Goal: Information Seeking & Learning: Learn about a topic

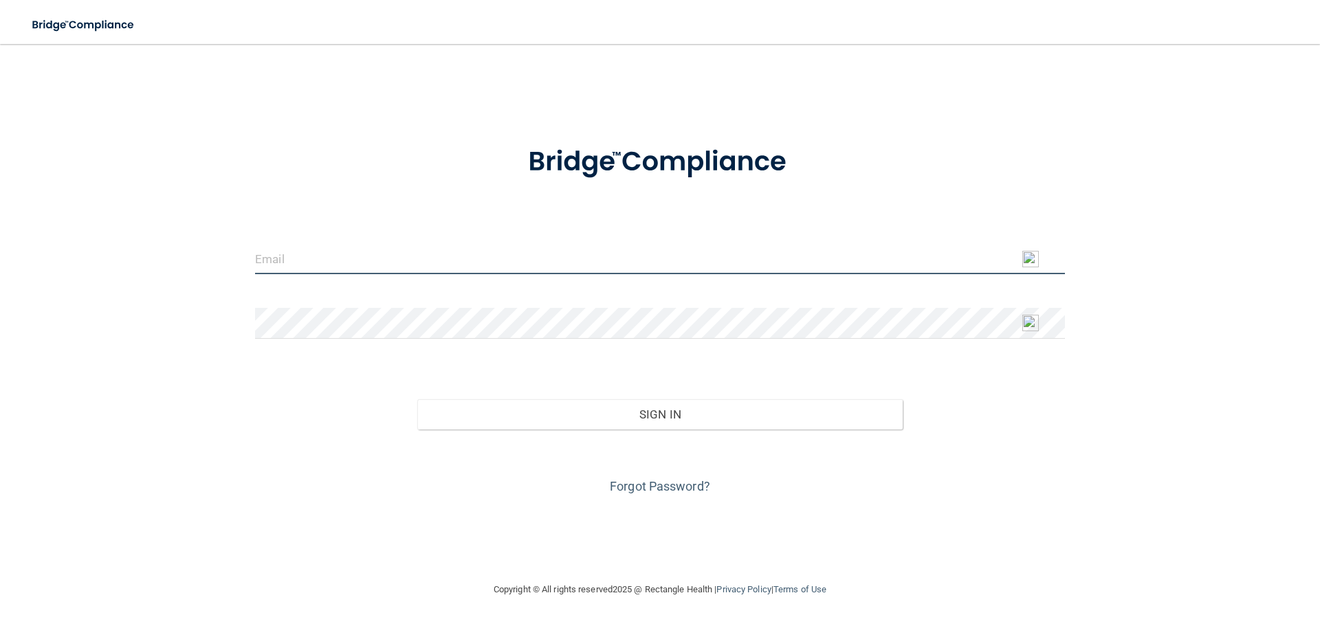
click at [270, 261] on input "email" at bounding box center [660, 258] width 810 height 31
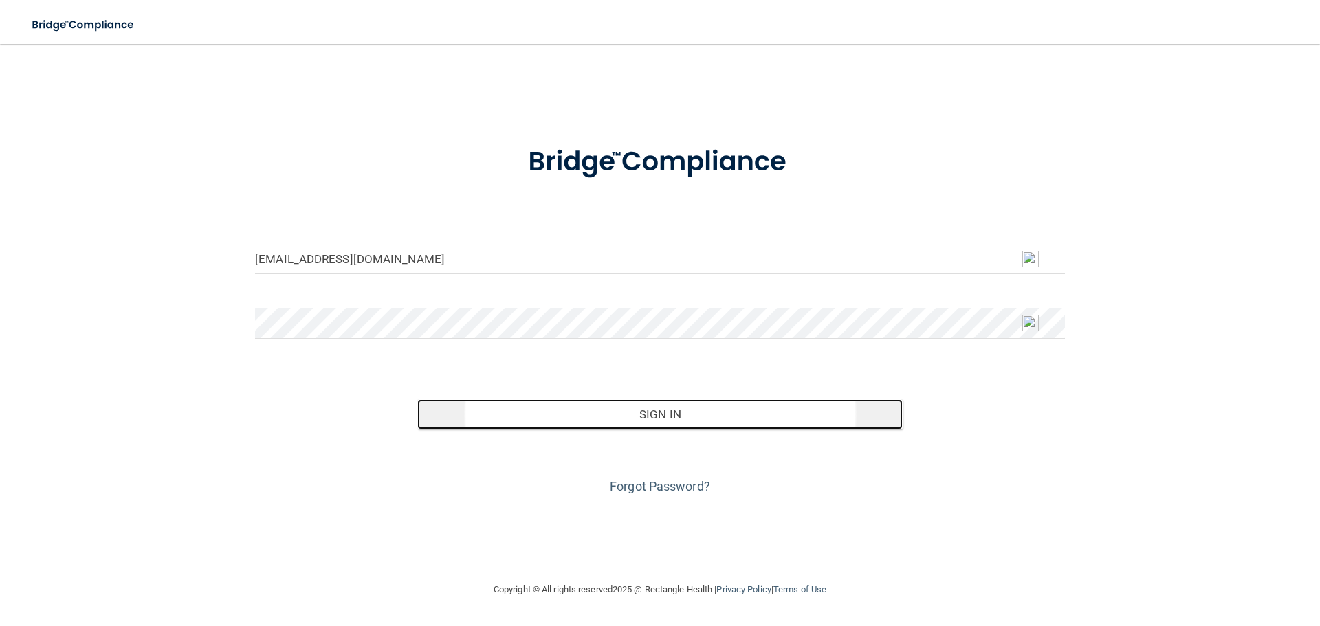
click at [617, 417] on button "Sign In" at bounding box center [660, 414] width 486 height 30
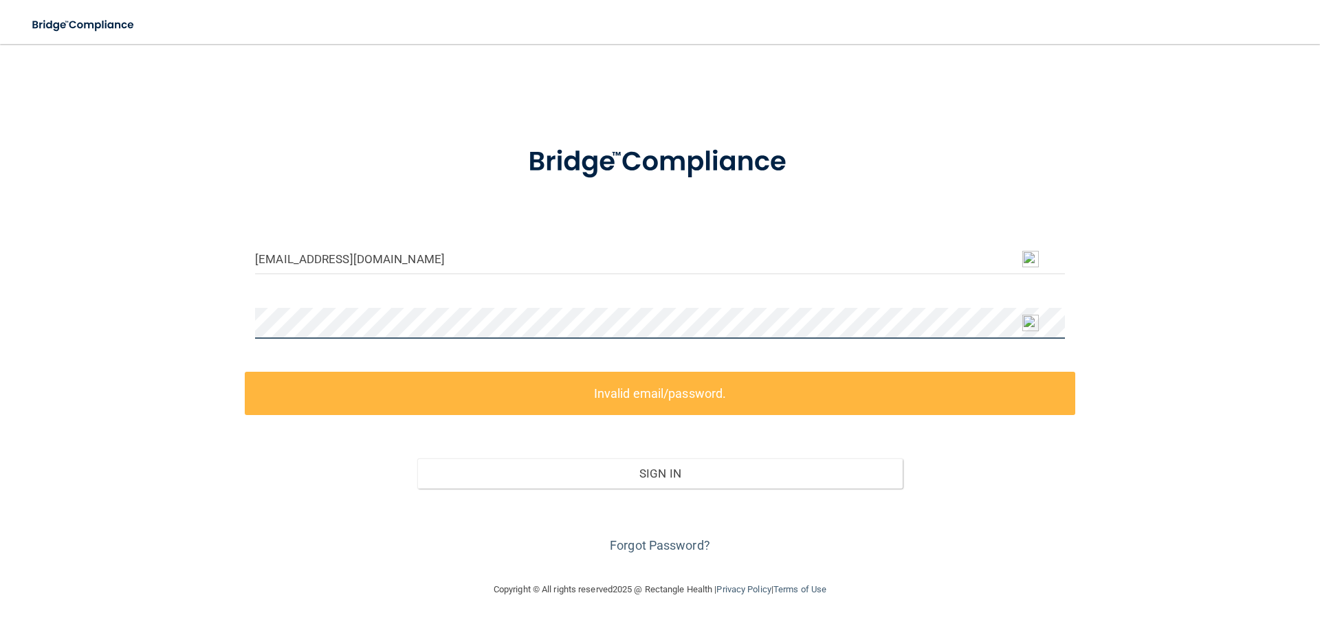
click at [223, 312] on div "nbrdh78@cmcast.net Invalid email/password. You don't have permission to access …" at bounding box center [659, 313] width 1265 height 510
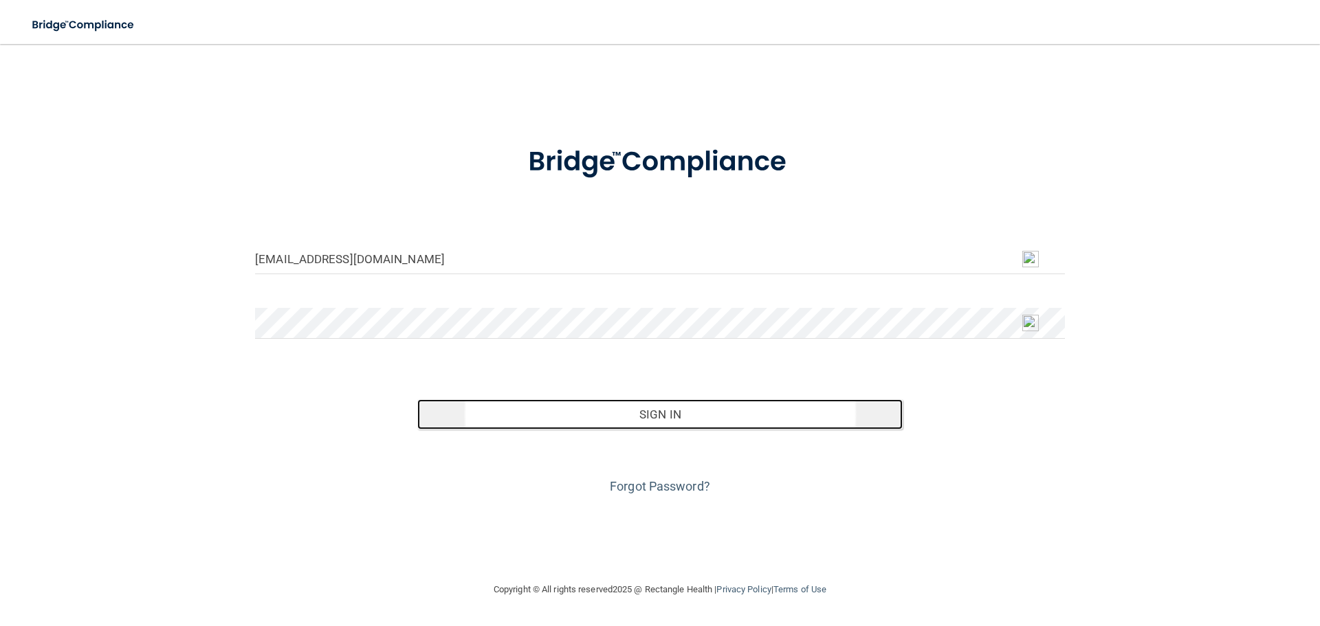
click at [516, 423] on button "Sign In" at bounding box center [660, 414] width 486 height 30
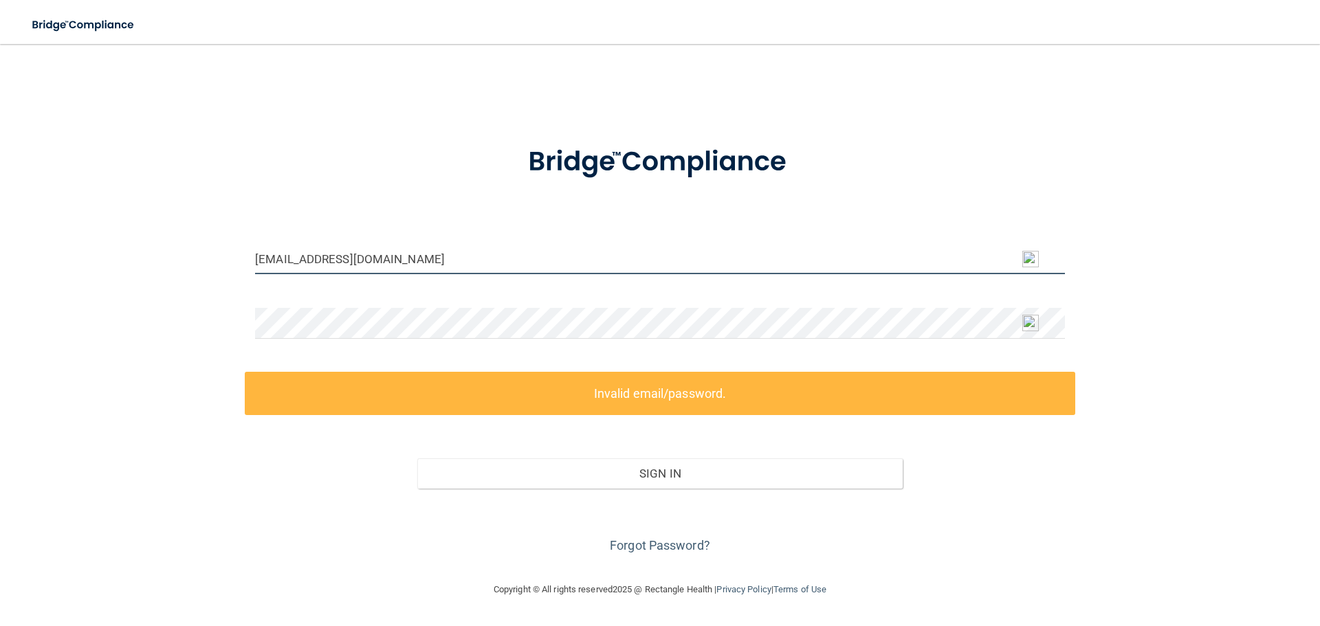
click at [314, 258] on input "nbrdh78@cmcast.net" at bounding box center [660, 258] width 810 height 31
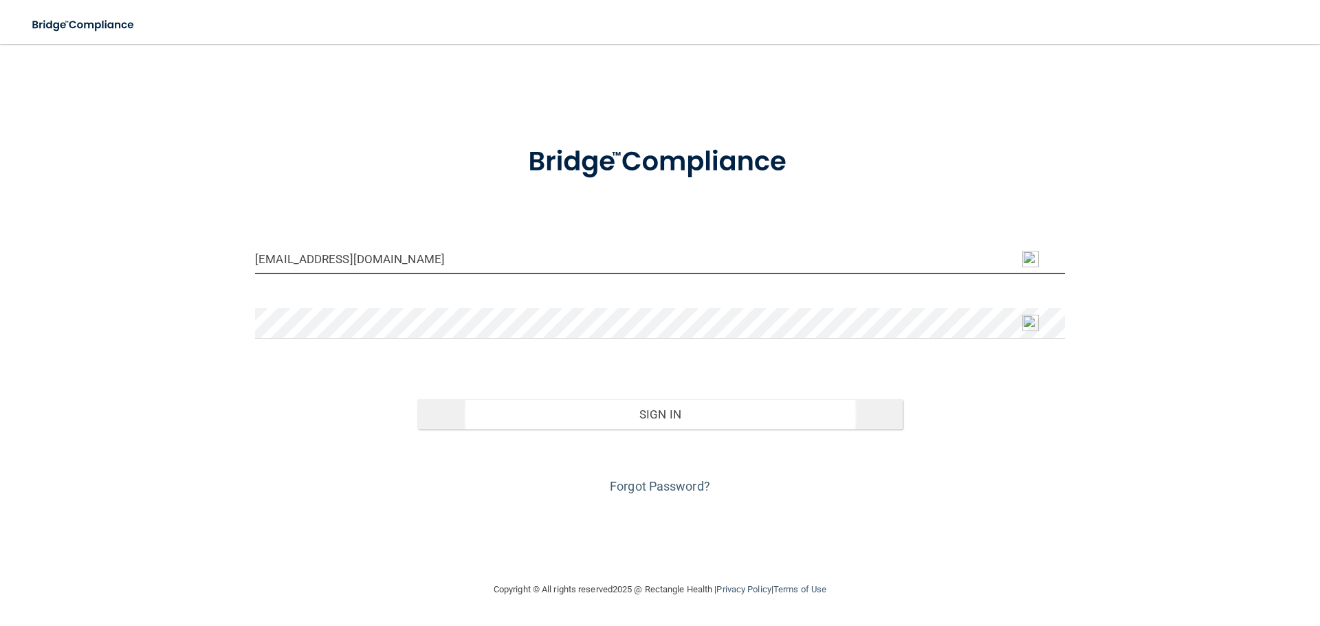
type input "[EMAIL_ADDRESS][DOMAIN_NAME]"
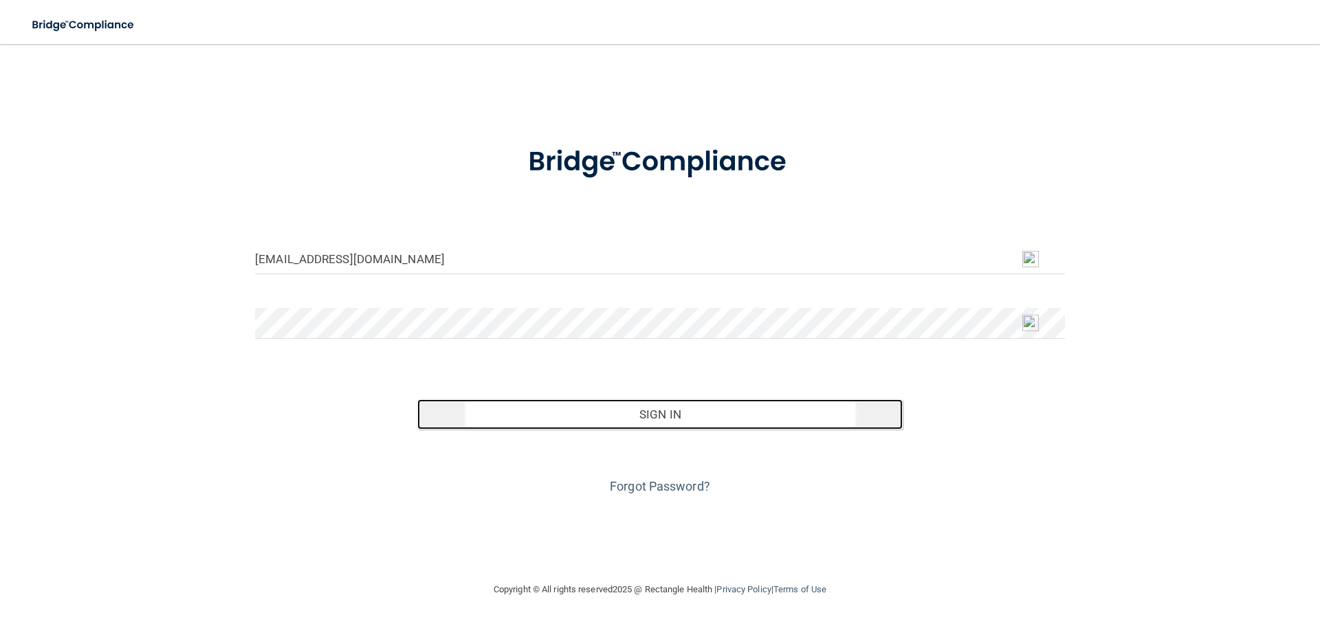
click at [554, 419] on button "Sign In" at bounding box center [660, 414] width 486 height 30
click at [541, 415] on button "Sign In" at bounding box center [660, 414] width 486 height 30
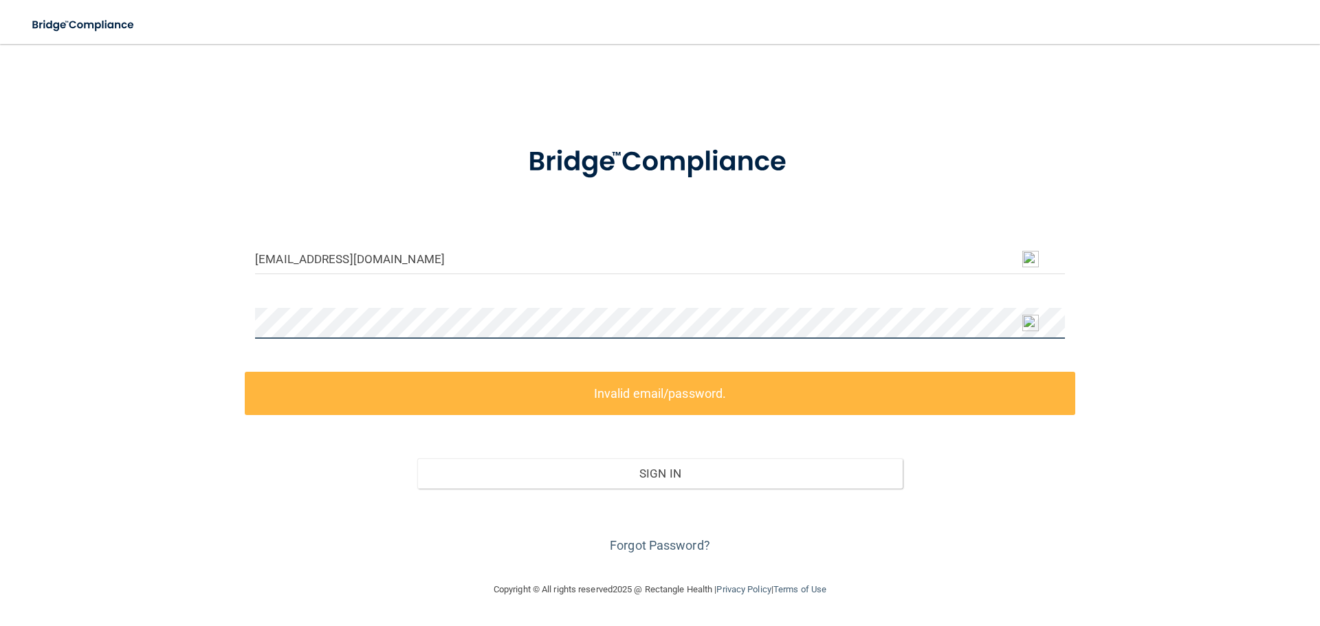
click at [212, 309] on div "nbrdh78@comcast.net Invalid email/password. You don't have permission to access…" at bounding box center [659, 313] width 1265 height 510
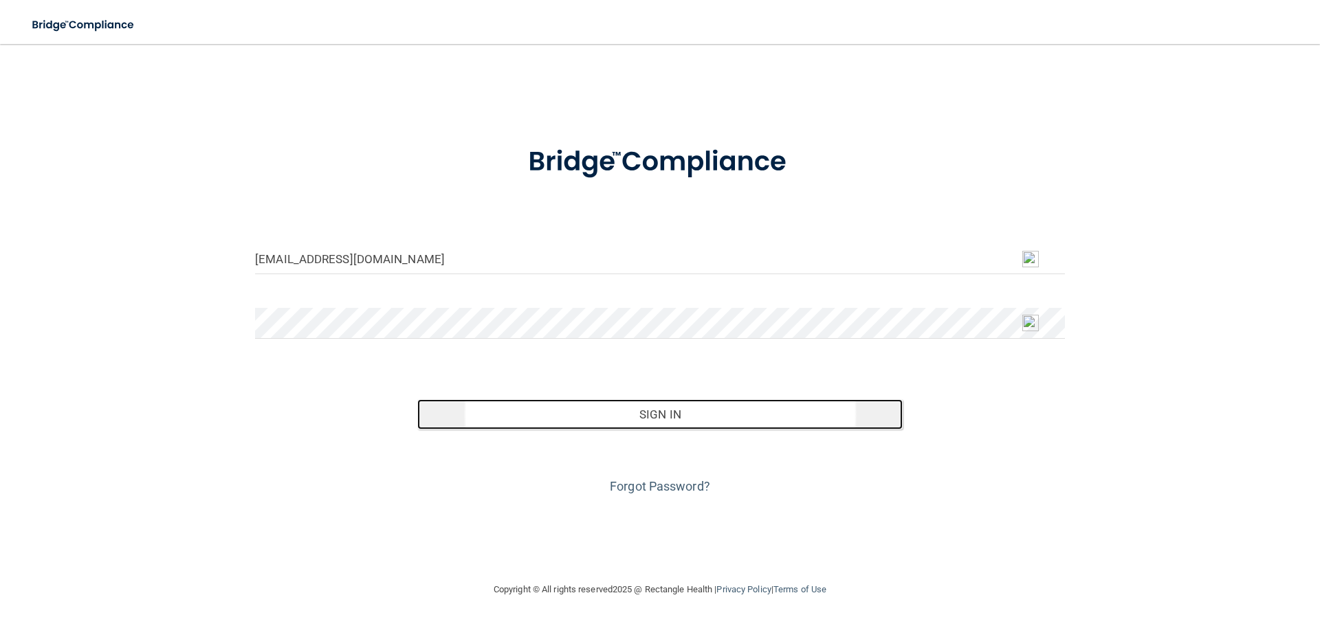
click at [632, 416] on button "Sign In" at bounding box center [660, 414] width 486 height 30
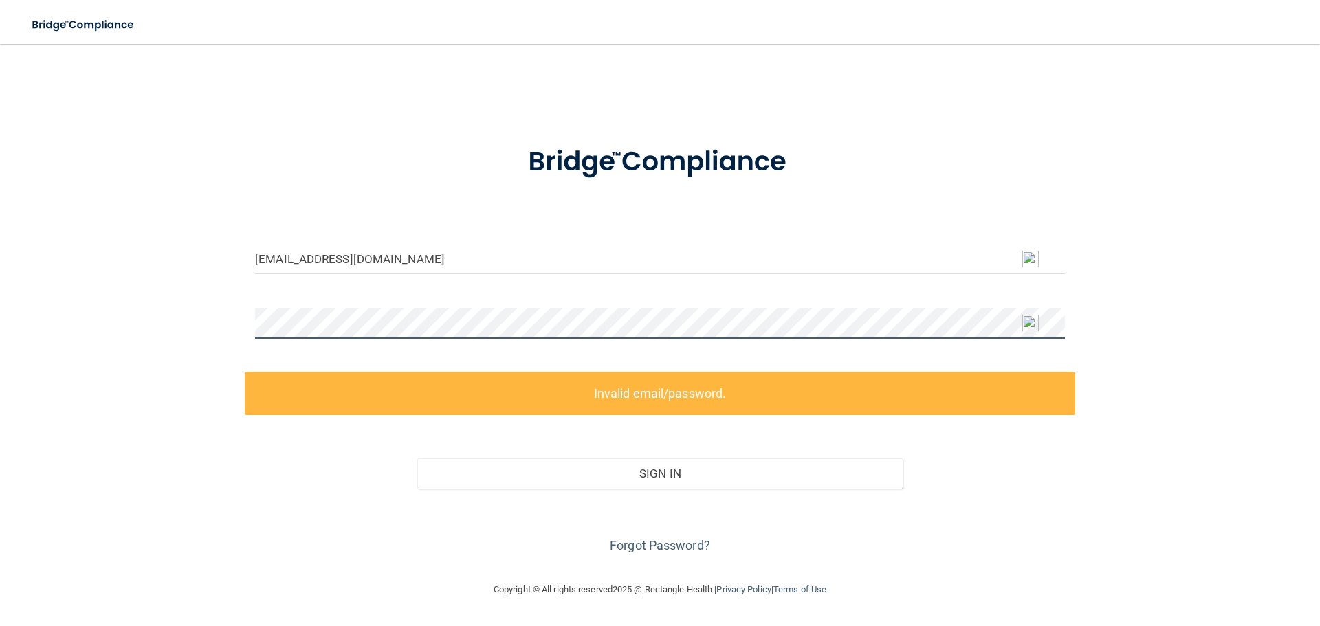
click at [201, 310] on div "nbrdh78@comcast.net Invalid email/password. You don't have permission to access…" at bounding box center [659, 313] width 1265 height 510
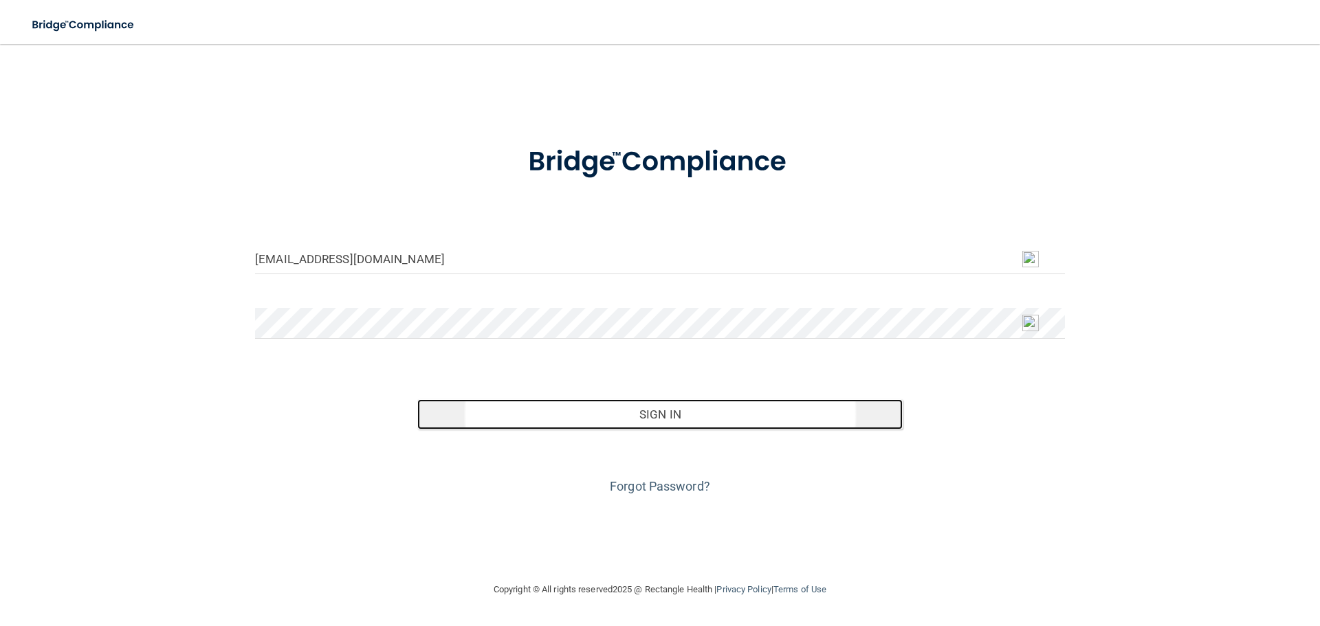
click at [544, 414] on button "Sign In" at bounding box center [660, 414] width 486 height 30
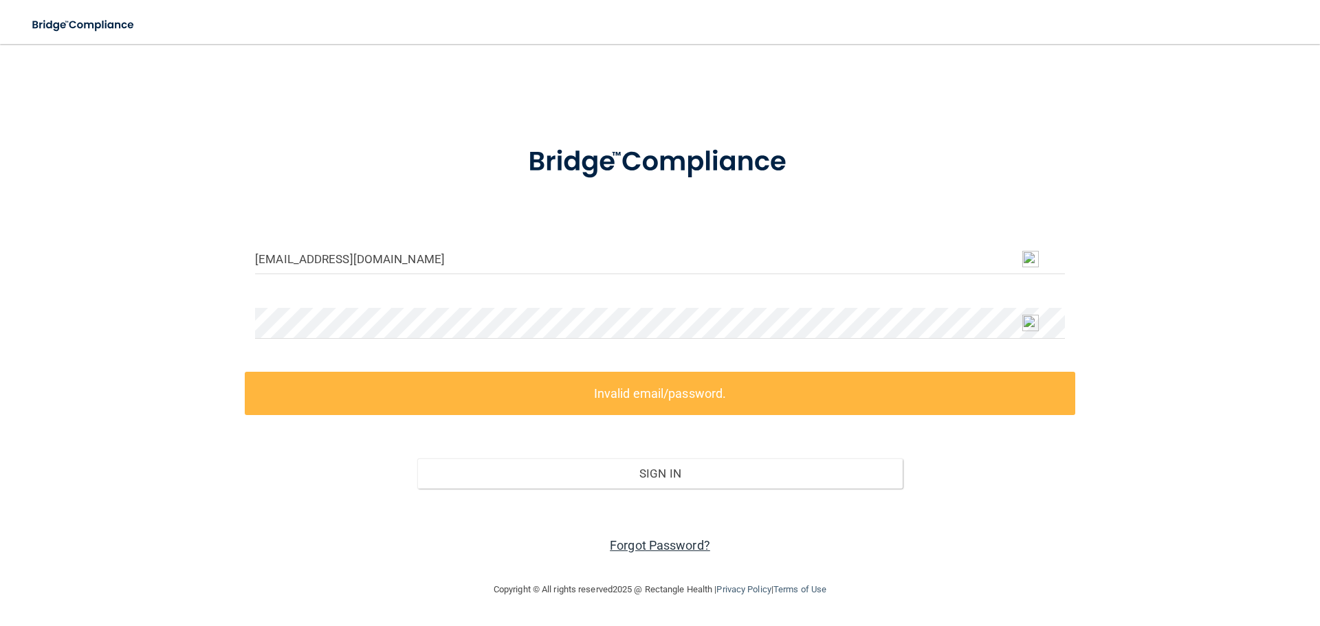
click at [622, 545] on link "Forgot Password?" at bounding box center [660, 545] width 100 height 14
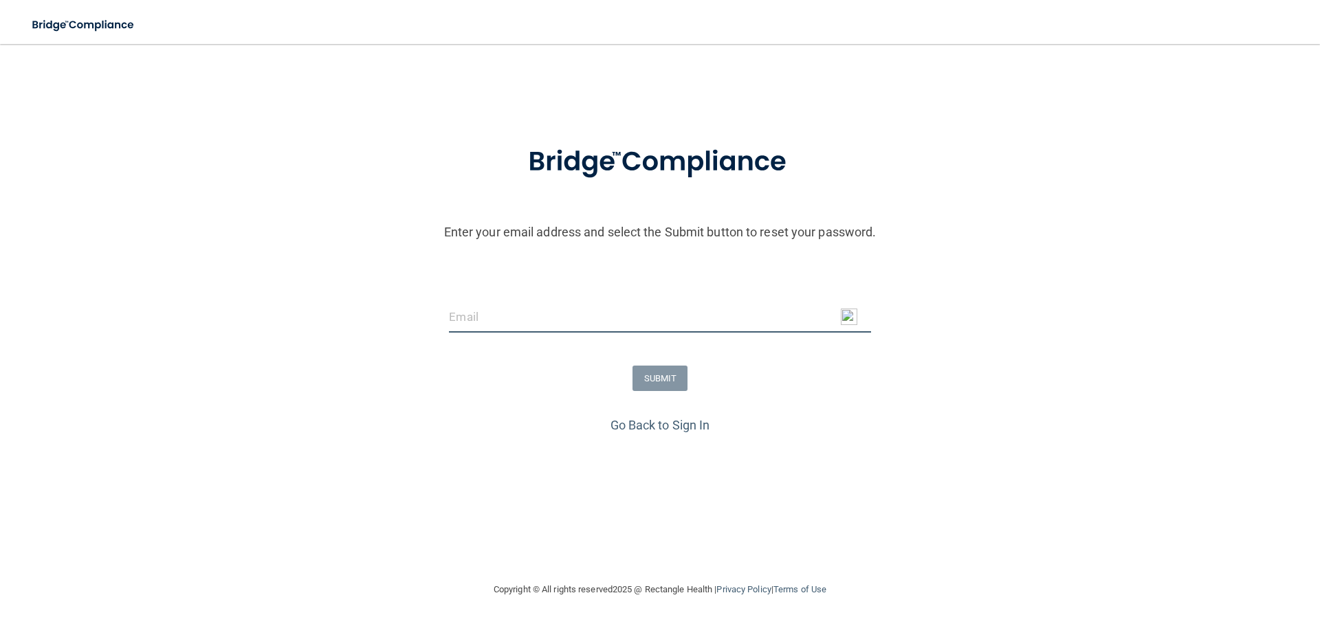
click at [470, 316] on input "email" at bounding box center [659, 317] width 421 height 31
type input "[EMAIL_ADDRESS][DOMAIN_NAME]"
click at [657, 373] on button "SUBMIT" at bounding box center [660, 378] width 56 height 25
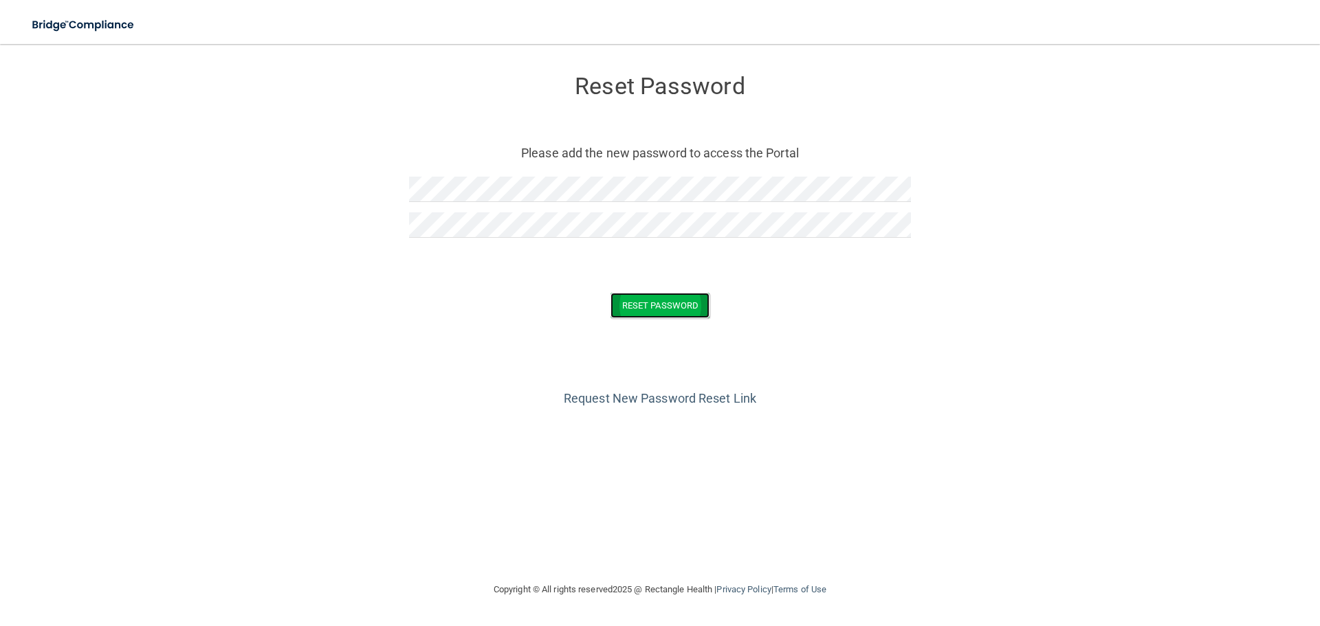
click at [670, 305] on button "Reset Password" at bounding box center [659, 305] width 99 height 25
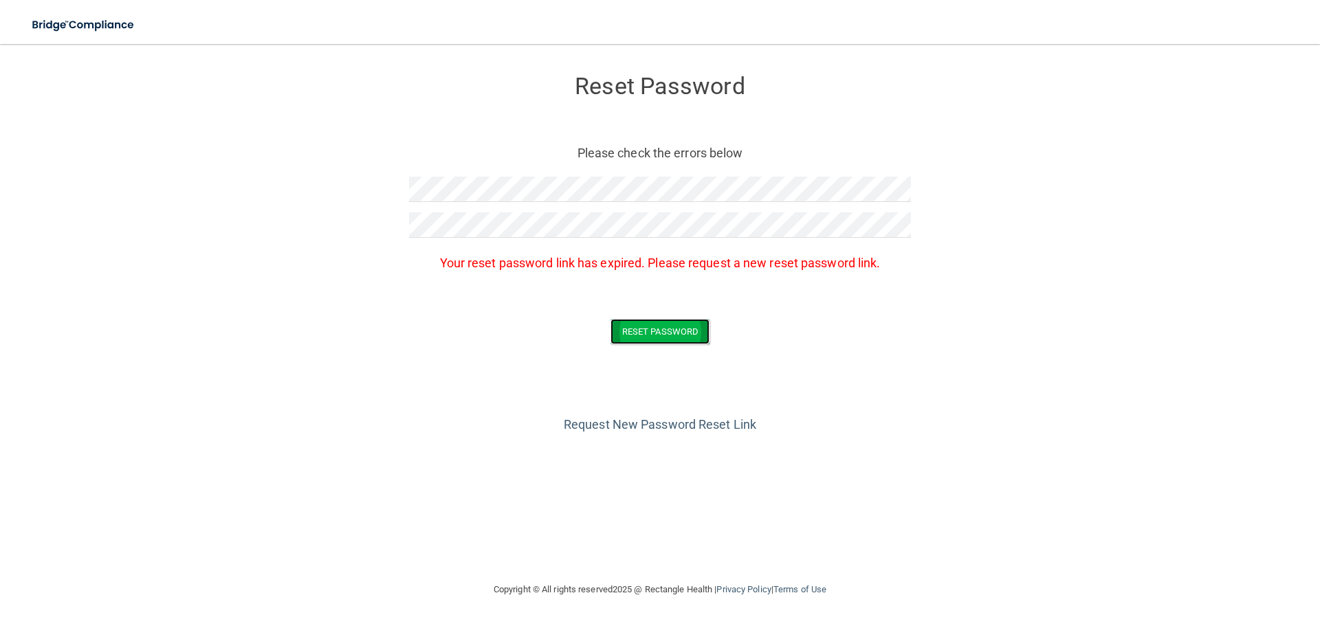
click at [665, 331] on button "Reset Password" at bounding box center [659, 331] width 99 height 25
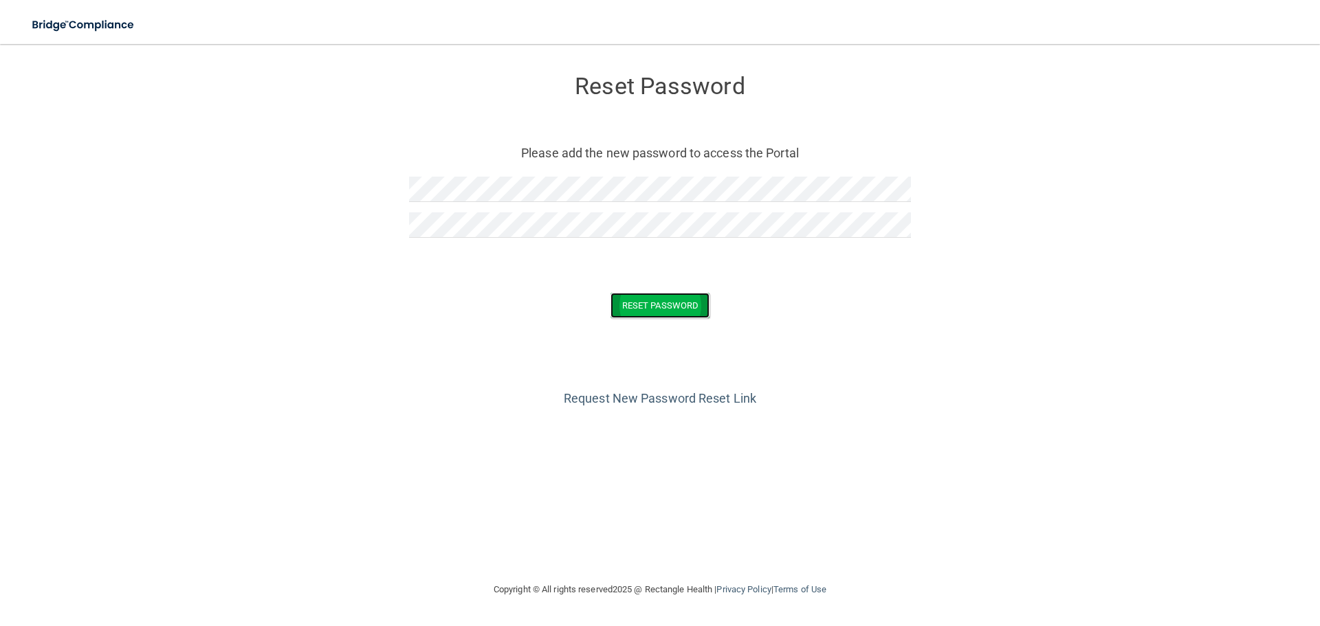
click at [639, 298] on button "Reset Password" at bounding box center [659, 305] width 99 height 25
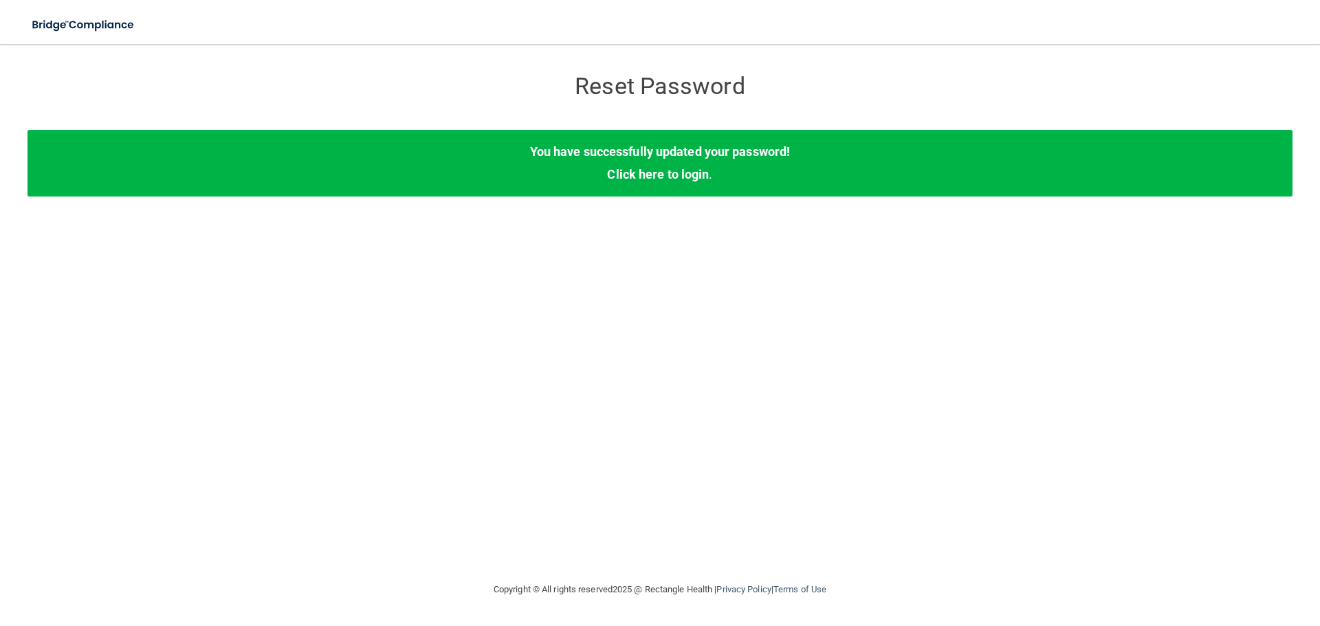
click at [648, 182] on div "You have successfully updated your password! Click here to login ." at bounding box center [659, 163] width 1265 height 66
click at [652, 174] on link "Click here to login" at bounding box center [658, 174] width 102 height 14
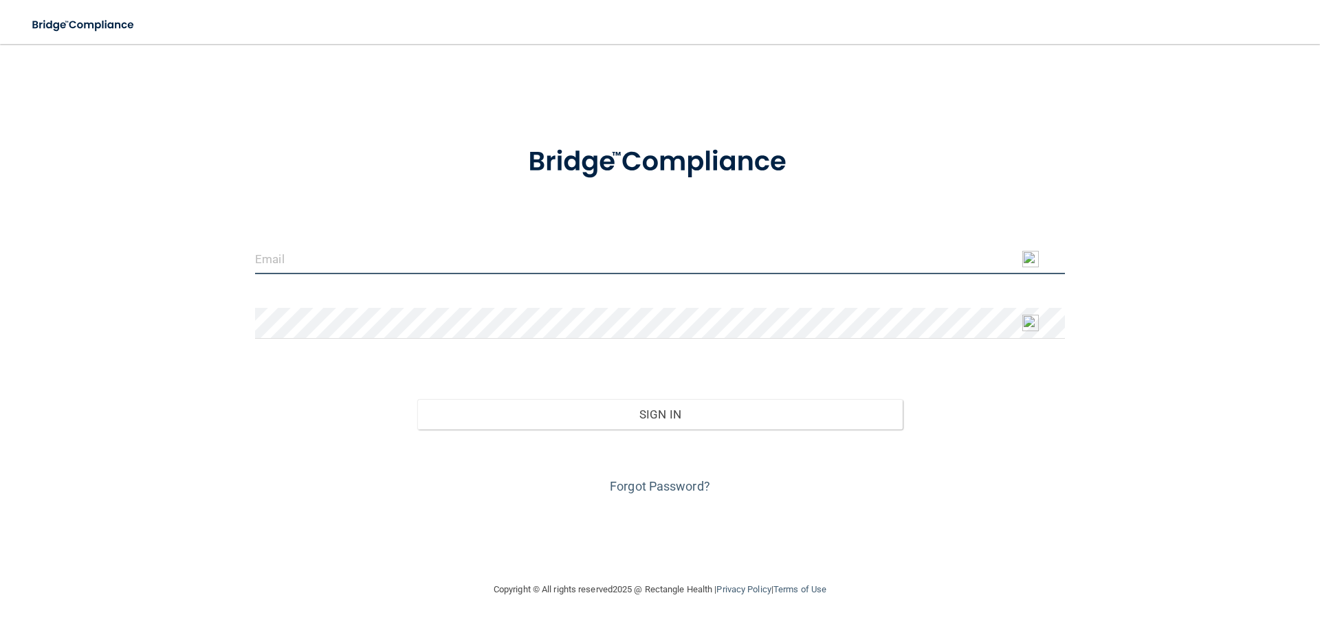
click at [297, 258] on input "email" at bounding box center [660, 258] width 810 height 31
type input "[EMAIL_ADDRESS][DOMAIN_NAME]"
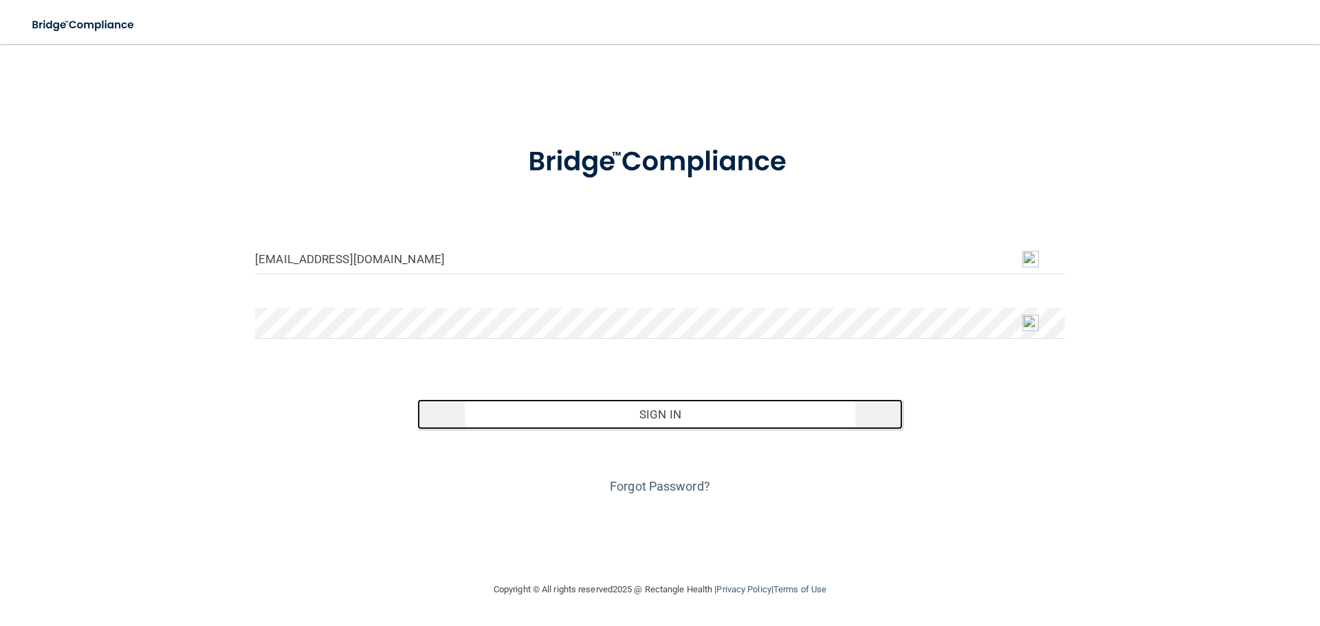
click at [472, 422] on button "Sign In" at bounding box center [660, 414] width 486 height 30
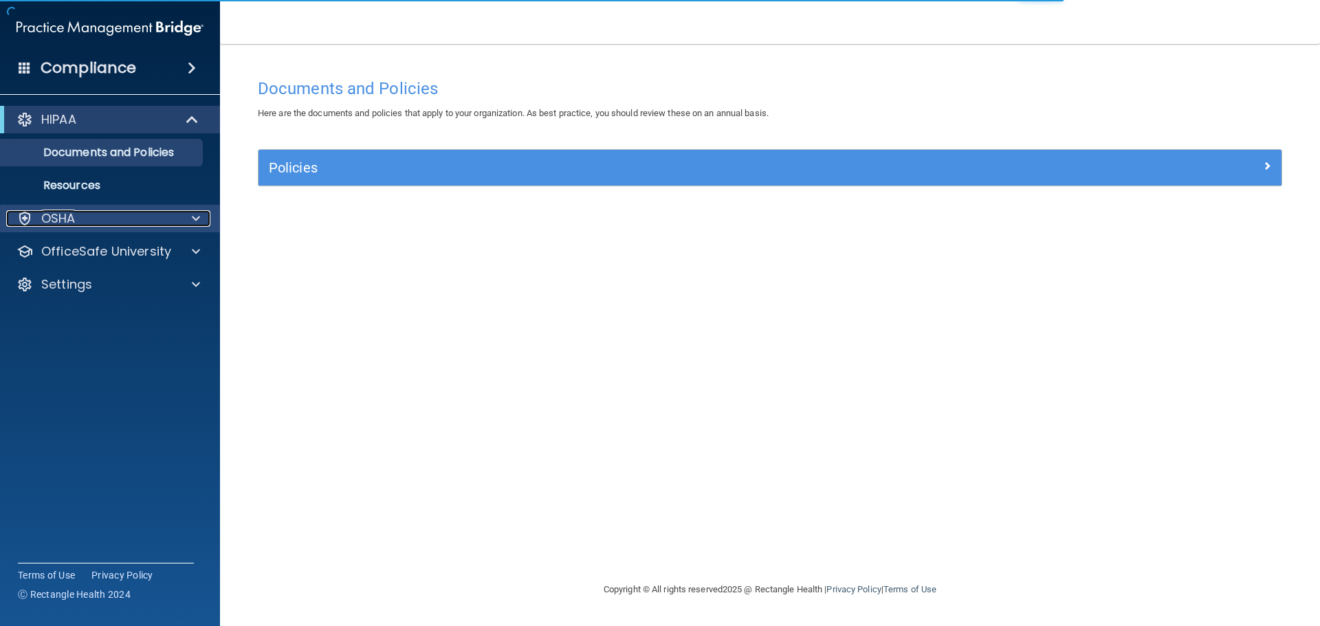
click at [29, 217] on div at bounding box center [24, 218] width 16 height 16
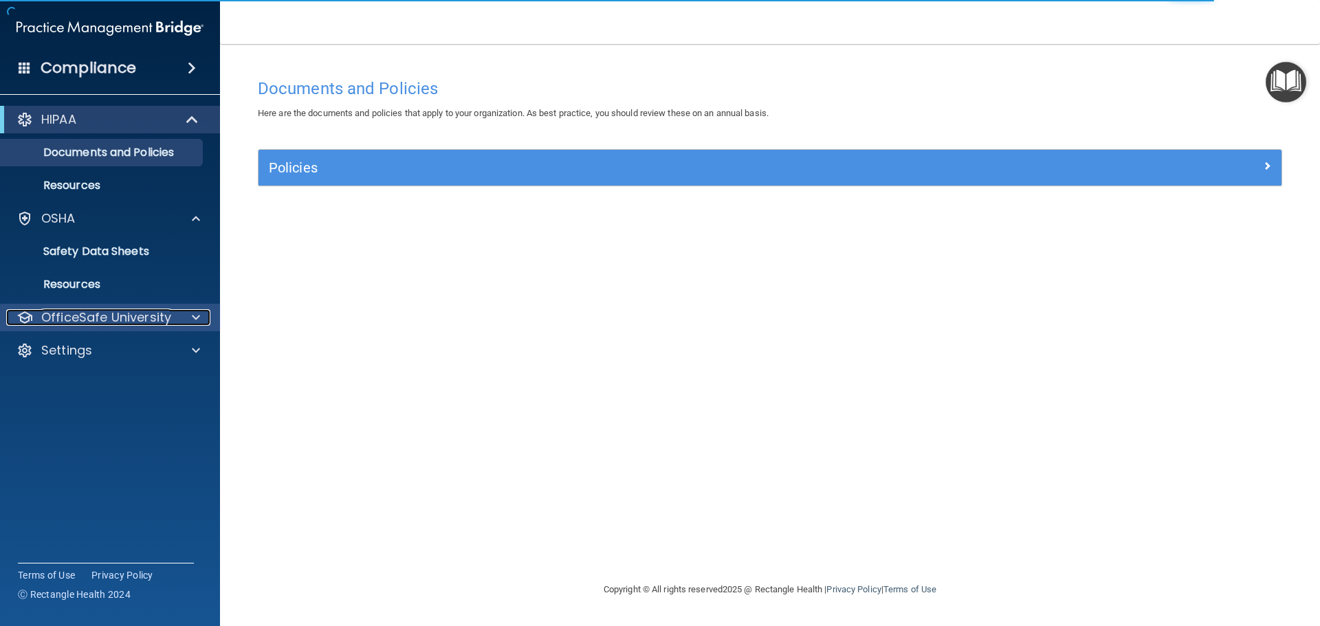
click at [81, 316] on p "OfficeSafe University" at bounding box center [106, 317] width 130 height 16
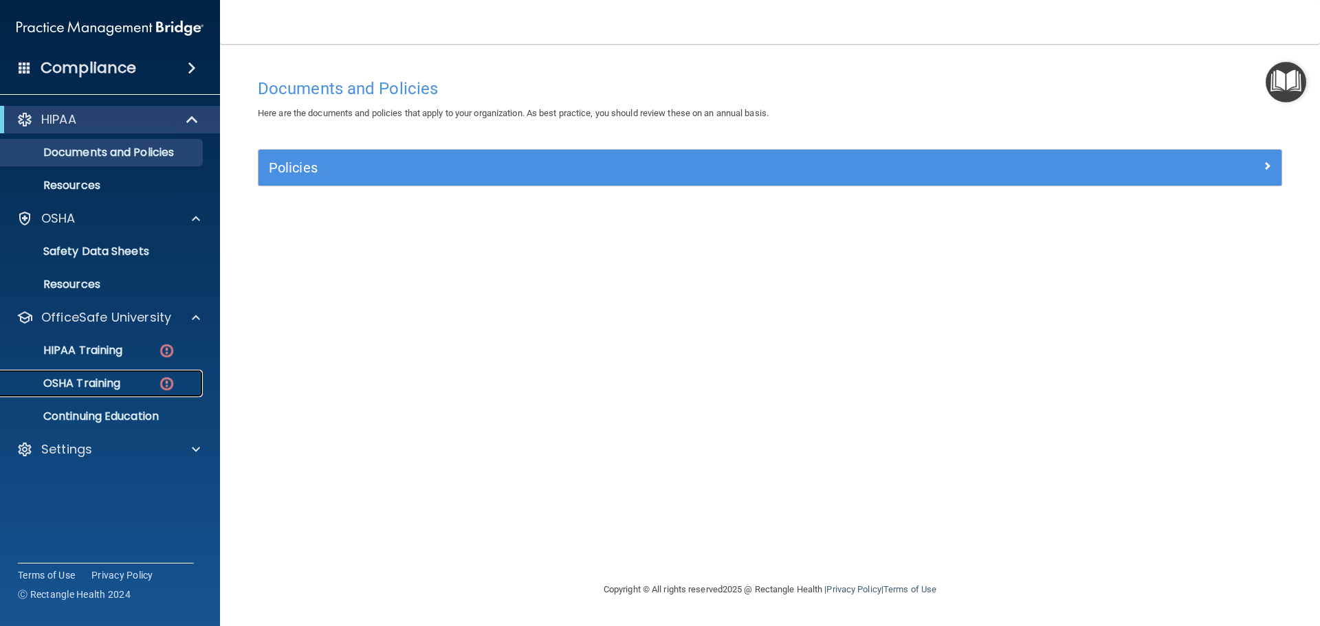
click at [80, 385] on p "OSHA Training" at bounding box center [64, 384] width 111 height 14
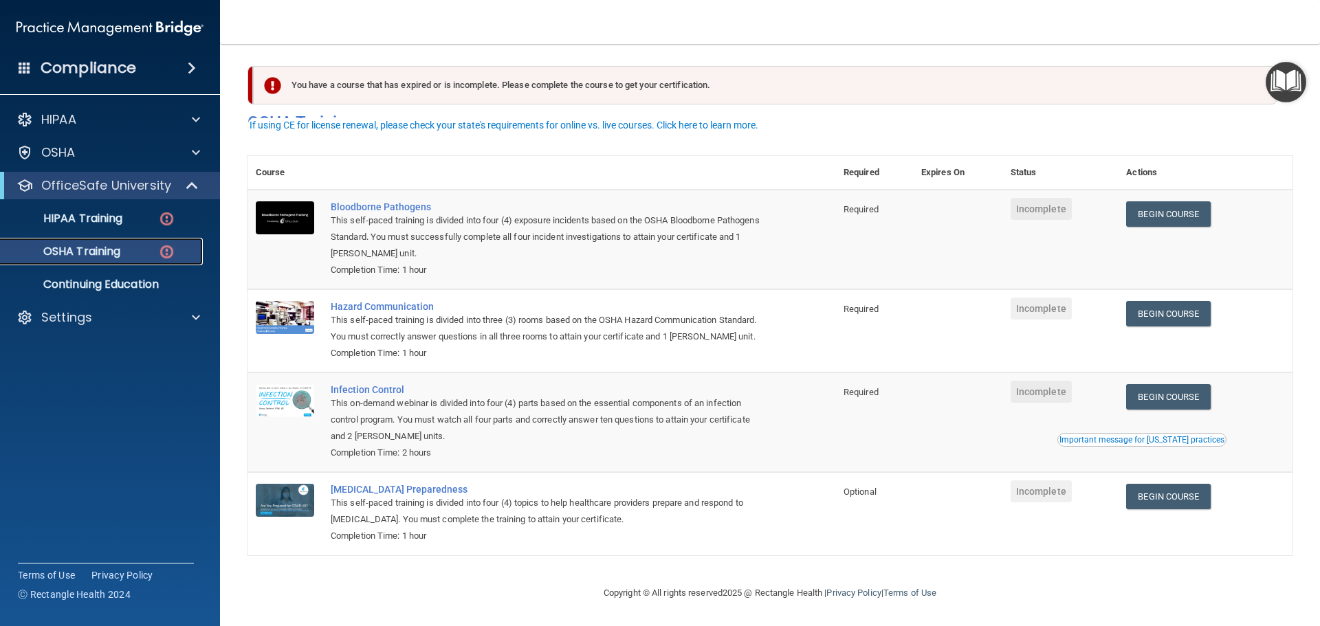
scroll to position [23, 0]
click at [1151, 201] on link "Begin Course" at bounding box center [1168, 213] width 84 height 25
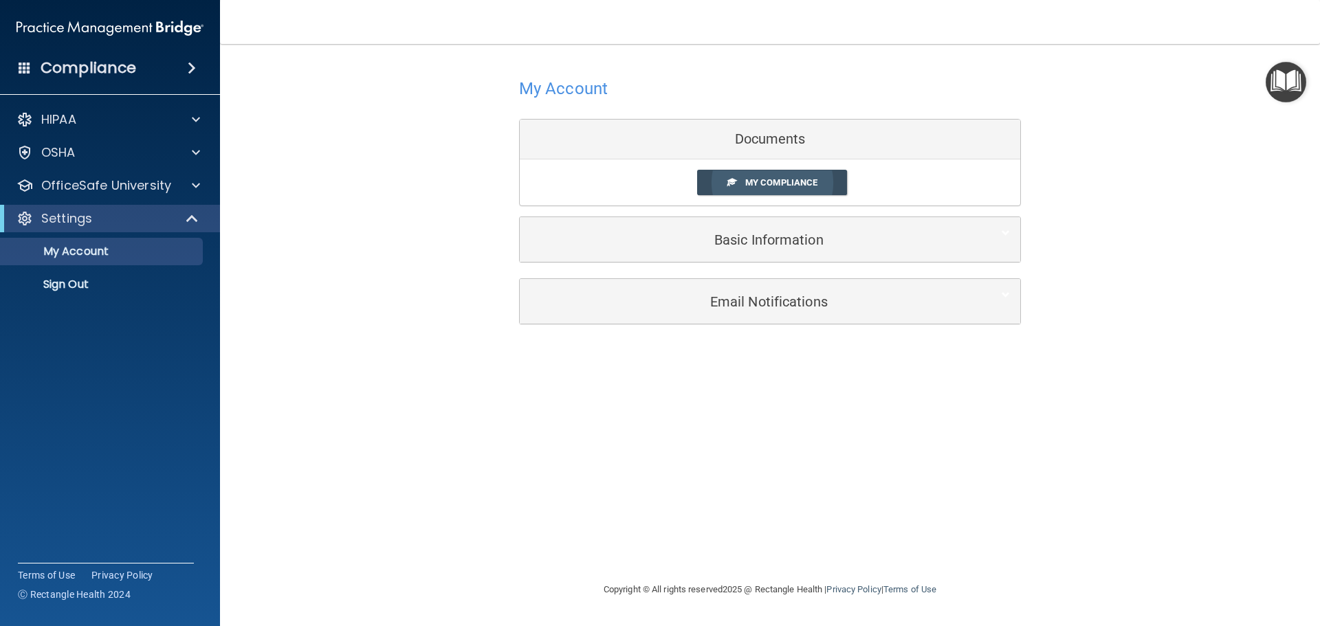
click at [752, 185] on span "My Compliance" at bounding box center [781, 182] width 72 height 10
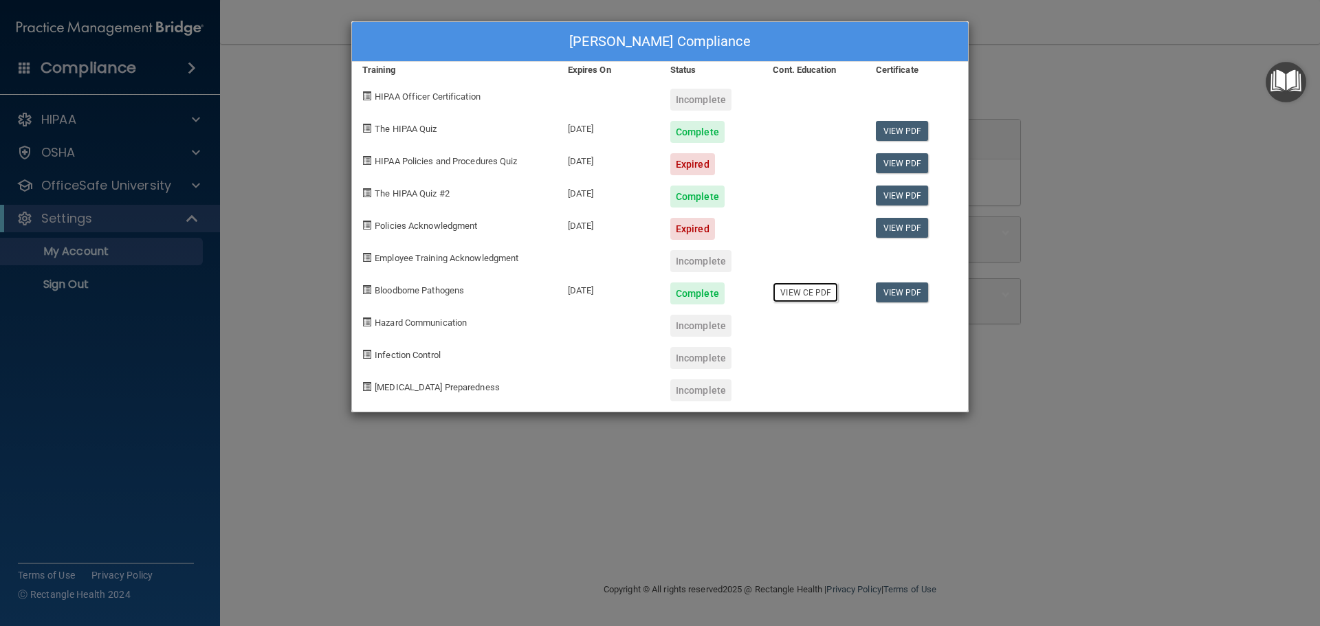
click at [796, 292] on link "View CE PDF" at bounding box center [805, 293] width 65 height 20
click at [905, 289] on link "View PDF" at bounding box center [902, 293] width 53 height 20
click at [366, 160] on span at bounding box center [366, 160] width 9 height 9
click at [45, 116] on div "Nancy Bovio's Compliance Training Expires On Status Cont. Education Certificate…" at bounding box center [660, 313] width 1320 height 626
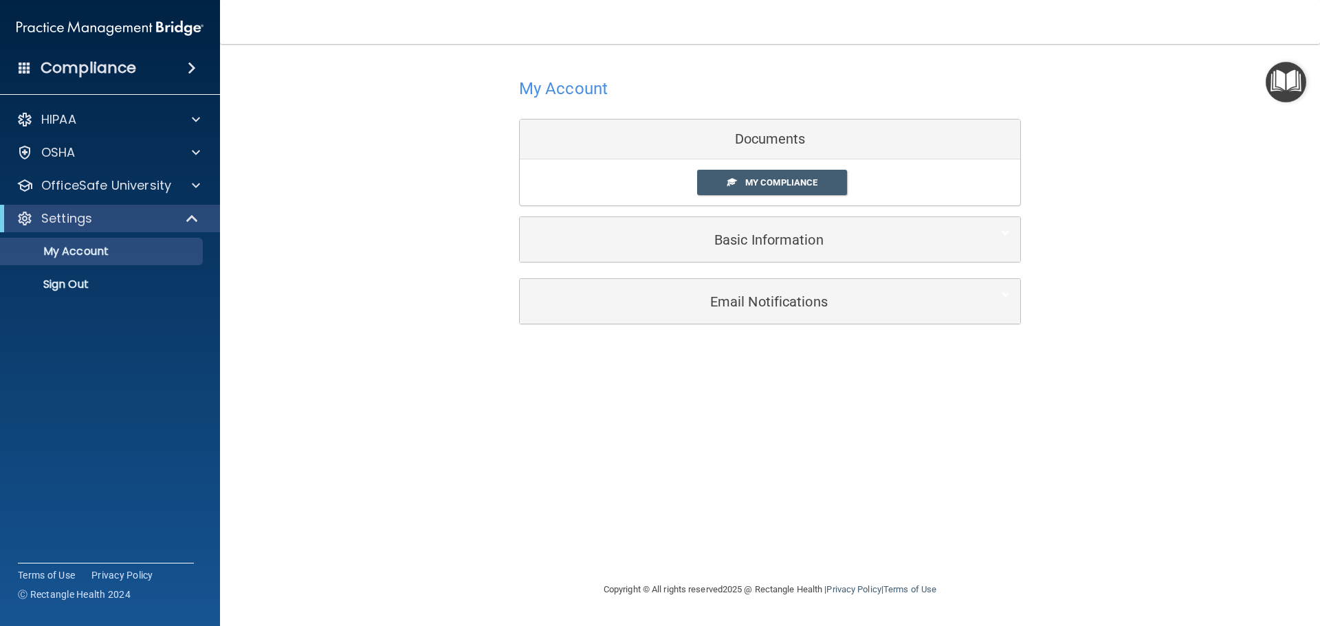
click at [637, 137] on div "Documents" at bounding box center [770, 140] width 500 height 40
click at [41, 118] on div "HIPAA" at bounding box center [91, 119] width 170 height 16
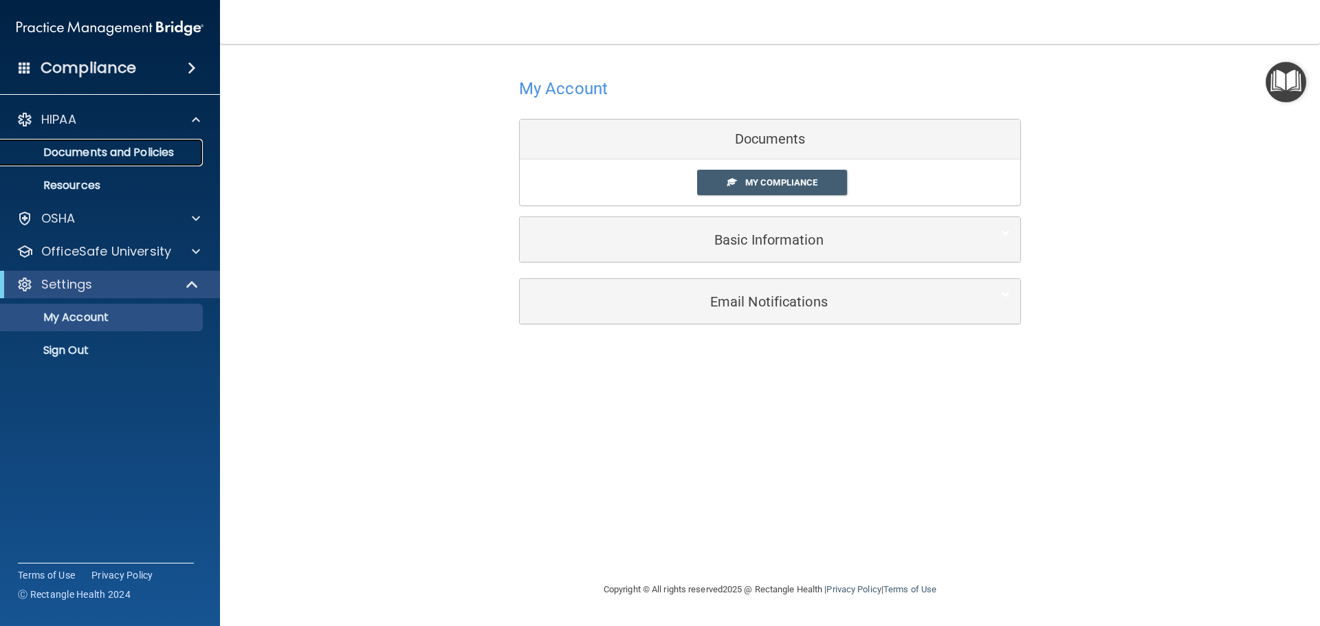
click at [112, 154] on p "Documents and Policies" at bounding box center [103, 153] width 188 height 14
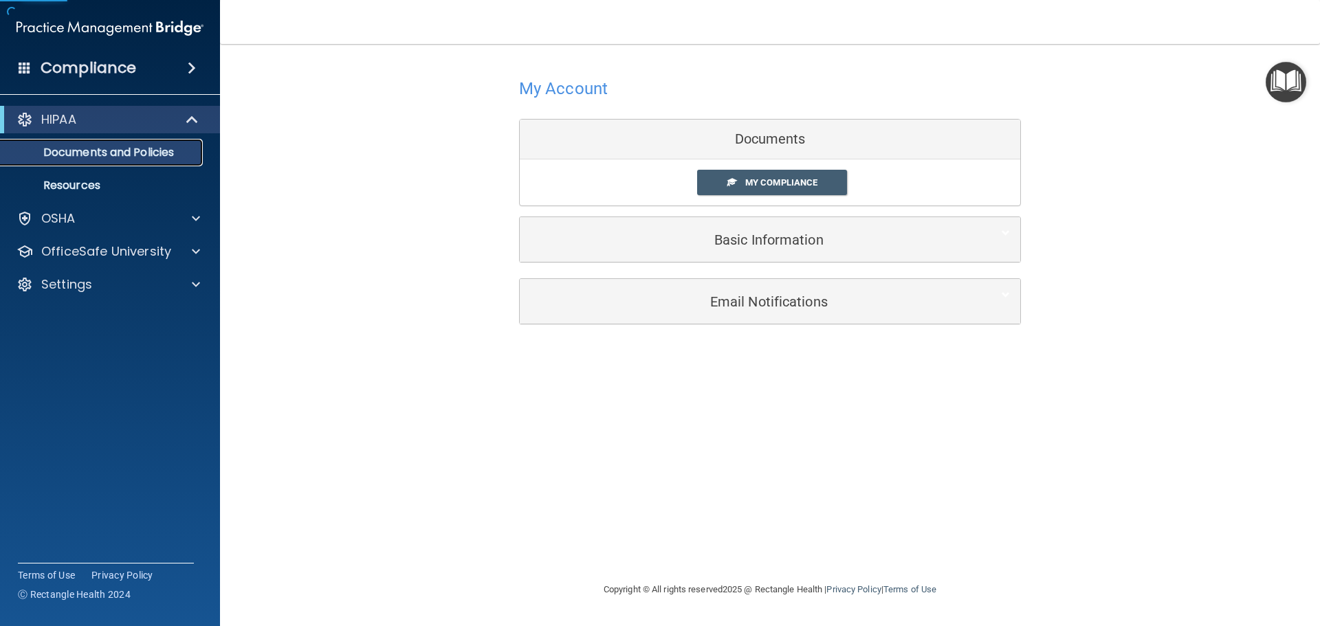
click at [112, 154] on p "Documents and Policies" at bounding box center [103, 153] width 188 height 14
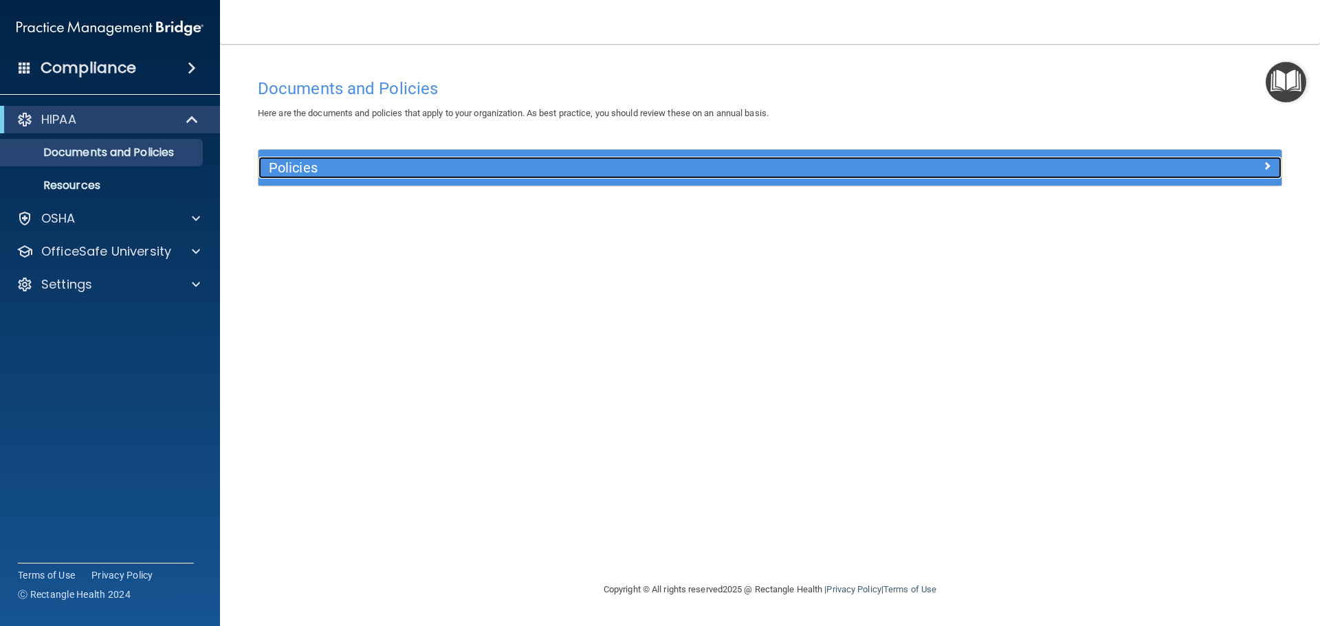
click at [291, 178] on div "Policies" at bounding box center [641, 168] width 767 height 22
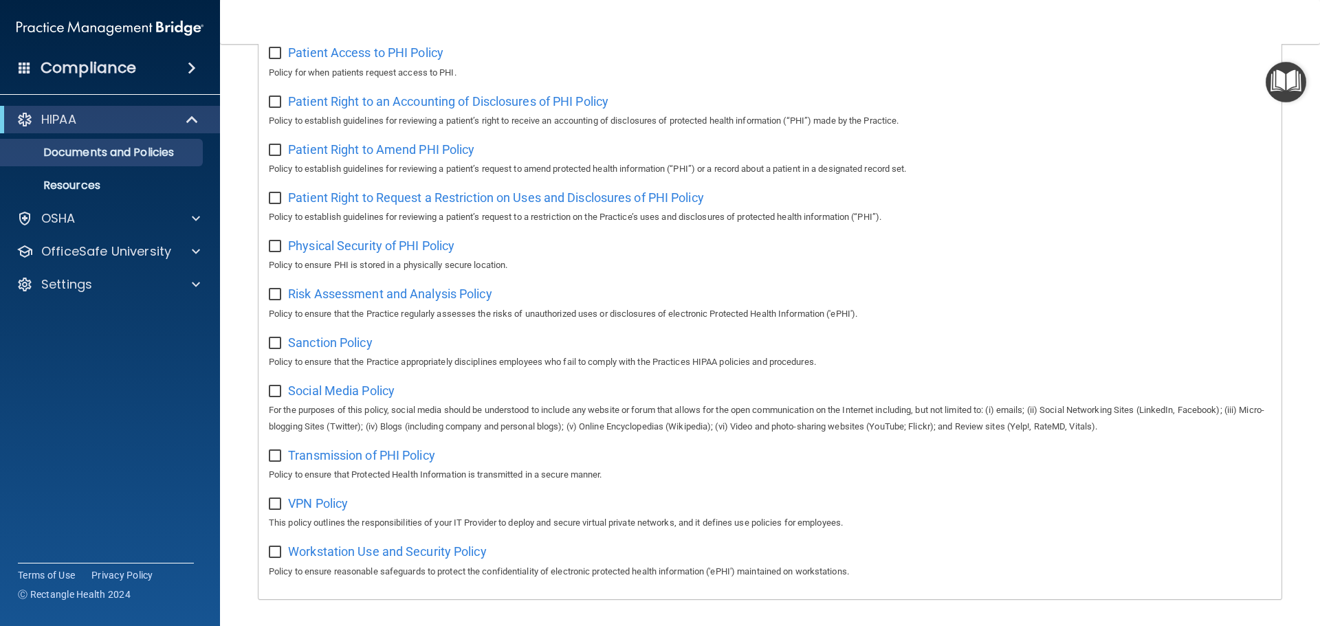
scroll to position [753, 0]
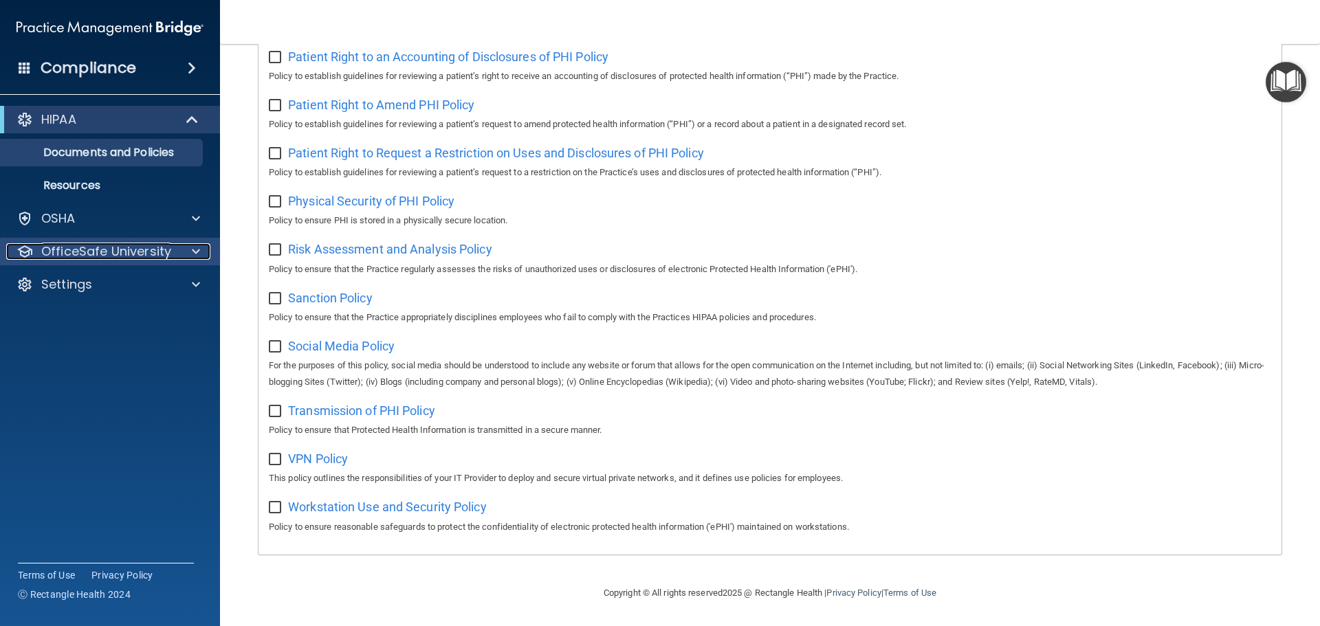
click at [66, 254] on p "OfficeSafe University" at bounding box center [106, 251] width 130 height 16
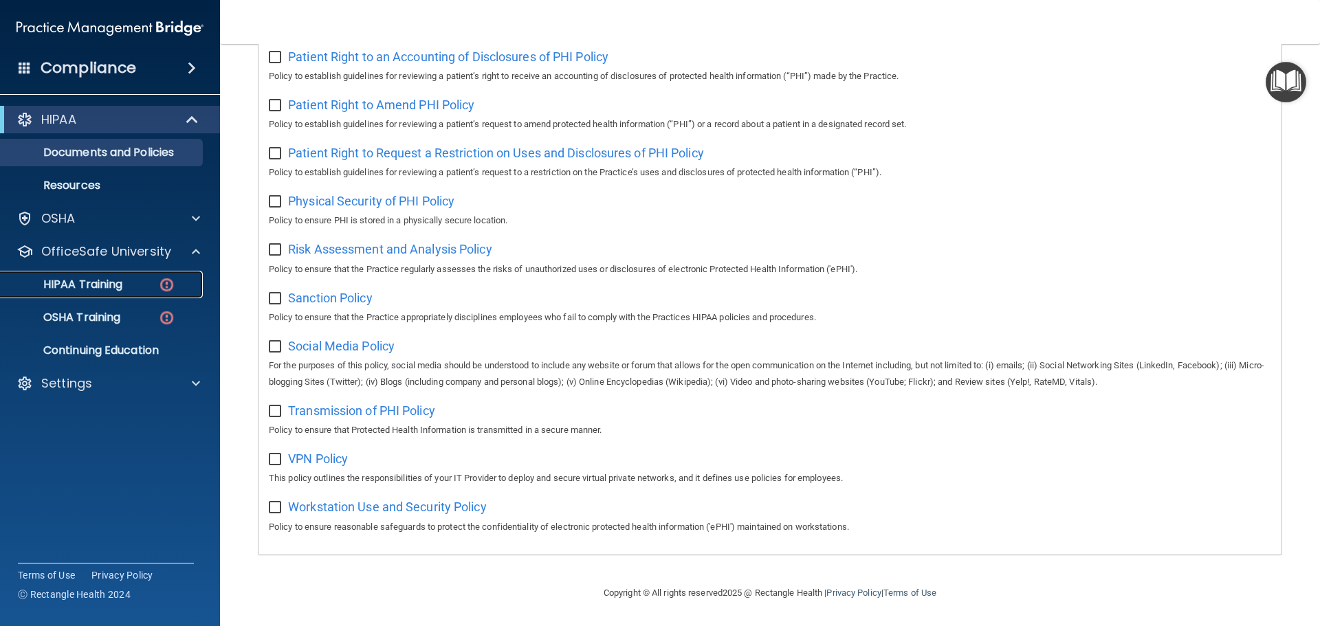
click at [74, 285] on p "HIPAA Training" at bounding box center [65, 285] width 113 height 14
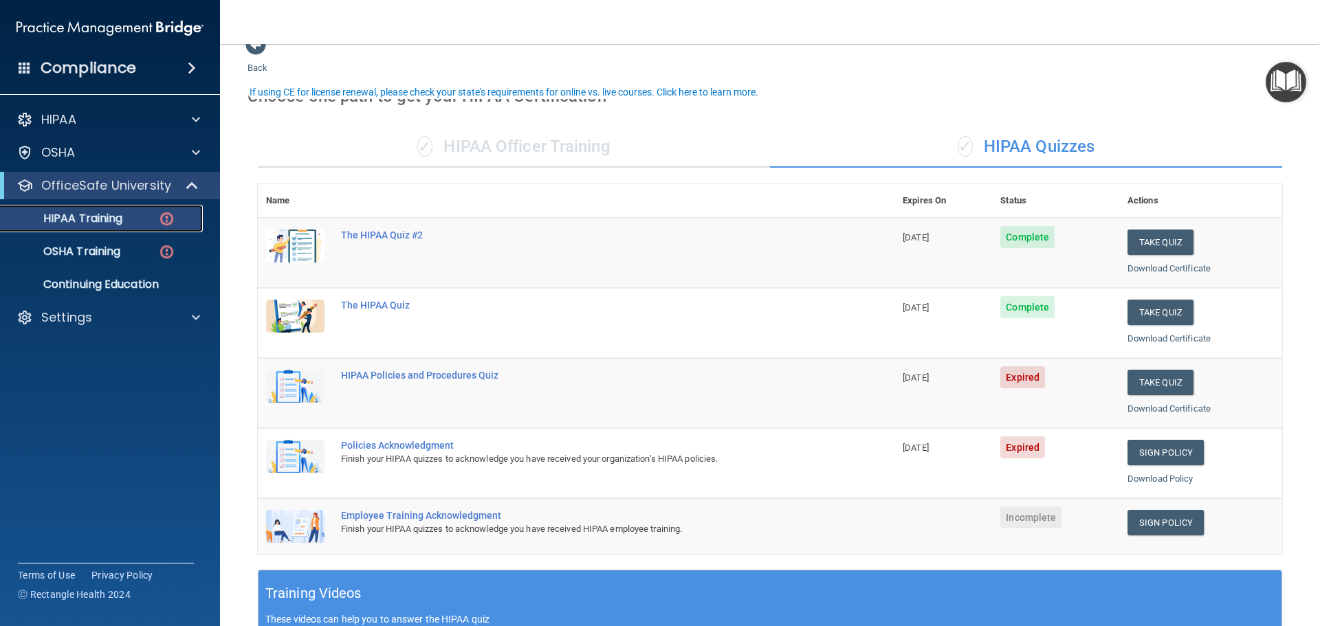
scroll to position [23, 0]
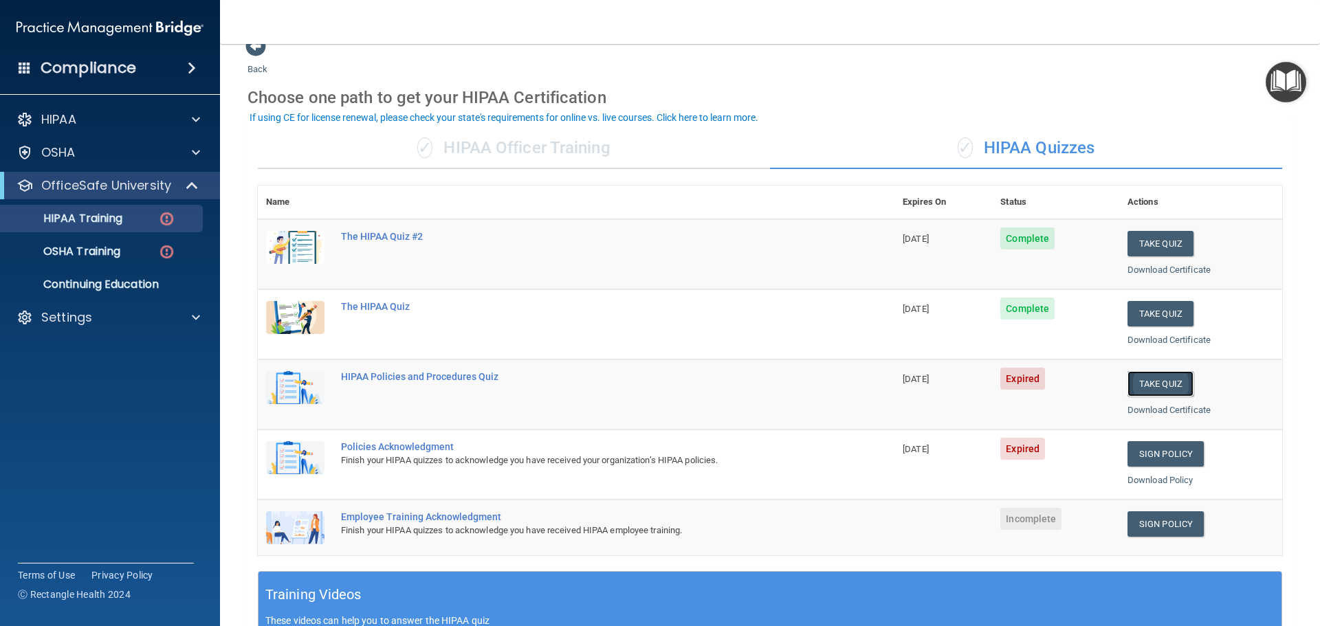
click at [1141, 380] on button "Take Quiz" at bounding box center [1160, 383] width 66 height 25
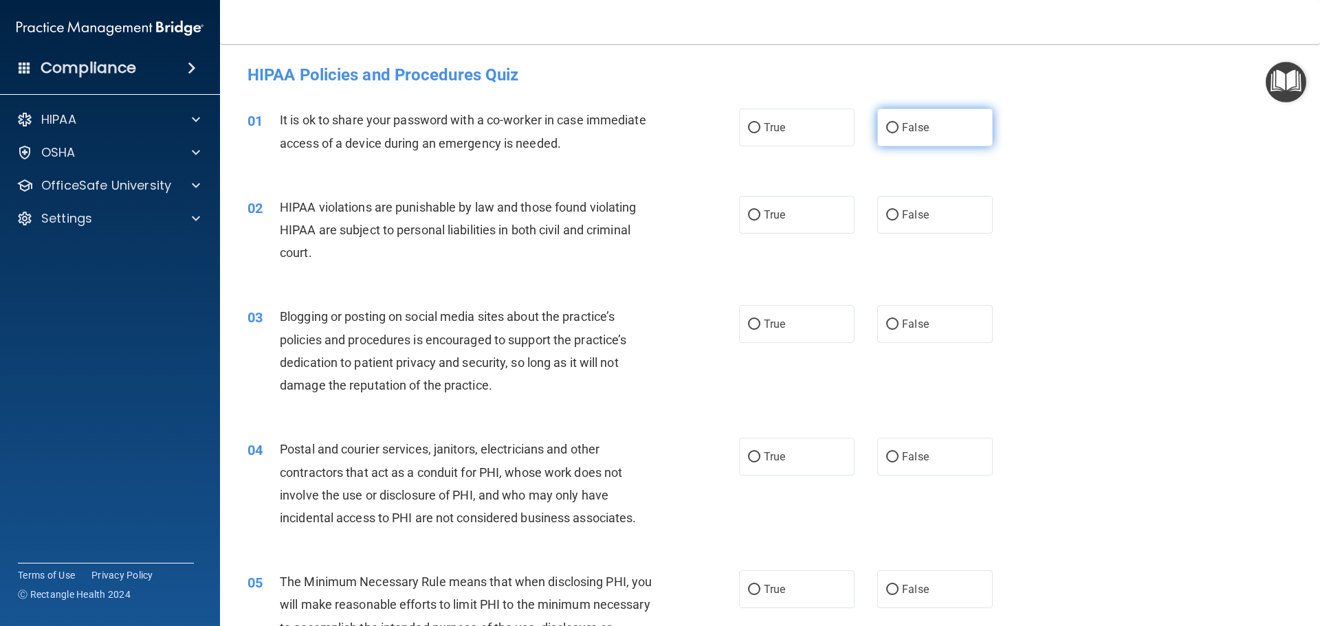
click at [886, 129] on input "False" at bounding box center [892, 128] width 12 height 10
radio input "true"
click at [751, 212] on input "True" at bounding box center [754, 215] width 12 height 10
radio input "true"
click at [886, 326] on input "False" at bounding box center [892, 325] width 12 height 10
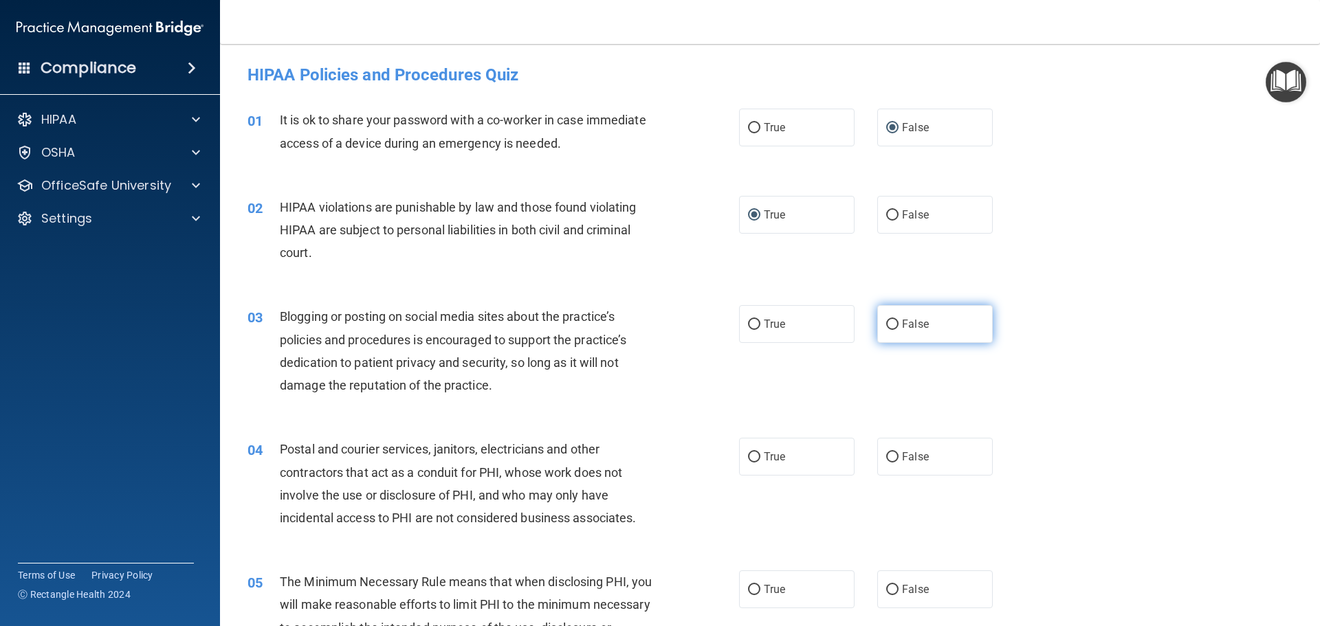
radio input "true"
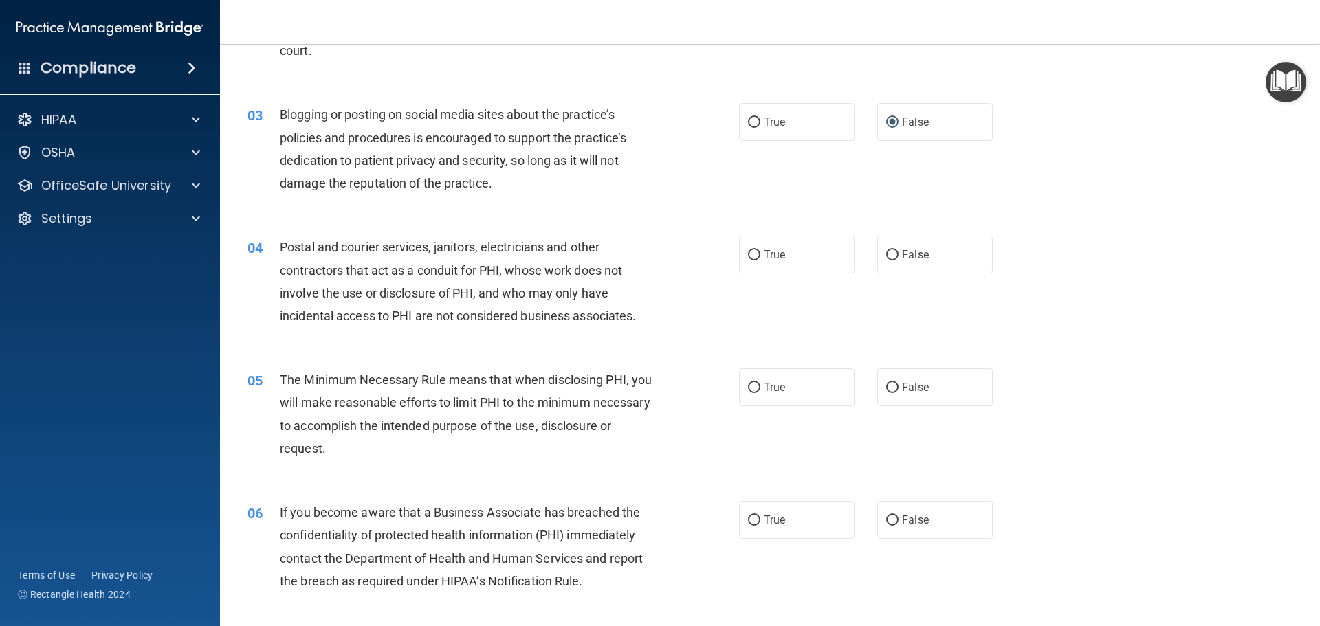
scroll to position [223, 0]
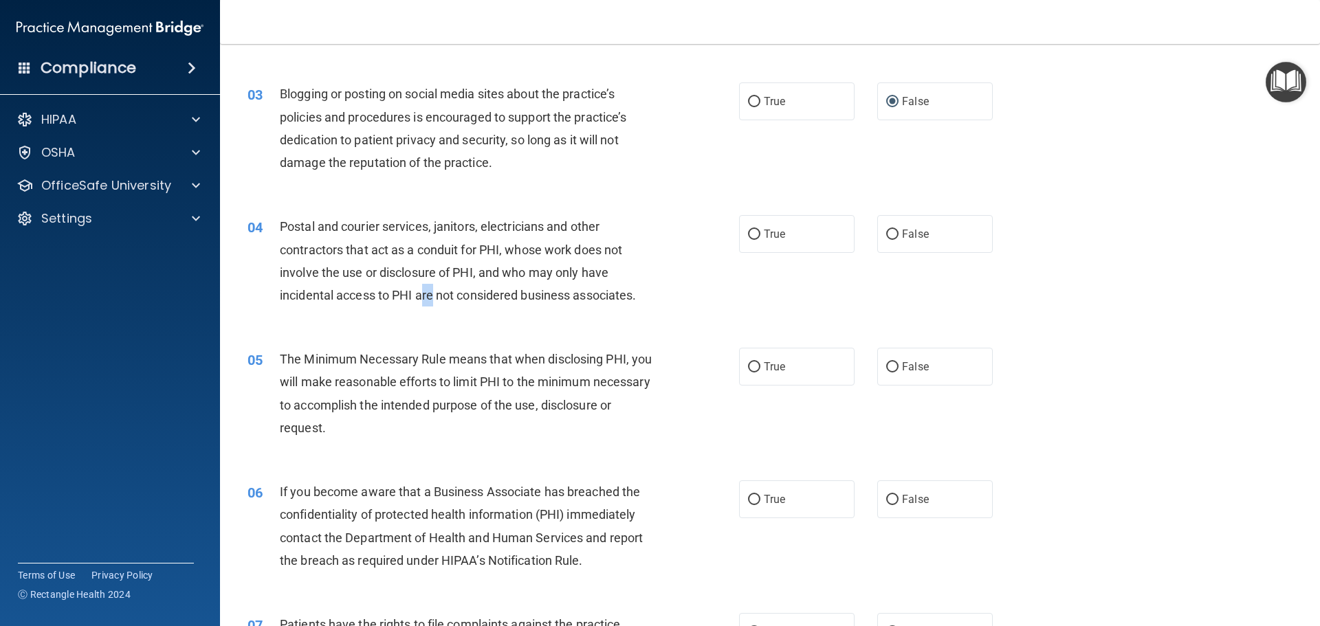
drag, startPoint x: 432, startPoint y: 296, endPoint x: 464, endPoint y: 296, distance: 32.3
click at [438, 296] on span "Postal and courier services, janitors, electricians and other contractors that …" at bounding box center [458, 260] width 356 height 83
click at [423, 296] on span "Postal and courier services, janitors, electricians and other contractors that …" at bounding box center [458, 260] width 356 height 83
click at [748, 233] on input "True" at bounding box center [754, 235] width 12 height 10
radio input "true"
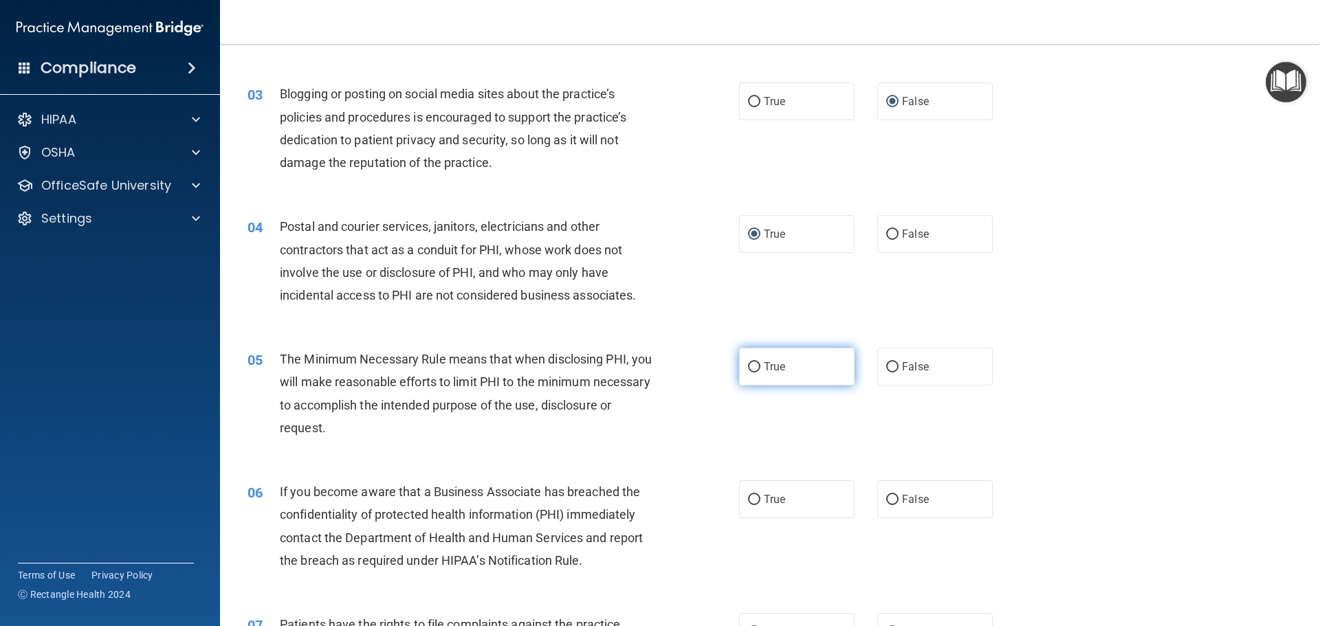
click at [748, 366] on input "True" at bounding box center [754, 367] width 12 height 10
radio input "true"
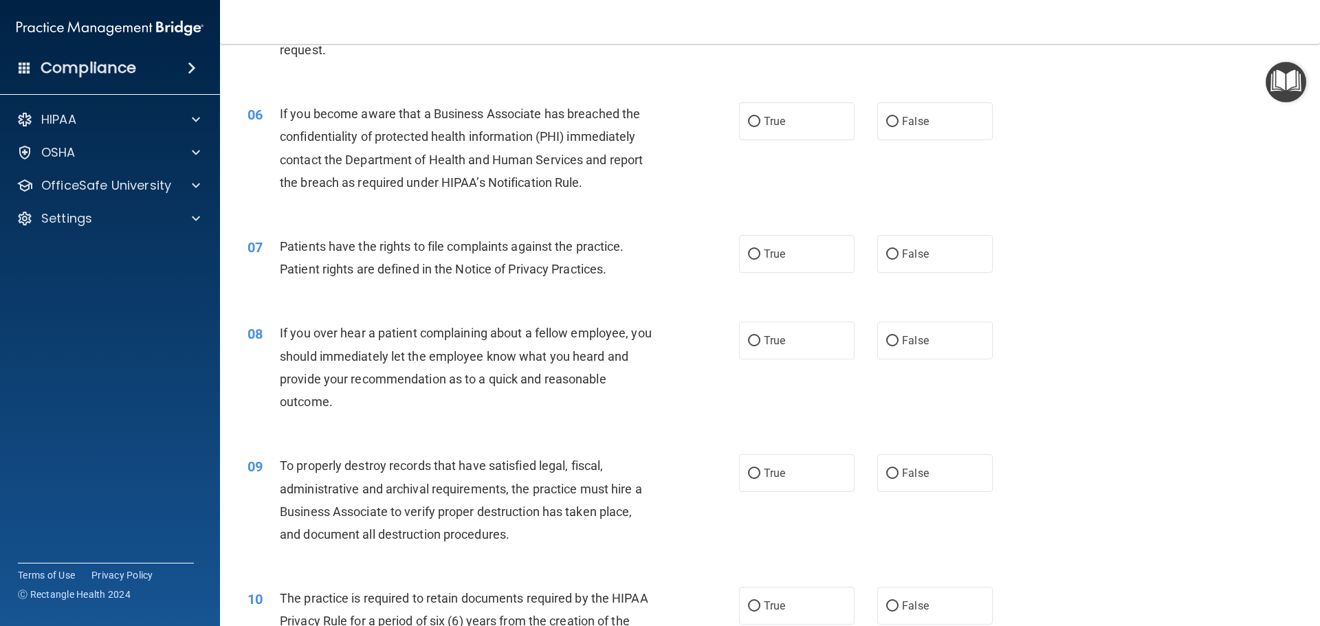
scroll to position [618, 0]
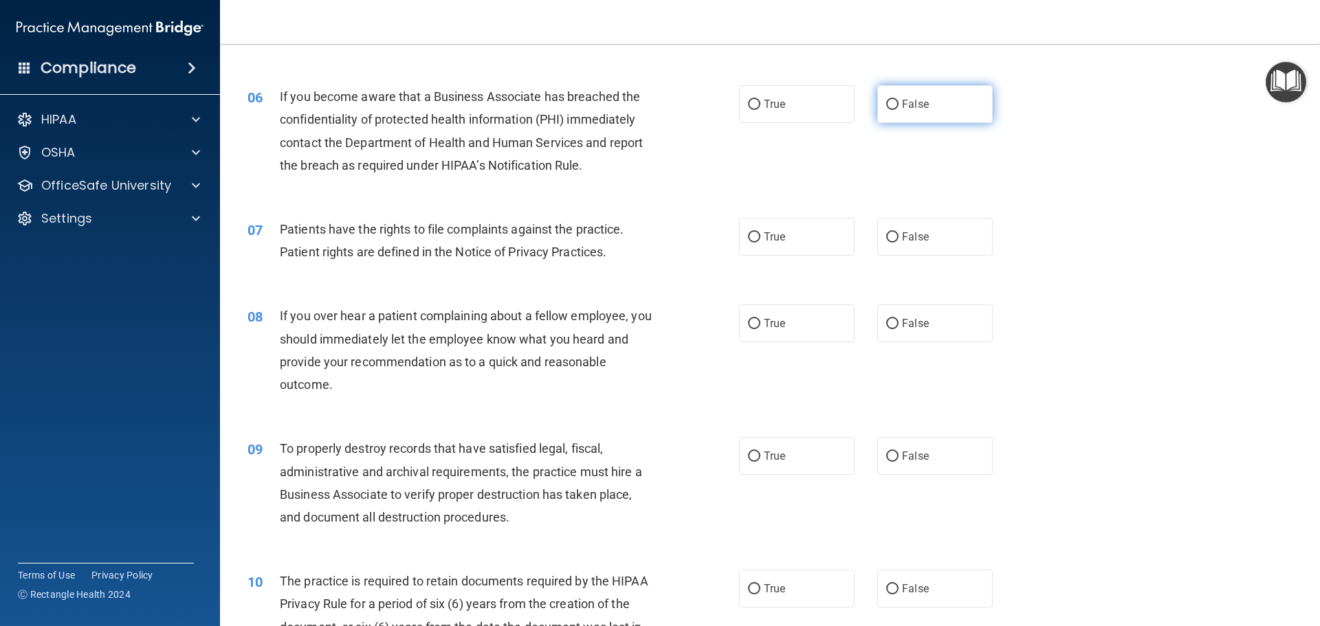
click at [887, 107] on input "False" at bounding box center [892, 105] width 12 height 10
radio input "true"
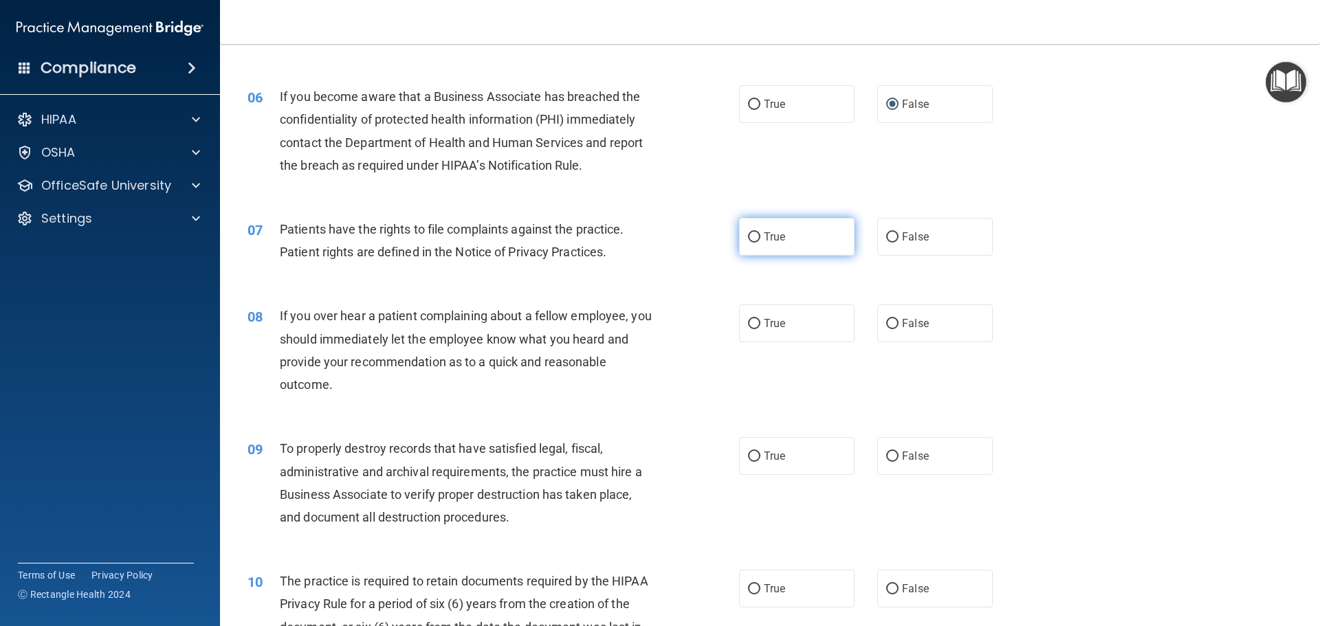
click at [751, 232] on input "True" at bounding box center [754, 237] width 12 height 10
radio input "true"
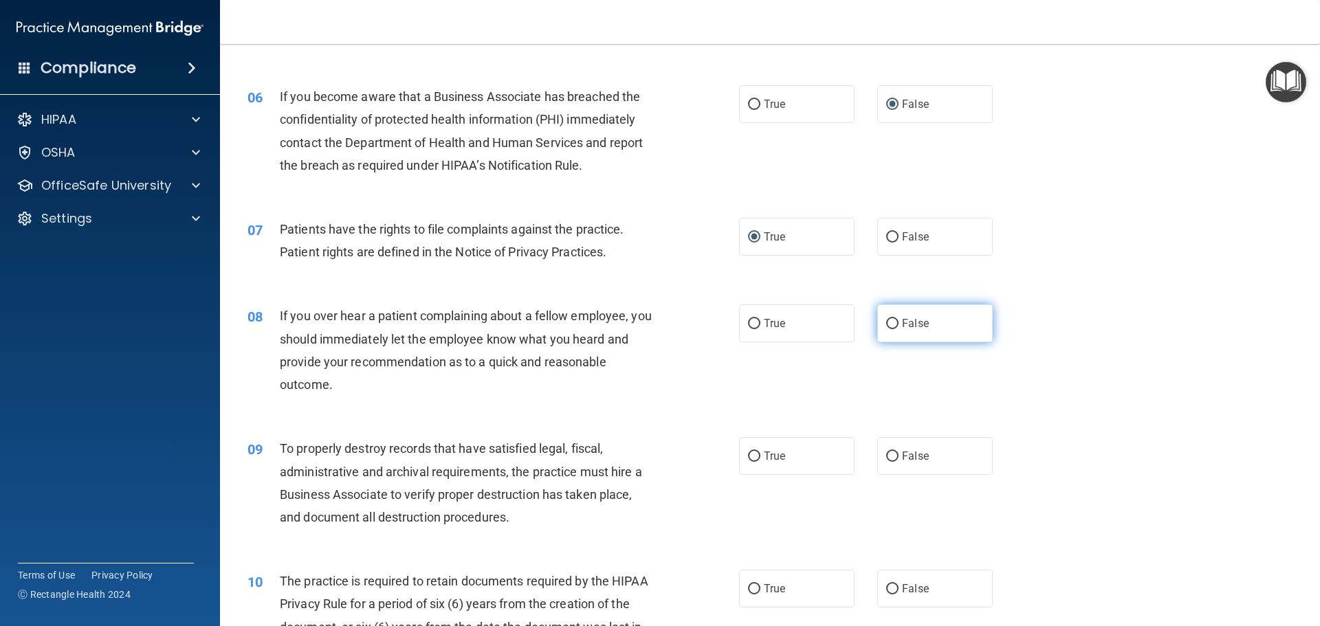
click at [895, 324] on label "False" at bounding box center [934, 324] width 115 height 38
click at [895, 324] on input "False" at bounding box center [892, 324] width 12 height 10
radio input "true"
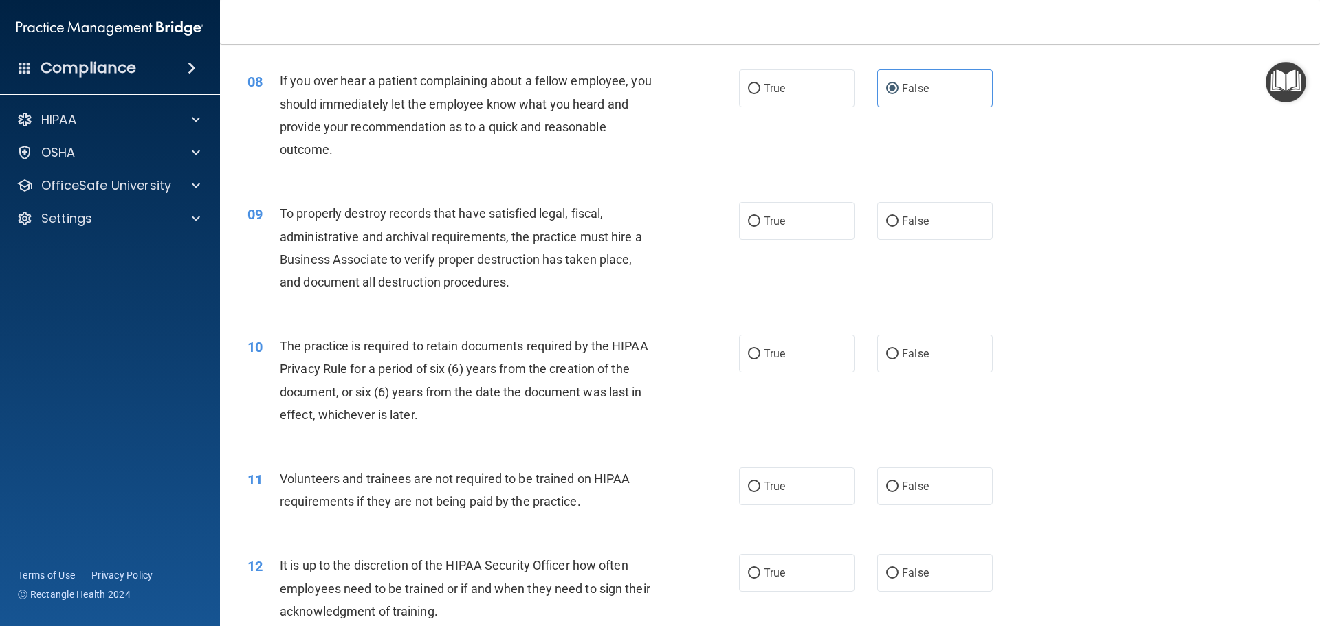
scroll to position [861, 0]
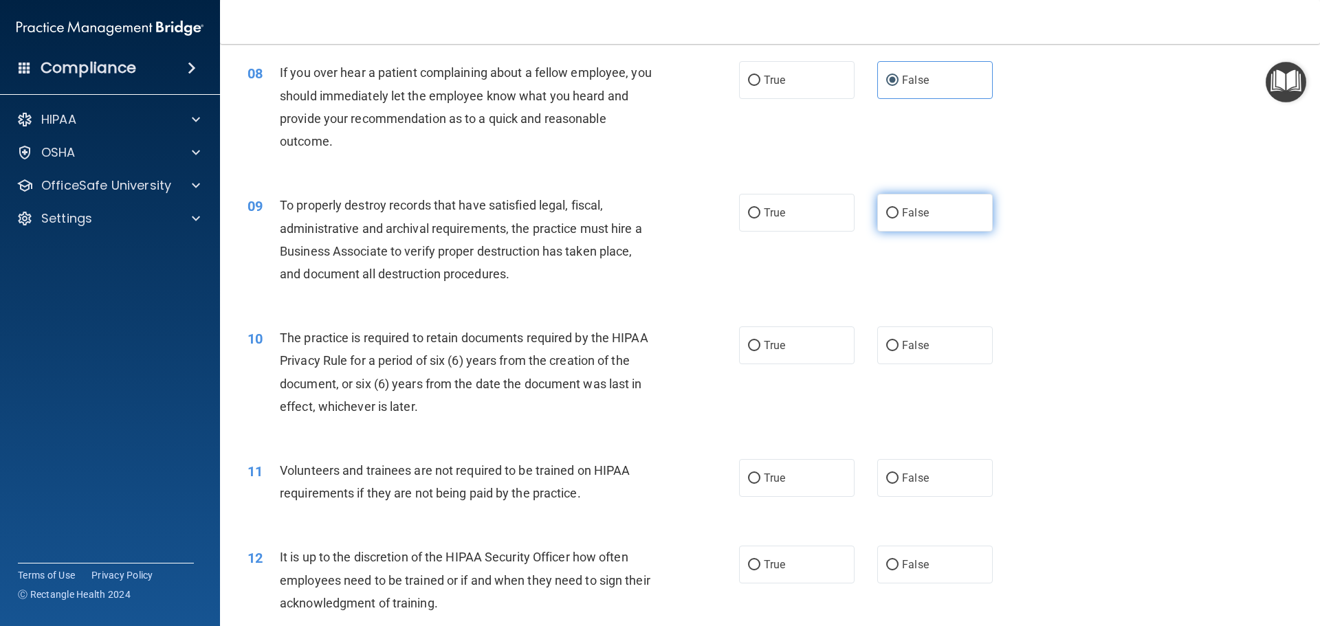
click at [890, 214] on input "False" at bounding box center [892, 213] width 12 height 10
radio input "true"
click at [752, 349] on input "True" at bounding box center [754, 346] width 12 height 10
radio input "true"
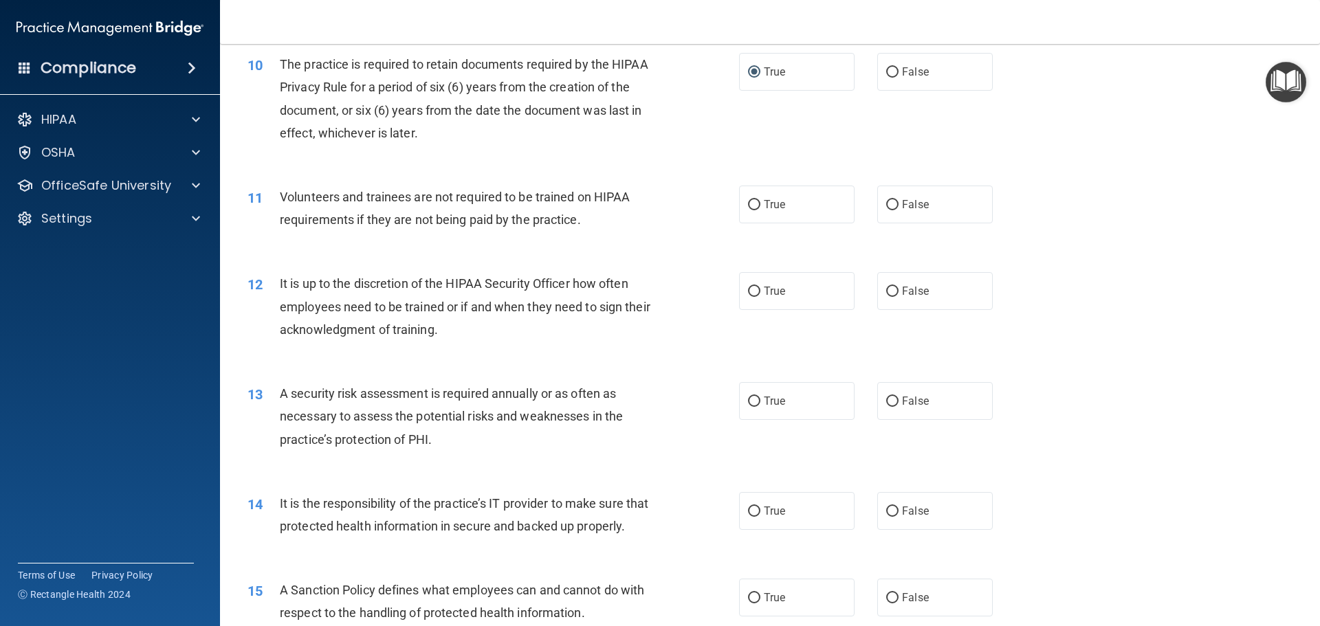
scroll to position [1151, 0]
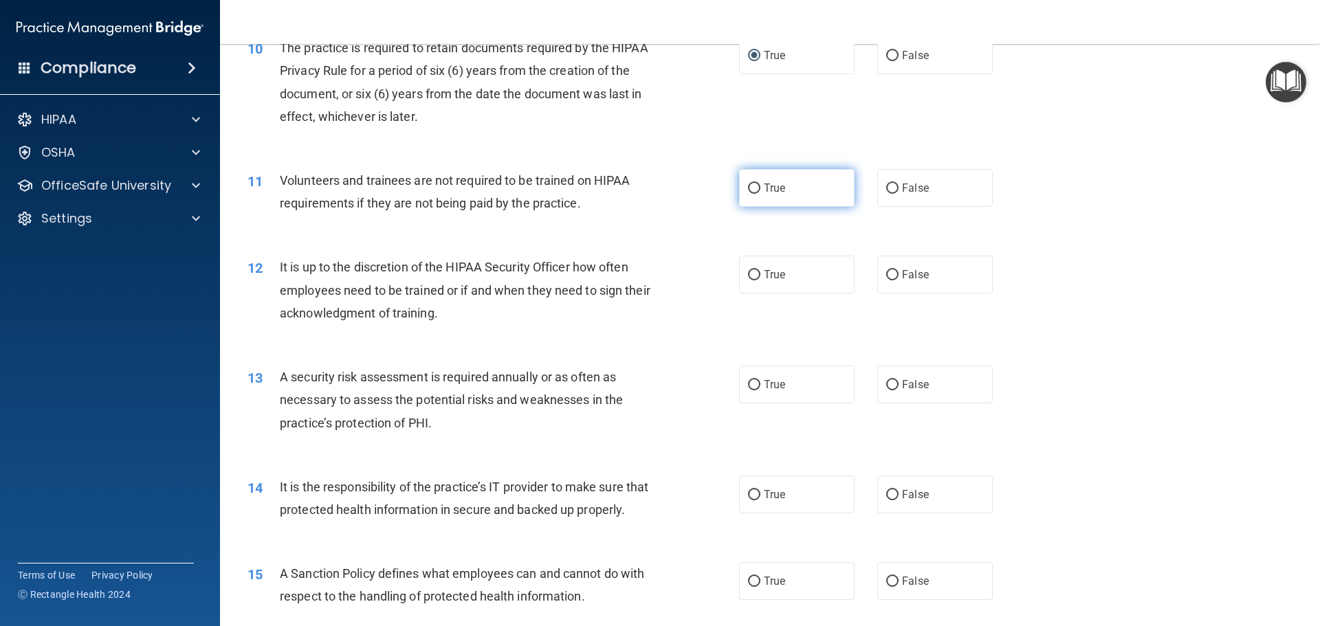
click at [758, 192] on label "True" at bounding box center [796, 188] width 115 height 38
click at [758, 192] on input "True" at bounding box center [754, 189] width 12 height 10
radio input "true"
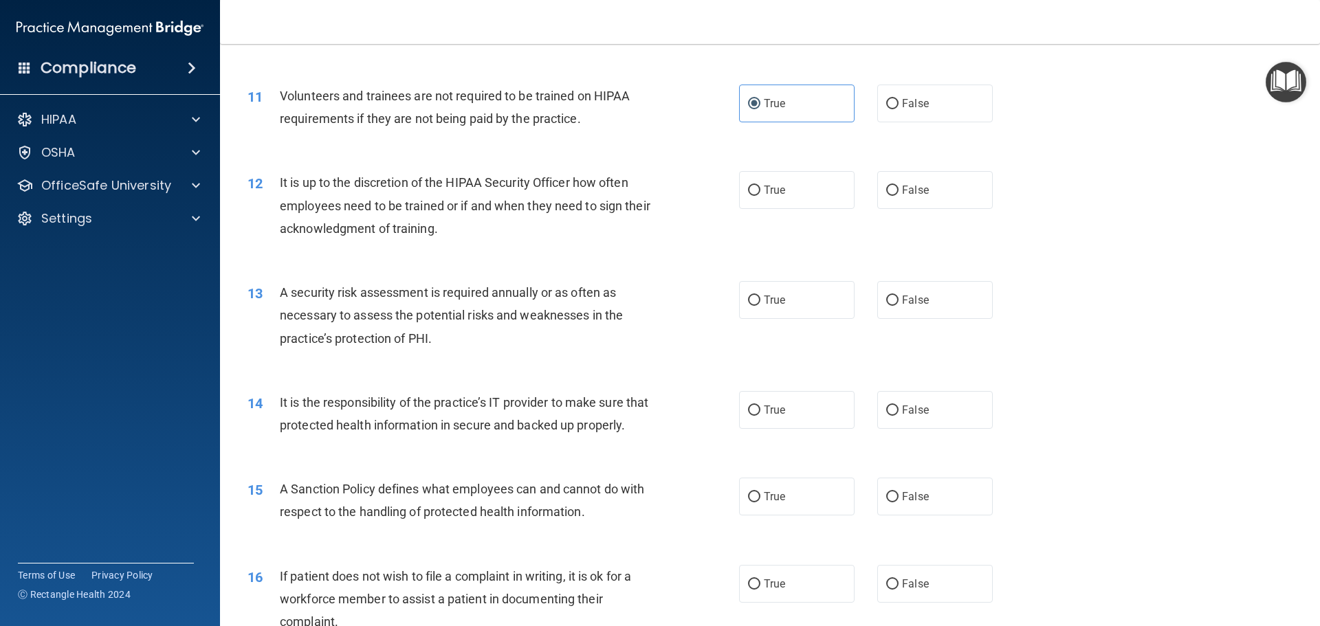
scroll to position [1248, 0]
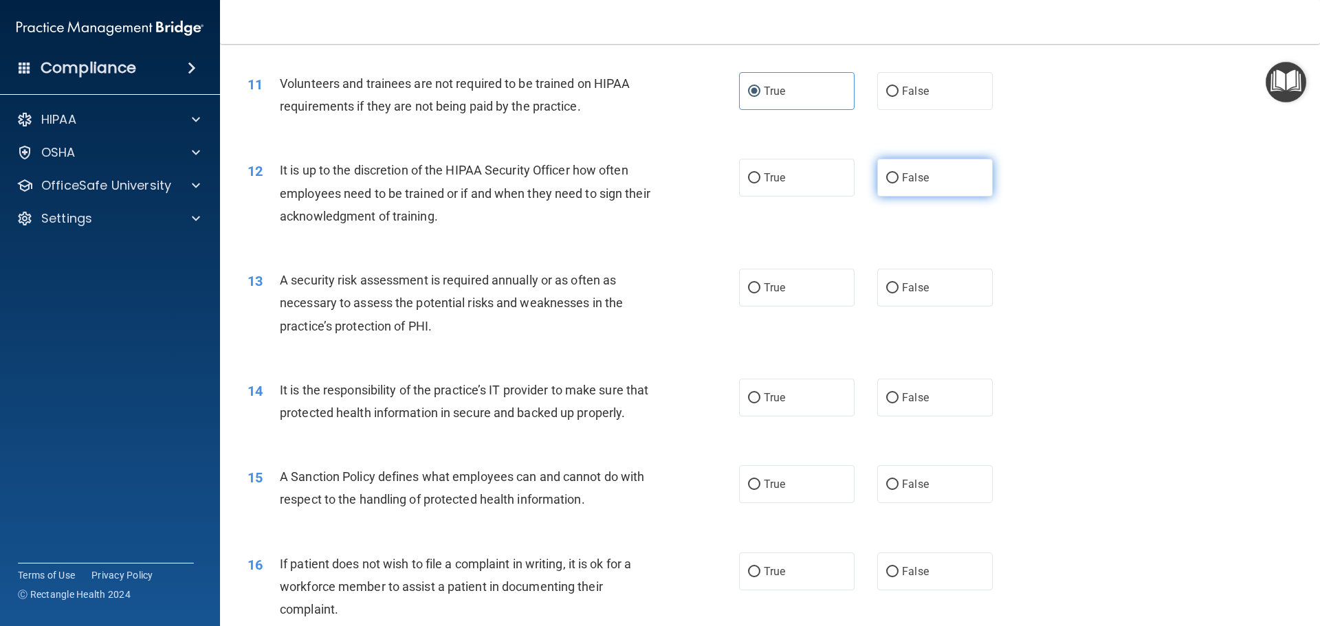
drag, startPoint x: 883, startPoint y: 177, endPoint x: 971, endPoint y: 215, distance: 96.7
click at [886, 176] on input "False" at bounding box center [892, 178] width 12 height 10
radio input "true"
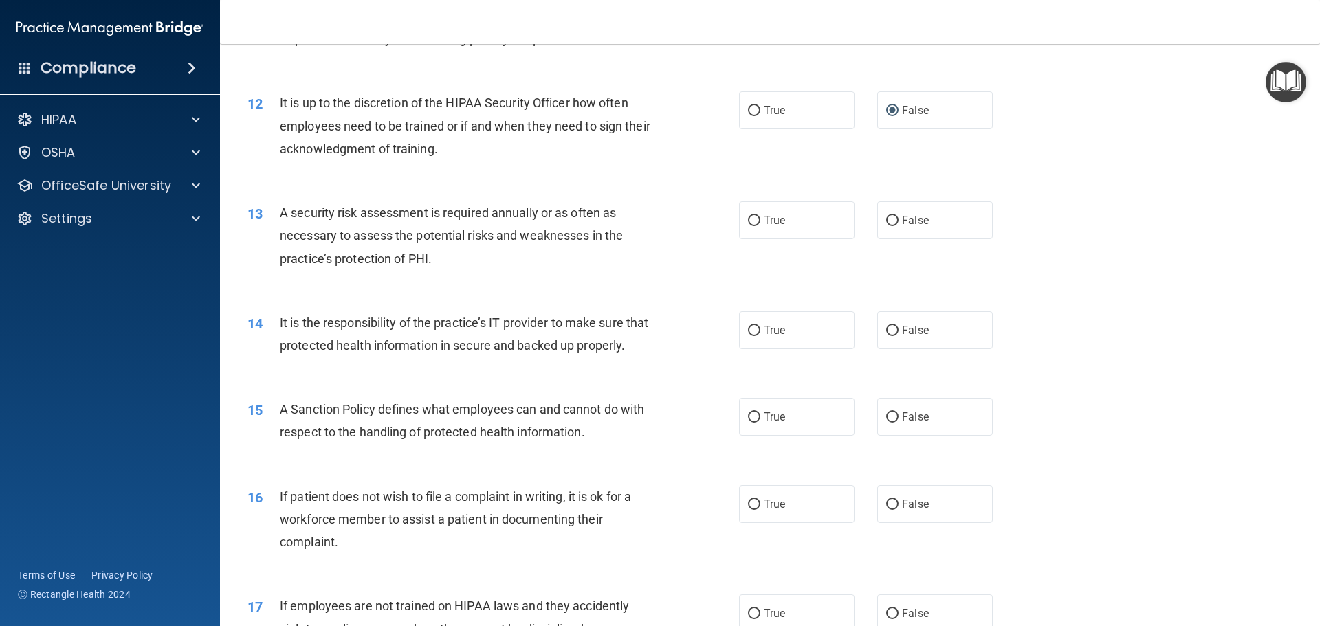
scroll to position [1324, 0]
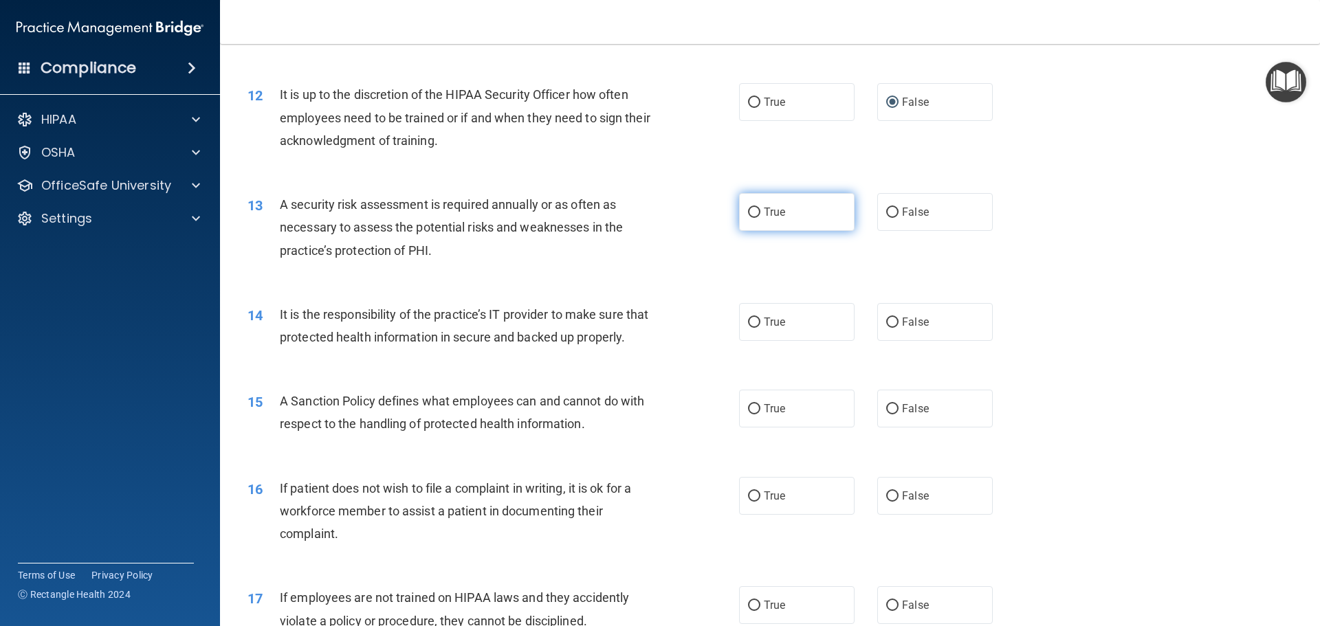
click at [756, 214] on label "True" at bounding box center [796, 212] width 115 height 38
click at [756, 214] on input "True" at bounding box center [754, 213] width 12 height 10
radio input "true"
click at [888, 323] on input "False" at bounding box center [892, 323] width 12 height 10
radio input "true"
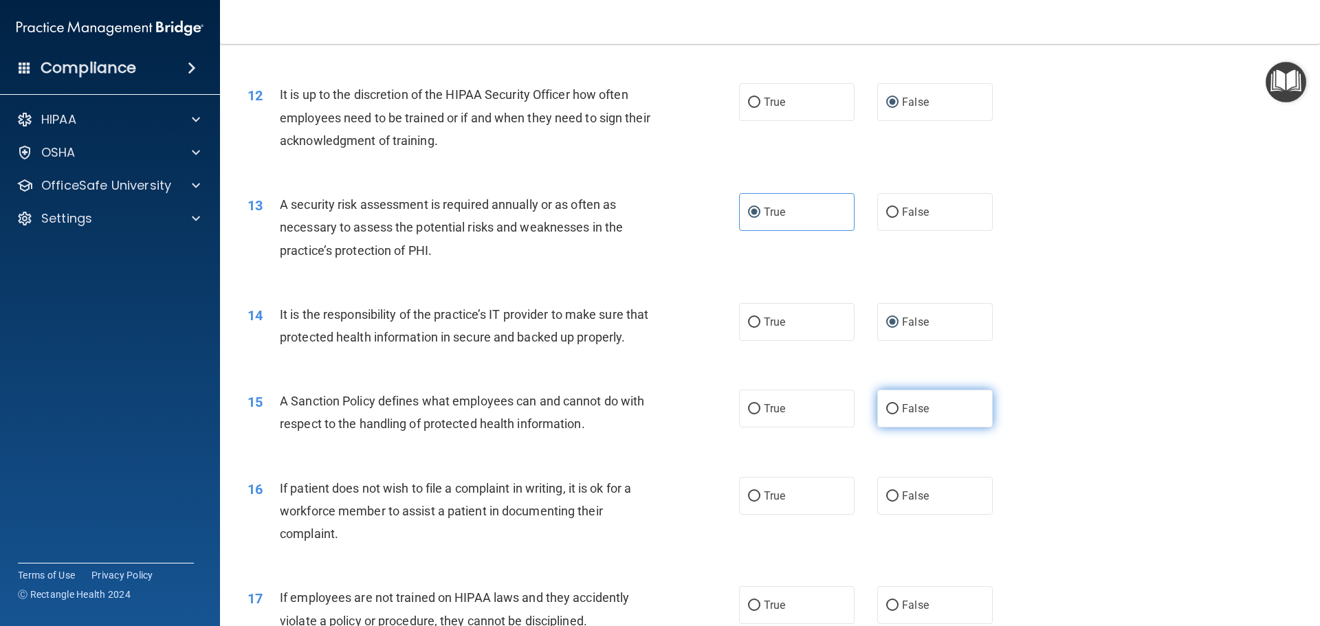
click at [886, 415] on input "False" at bounding box center [892, 409] width 12 height 10
radio input "true"
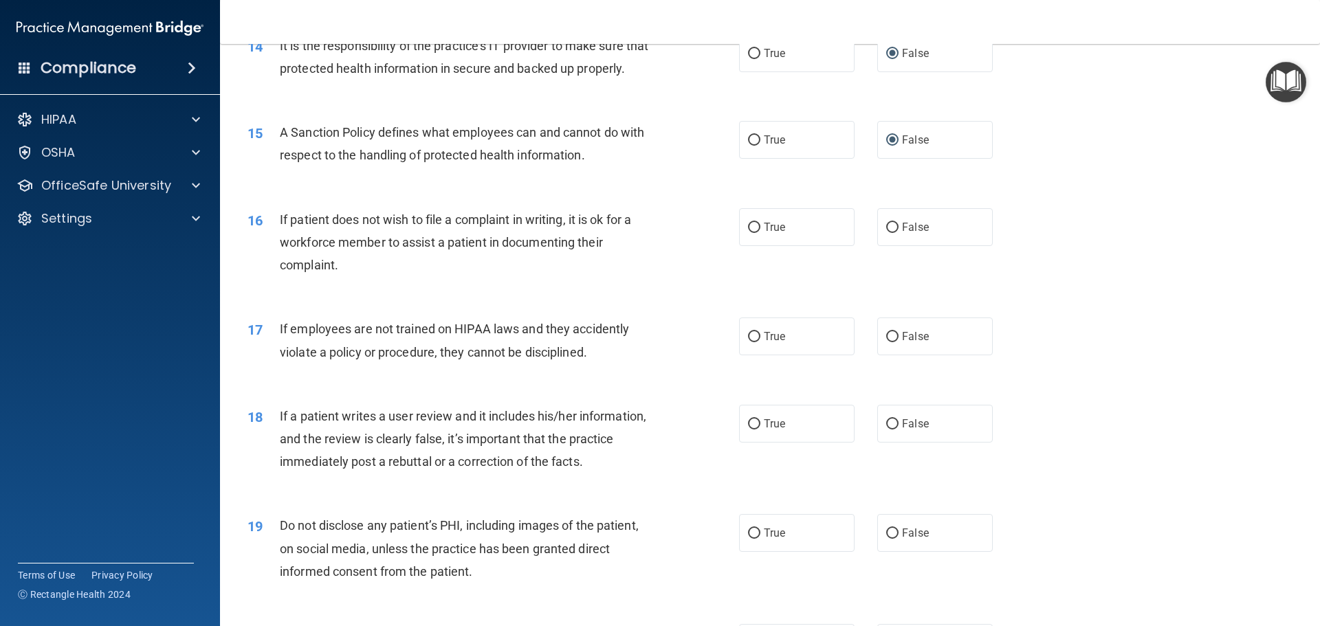
scroll to position [1606, 0]
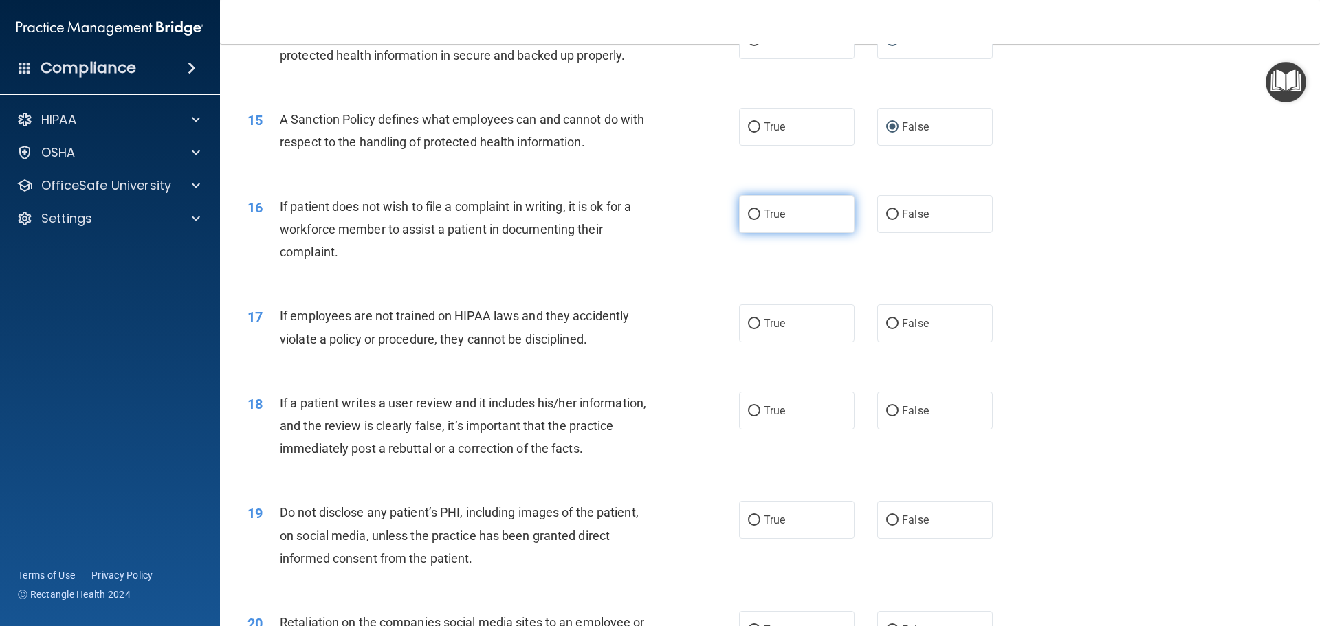
click at [750, 220] on input "True" at bounding box center [754, 215] width 12 height 10
radio input "true"
click at [886, 329] on input "False" at bounding box center [892, 324] width 12 height 10
radio input "true"
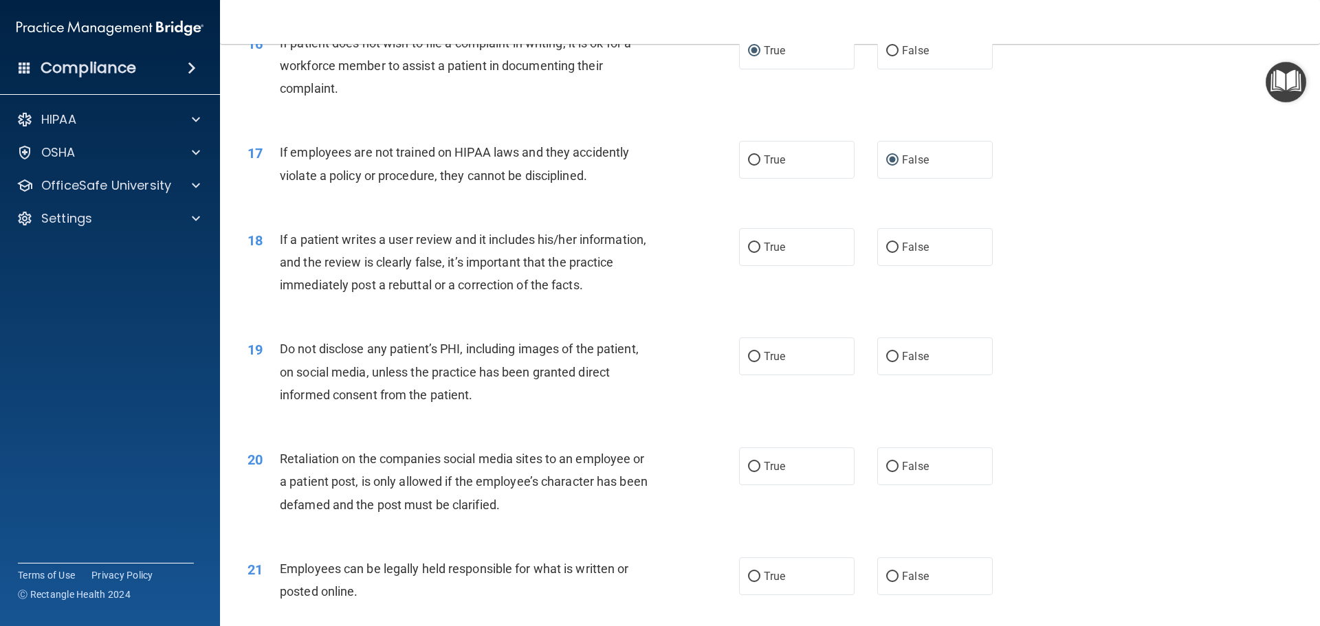
scroll to position [1787, 0]
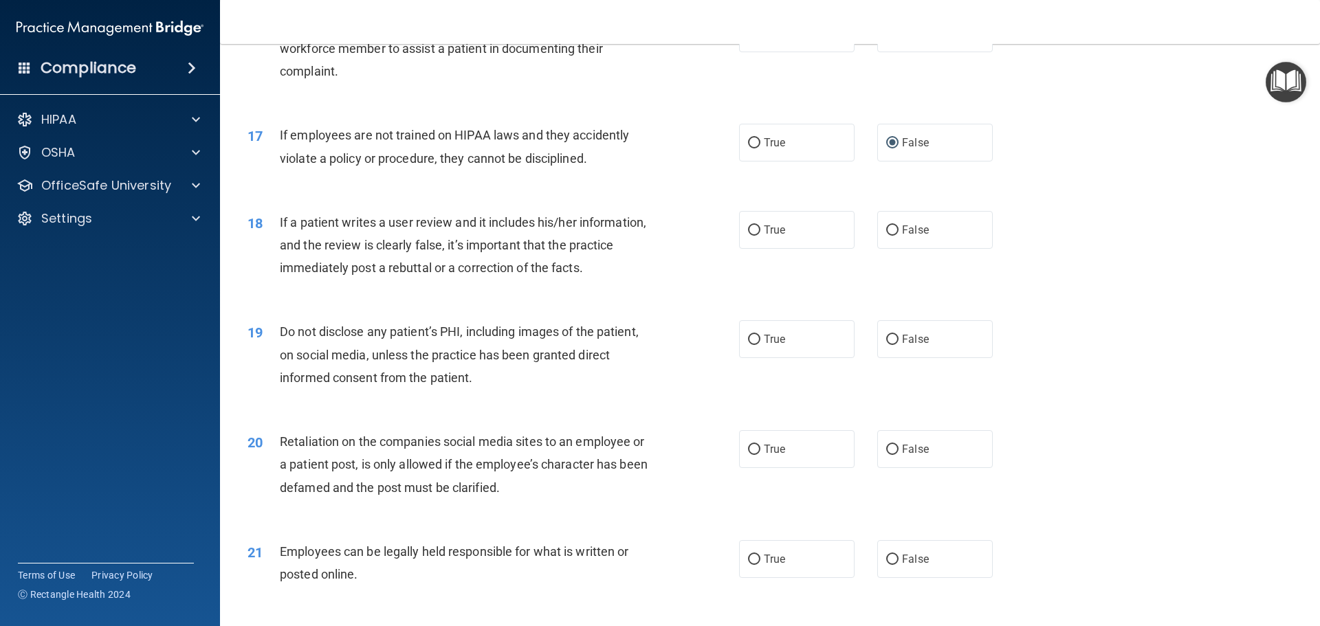
drag, startPoint x: 406, startPoint y: 312, endPoint x: 449, endPoint y: 311, distance: 42.6
click at [441, 304] on div "18 If a patient writes a user review and it includes his/her information, and t…" at bounding box center [770, 249] width 1066 height 110
drag, startPoint x: 449, startPoint y: 311, endPoint x: 479, endPoint y: 311, distance: 30.3
click at [479, 304] on div "18 If a patient writes a user review and it includes his/her information, and t…" at bounding box center [770, 249] width 1066 height 110
click at [886, 236] on input "False" at bounding box center [892, 230] width 12 height 10
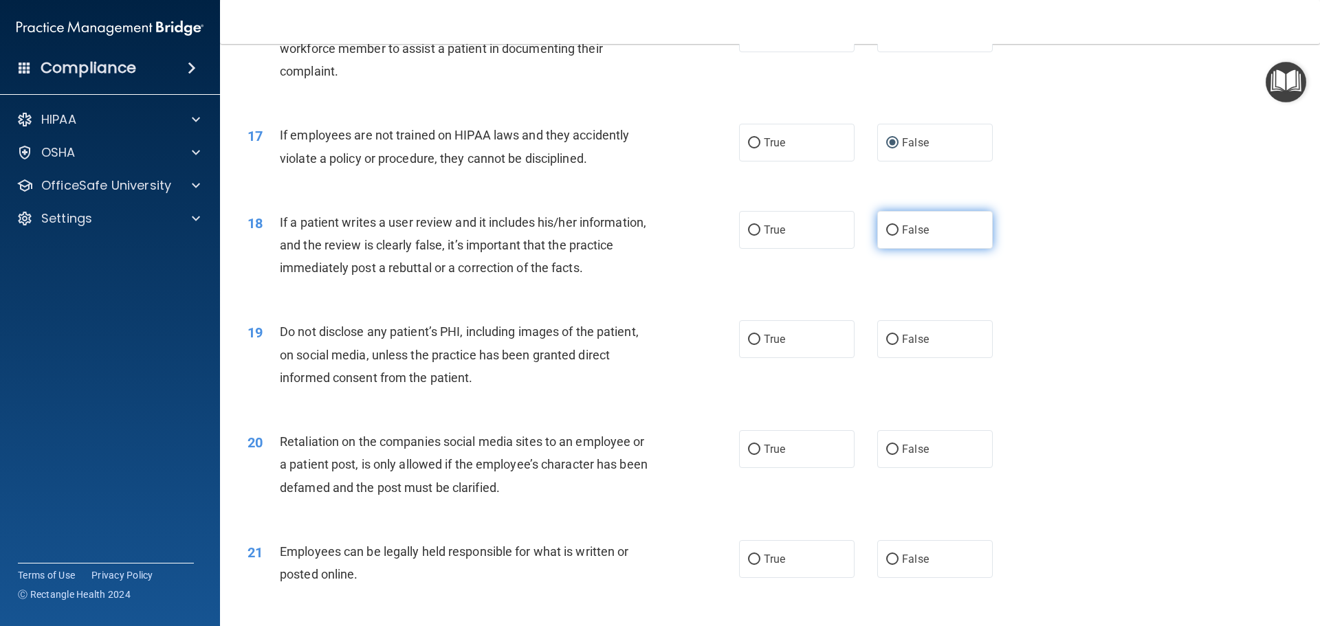
radio input "true"
click at [886, 345] on input "False" at bounding box center [892, 340] width 12 height 10
radio input "true"
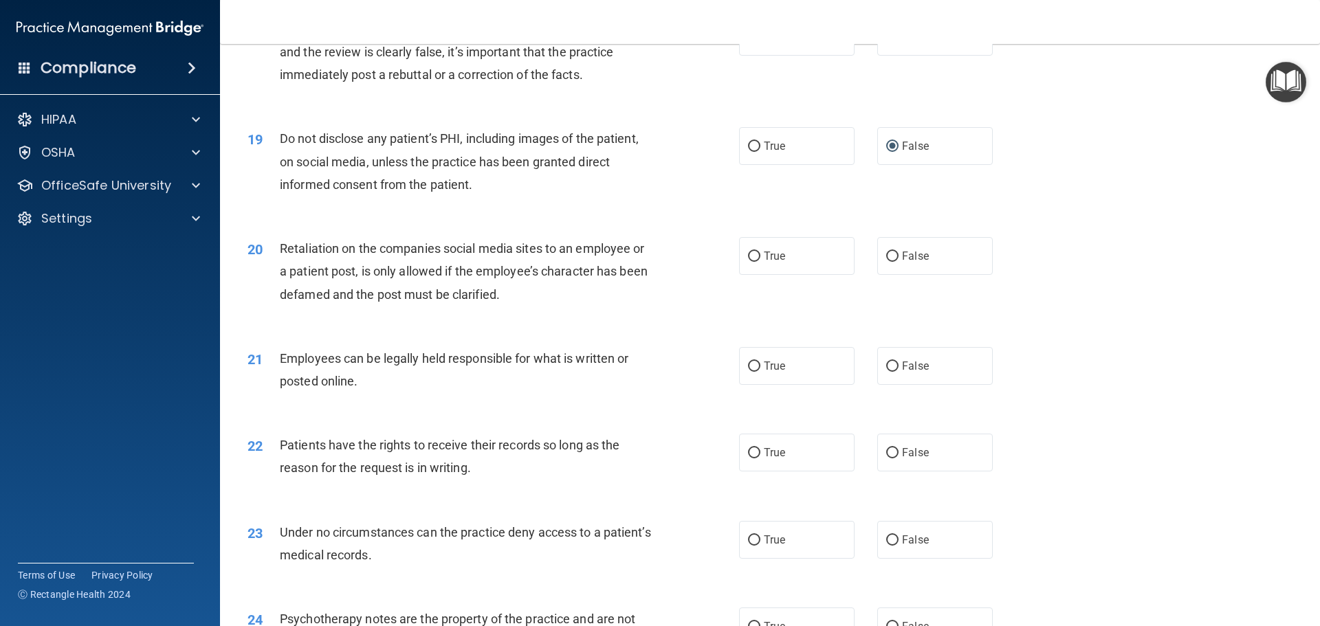
scroll to position [2009, 0]
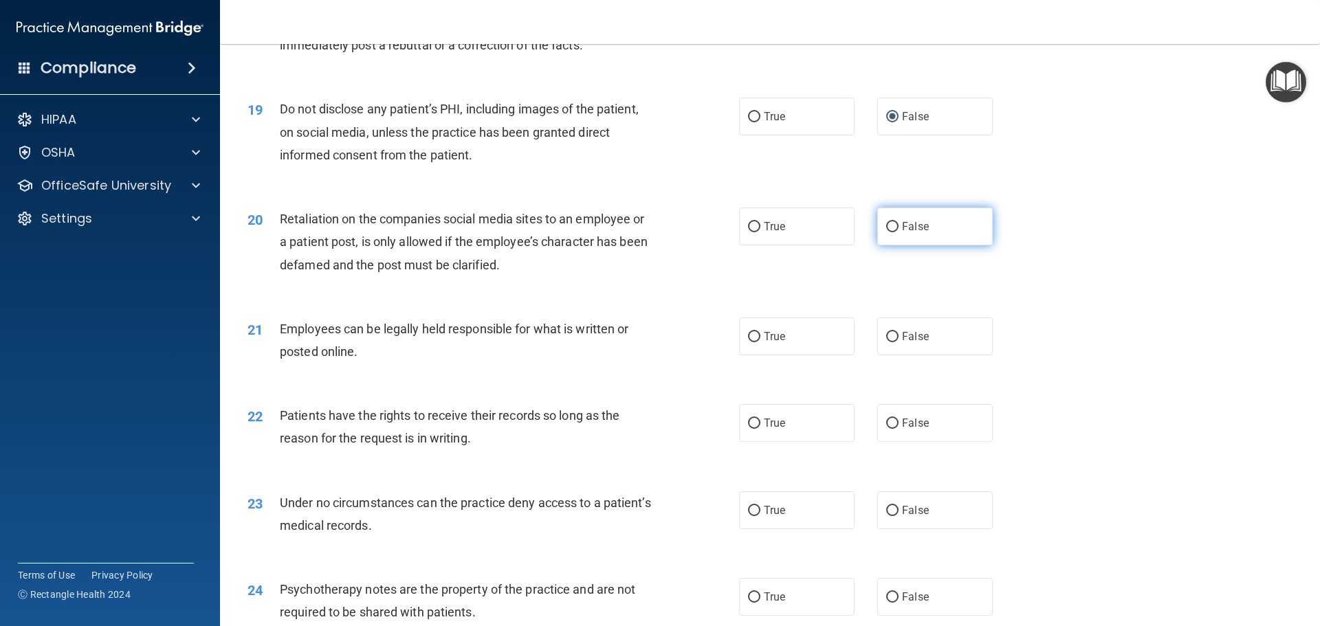
click at [890, 232] on input "False" at bounding box center [892, 227] width 12 height 10
radio input "true"
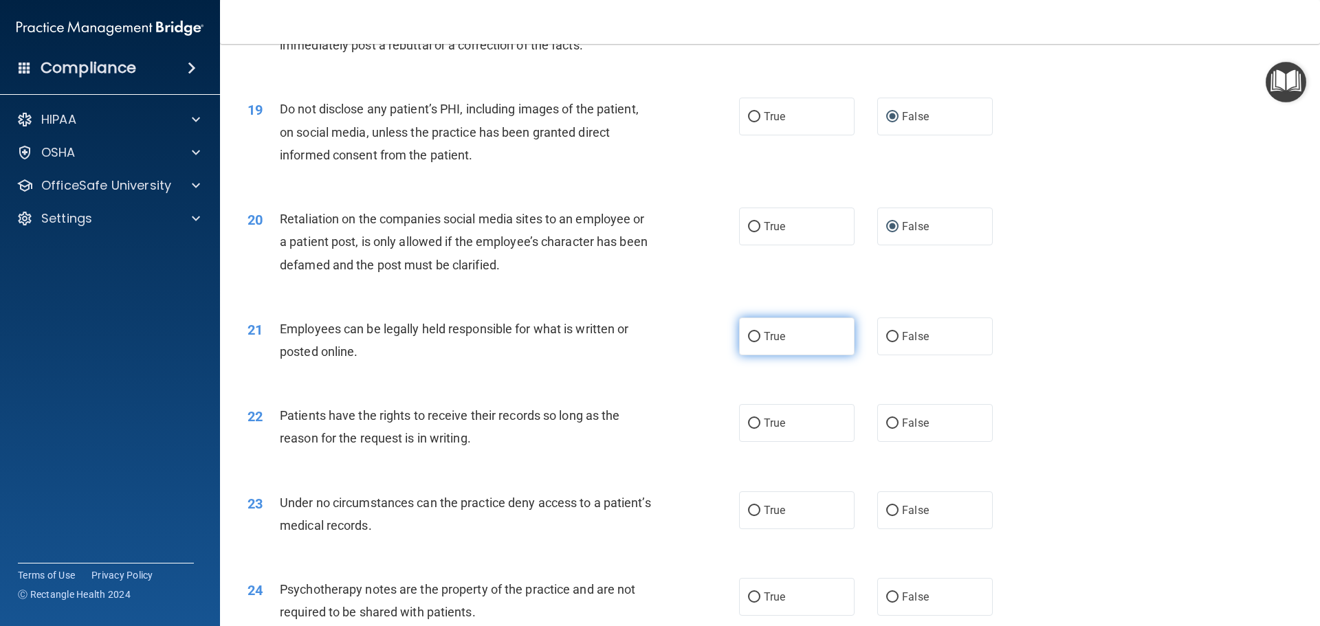
click at [748, 342] on input "True" at bounding box center [754, 337] width 12 height 10
radio input "true"
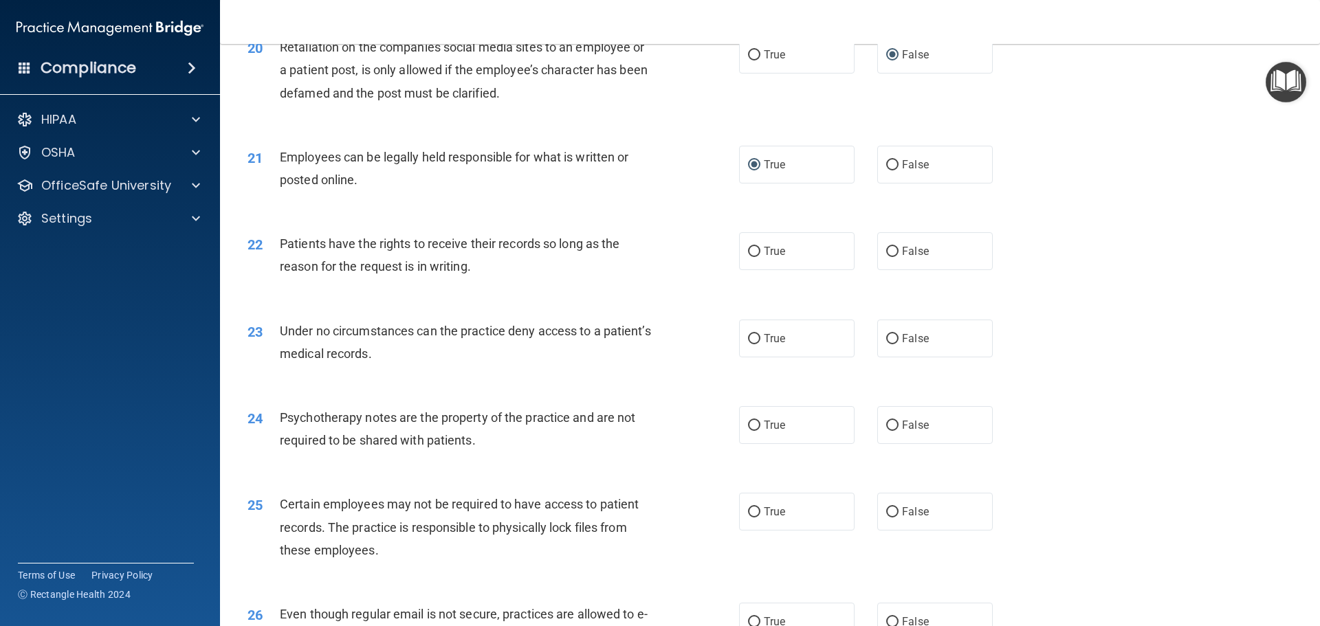
scroll to position [2186, 0]
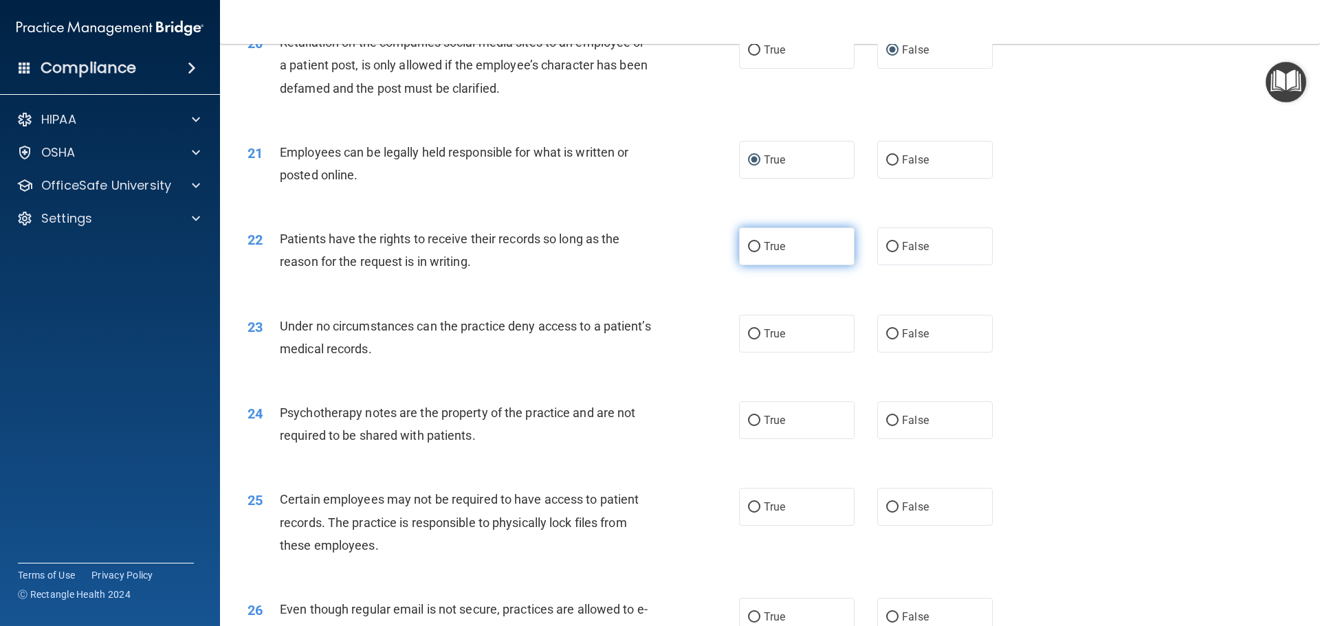
click at [751, 265] on label "True" at bounding box center [796, 247] width 115 height 38
click at [751, 252] on input "True" at bounding box center [754, 247] width 12 height 10
radio input "true"
drag, startPoint x: 883, startPoint y: 360, endPoint x: 1194, endPoint y: 423, distance: 317.8
click at [886, 340] on input "False" at bounding box center [892, 334] width 12 height 10
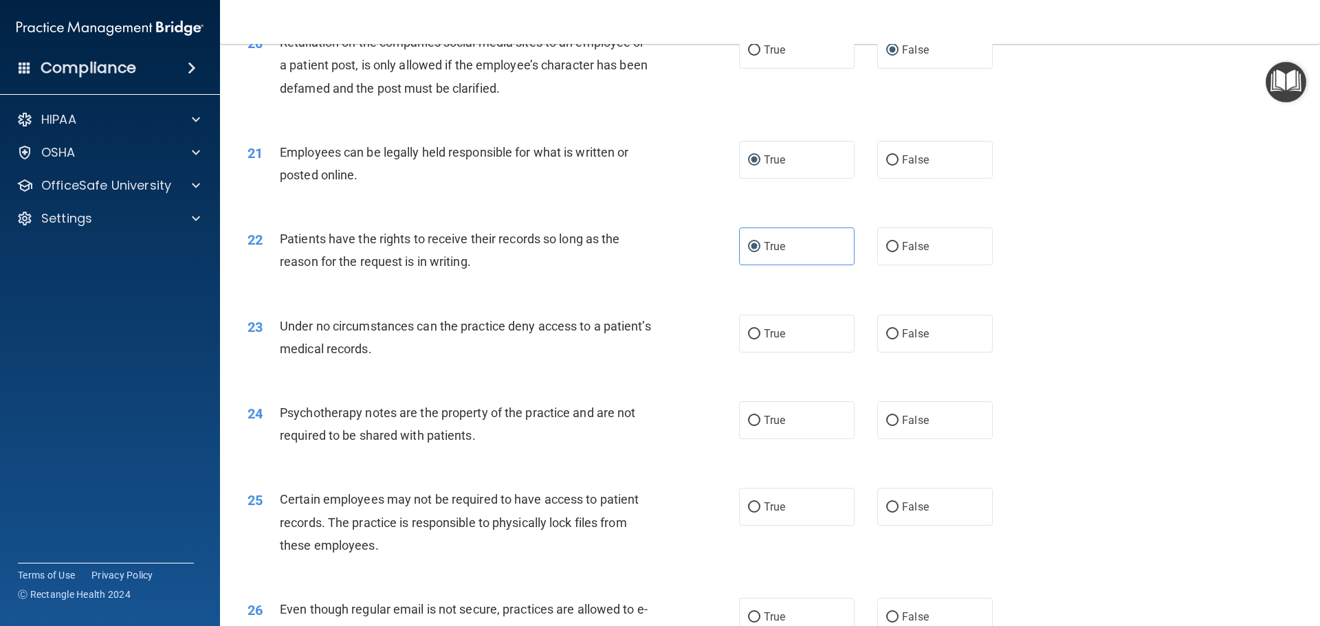
radio input "true"
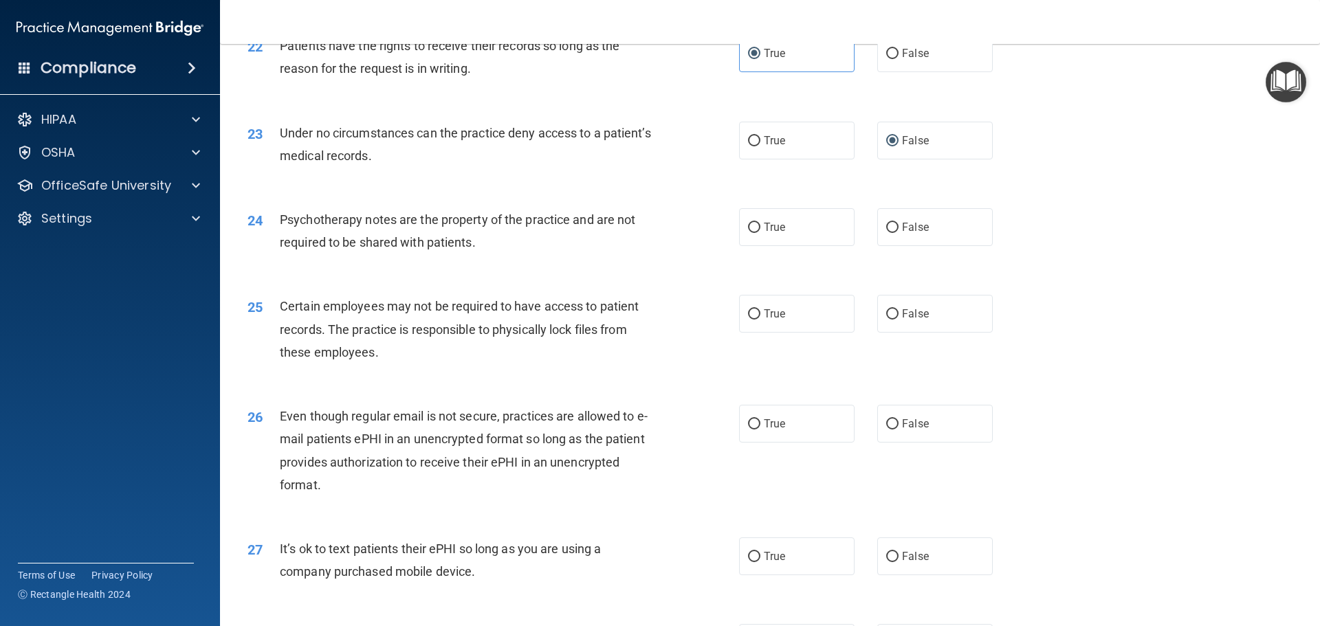
scroll to position [2383, 0]
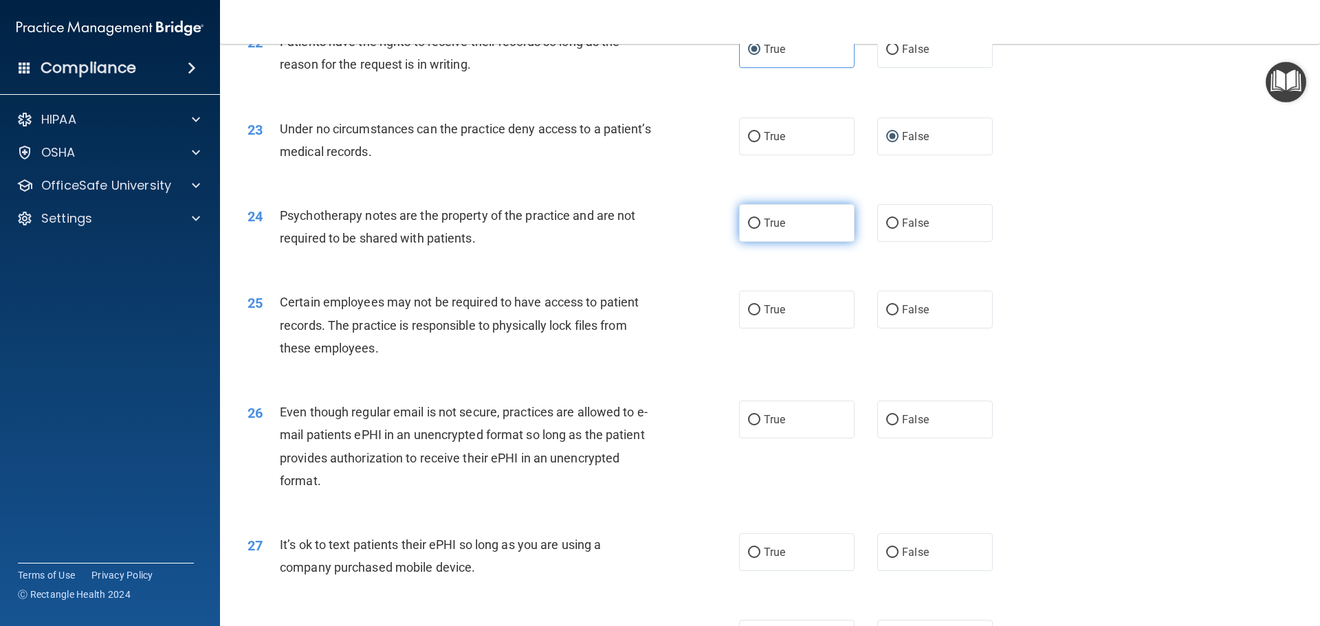
click at [749, 229] on input "True" at bounding box center [754, 224] width 12 height 10
radio input "true"
click at [747, 326] on label "True" at bounding box center [796, 310] width 115 height 38
click at [748, 316] on input "True" at bounding box center [754, 310] width 12 height 10
radio input "true"
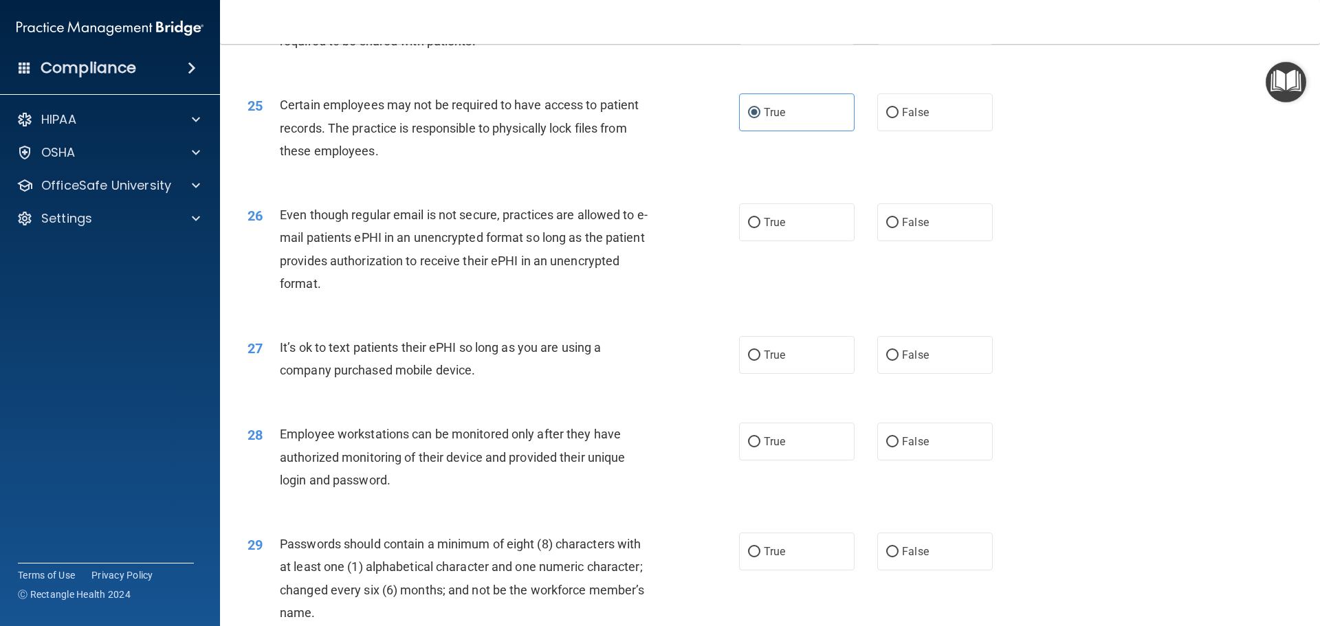
scroll to position [2585, 0]
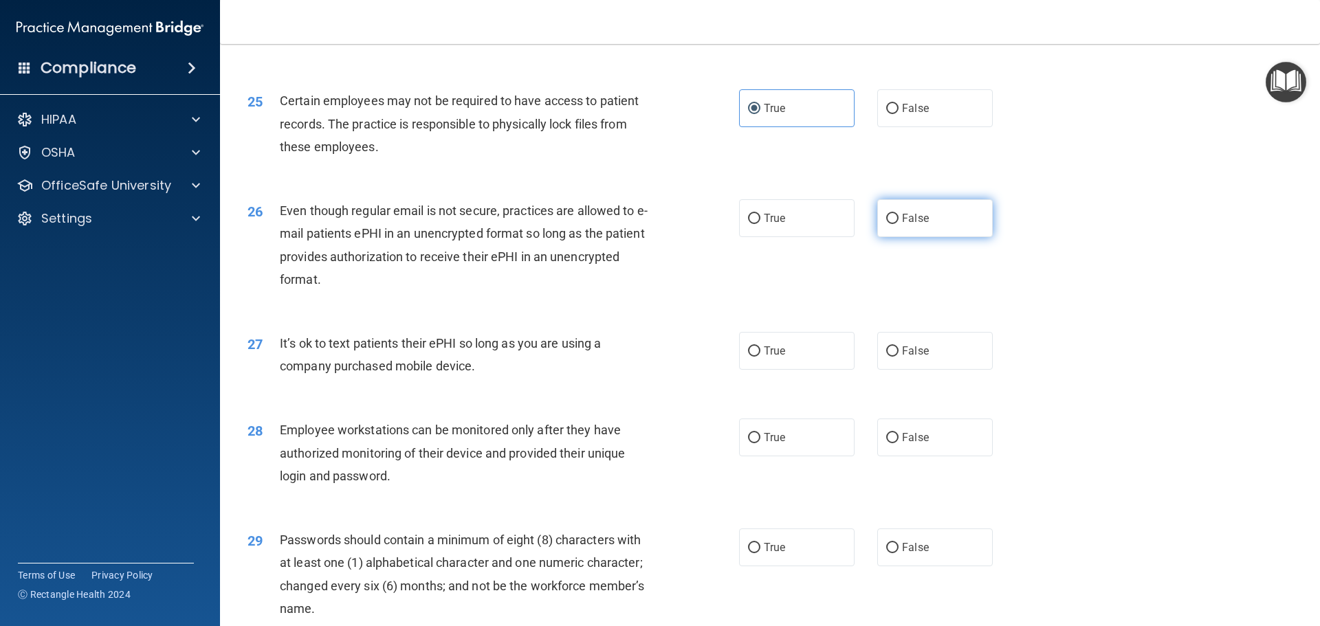
click at [886, 224] on input "False" at bounding box center [892, 219] width 12 height 10
radio input "true"
click at [886, 357] on input "False" at bounding box center [892, 351] width 12 height 10
radio input "true"
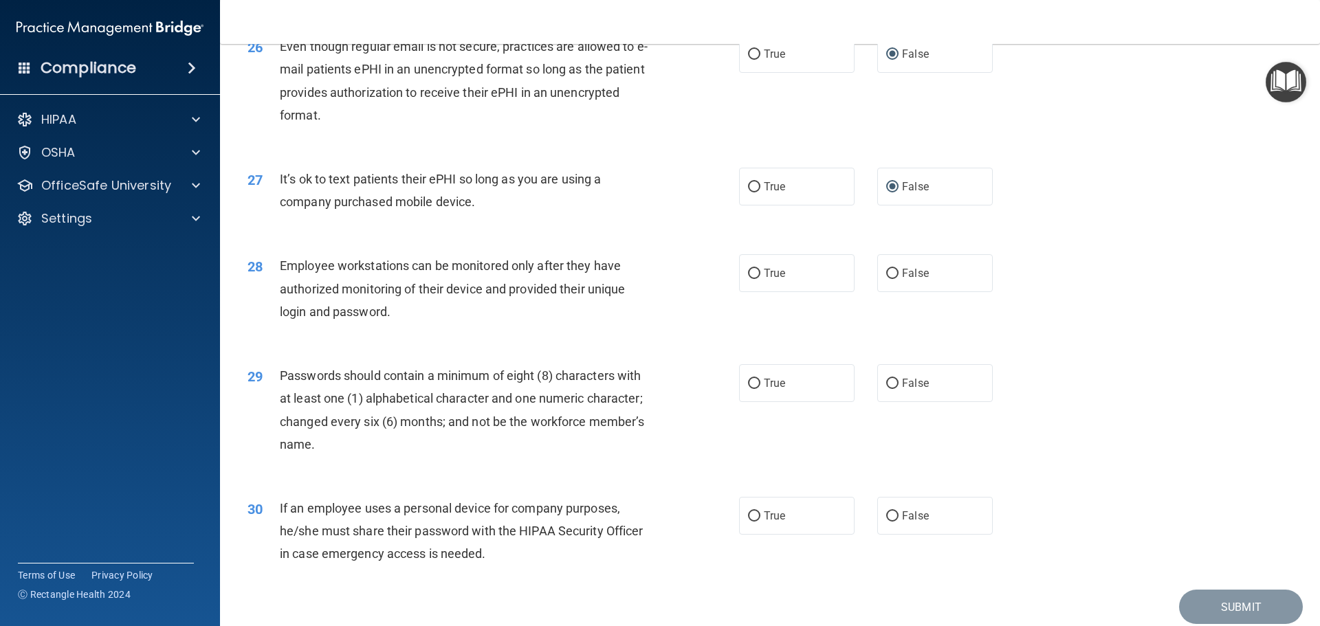
scroll to position [2825, 0]
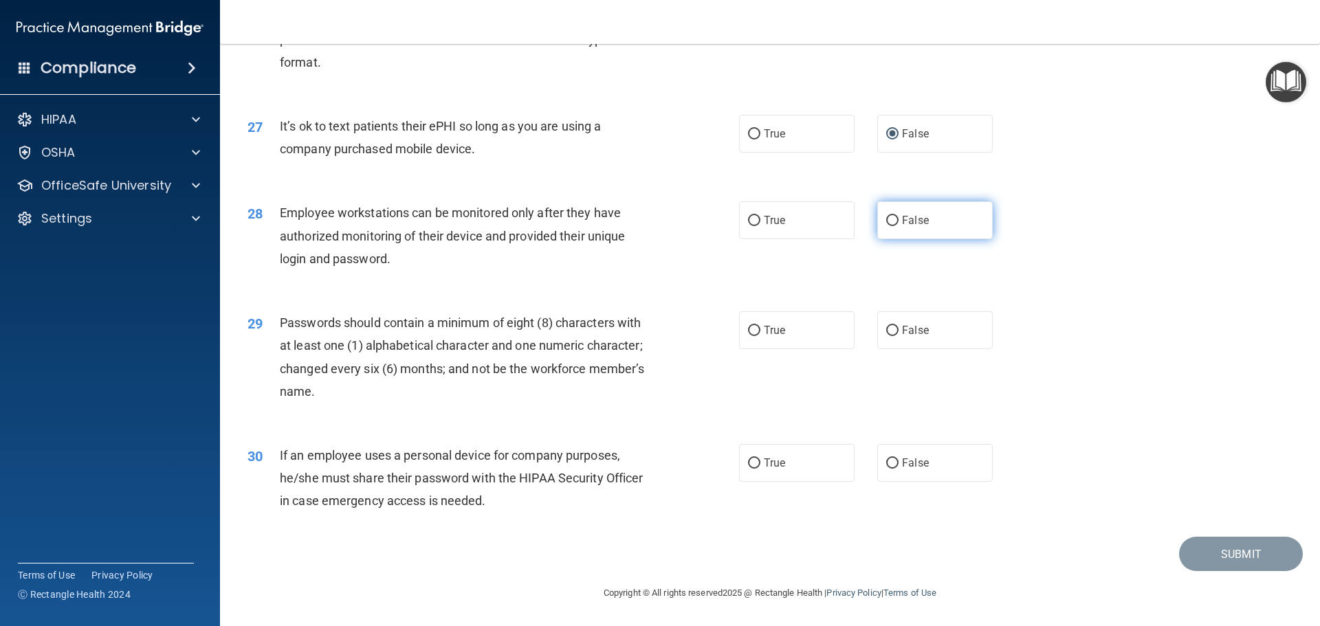
click at [886, 223] on input "False" at bounding box center [892, 221] width 12 height 10
radio input "true"
click at [749, 329] on input "True" at bounding box center [754, 331] width 12 height 10
radio input "true"
click at [887, 464] on input "False" at bounding box center [892, 464] width 12 height 10
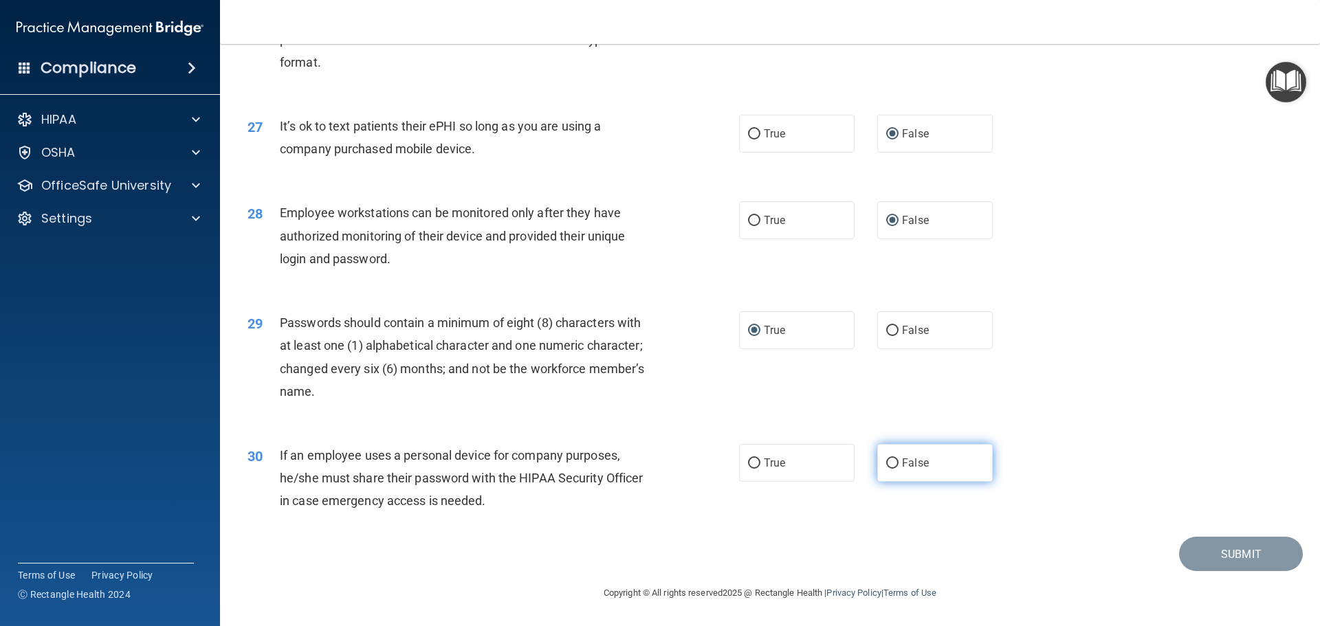
radio input "true"
click at [1227, 553] on button "Submit" at bounding box center [1241, 554] width 124 height 35
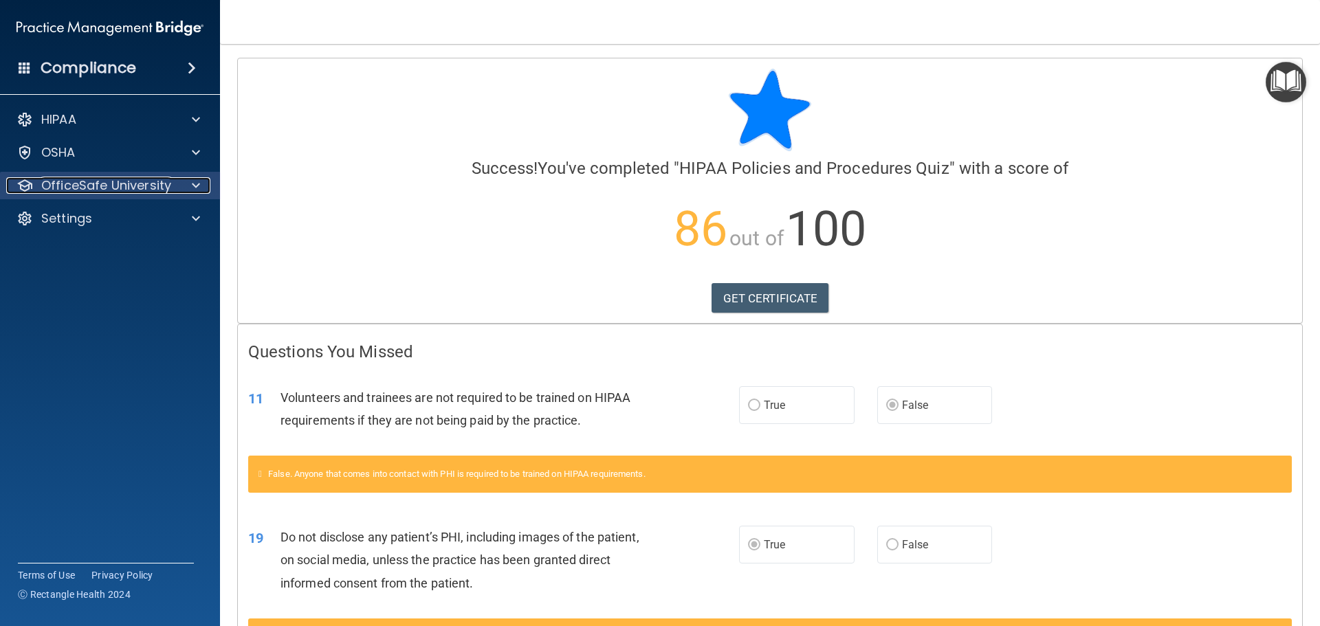
click at [74, 179] on p "OfficeSafe University" at bounding box center [106, 185] width 130 height 16
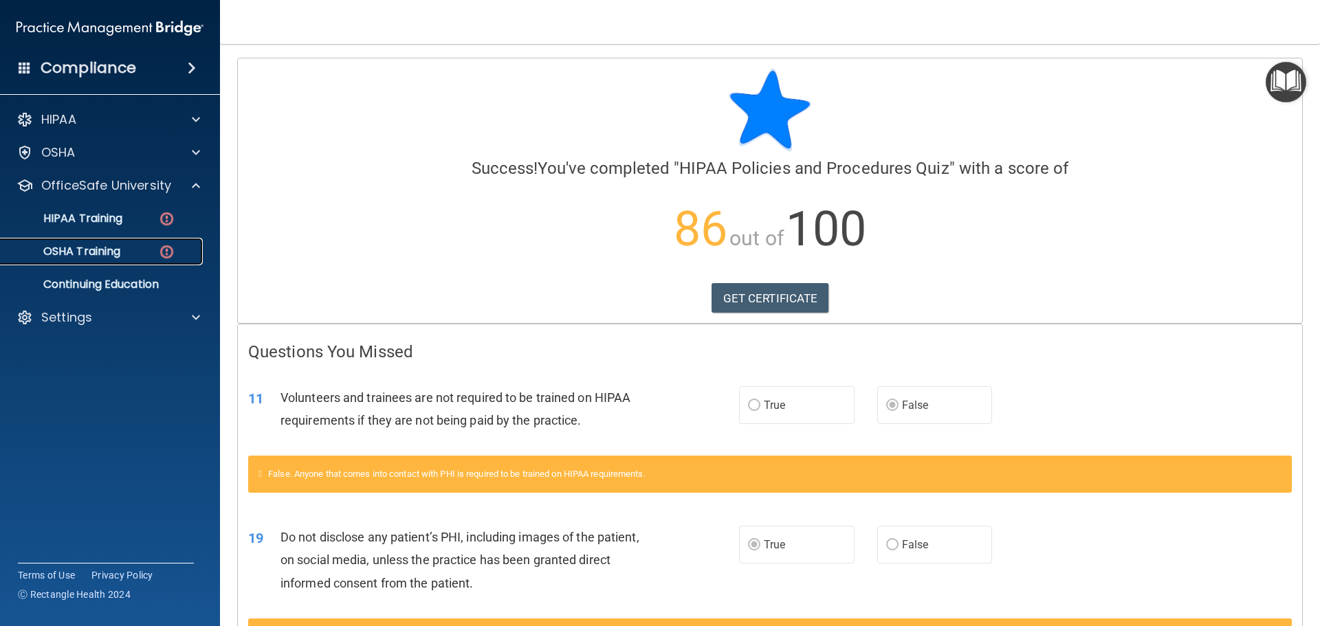
click at [93, 249] on p "OSHA Training" at bounding box center [64, 252] width 111 height 14
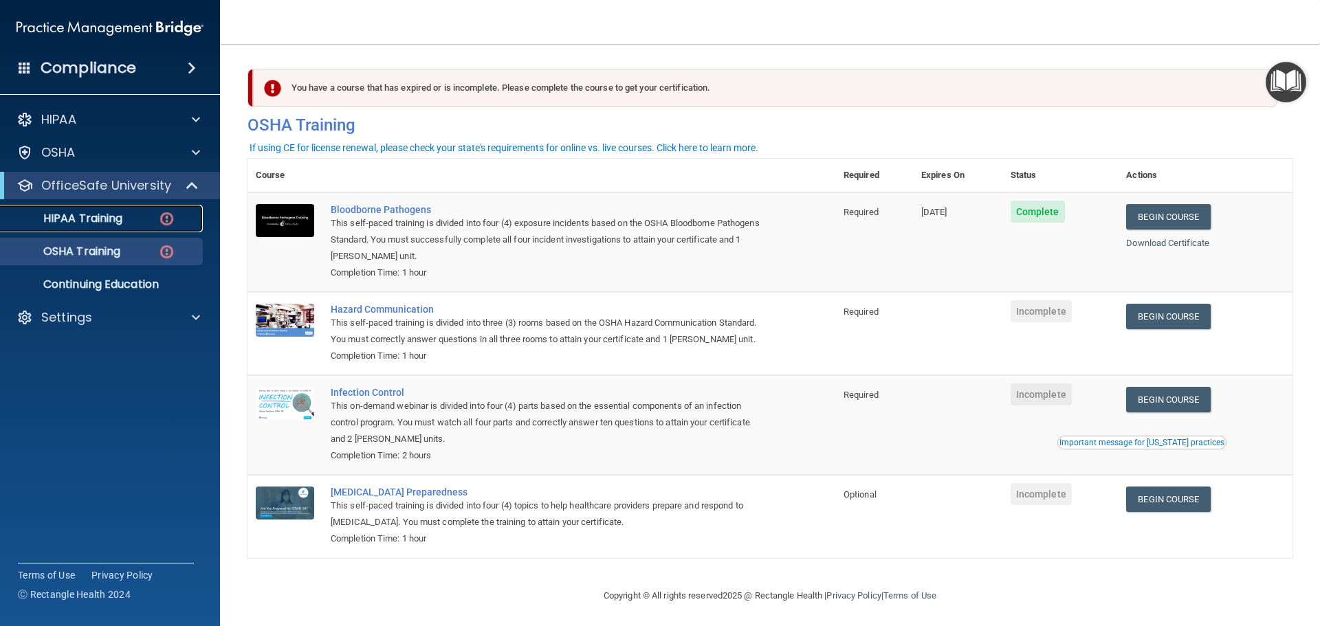
click at [35, 215] on p "HIPAA Training" at bounding box center [65, 219] width 113 height 14
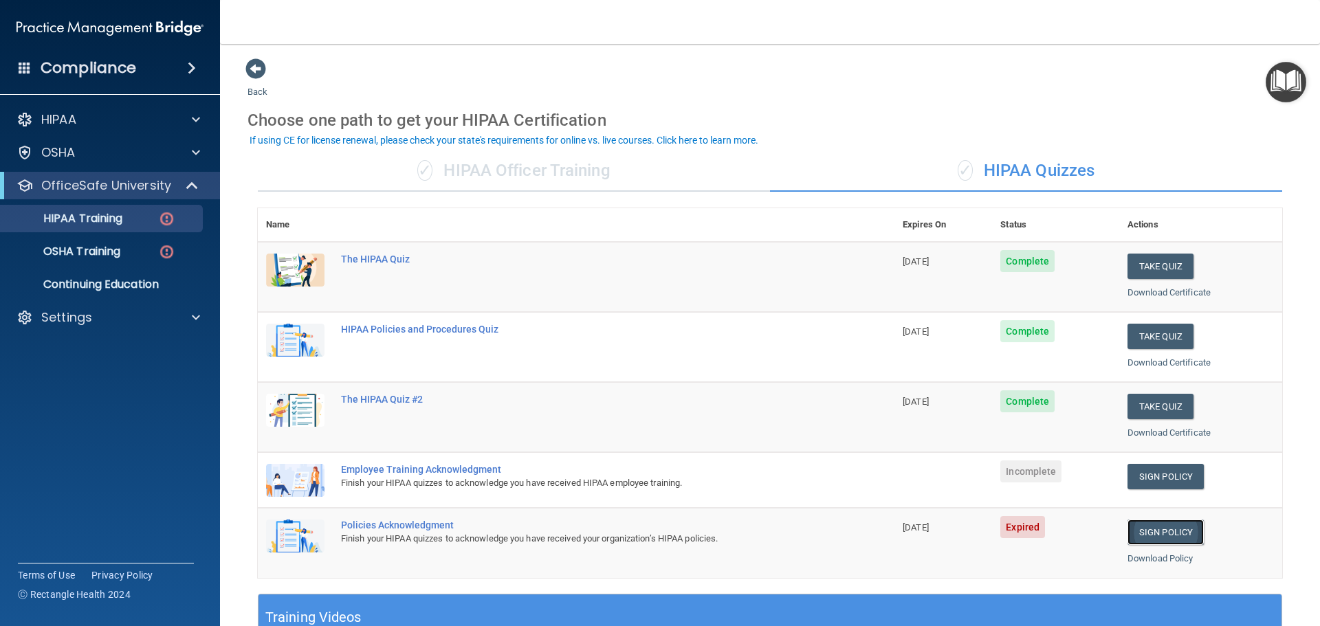
click at [1127, 527] on link "Sign Policy" at bounding box center [1165, 532] width 76 height 25
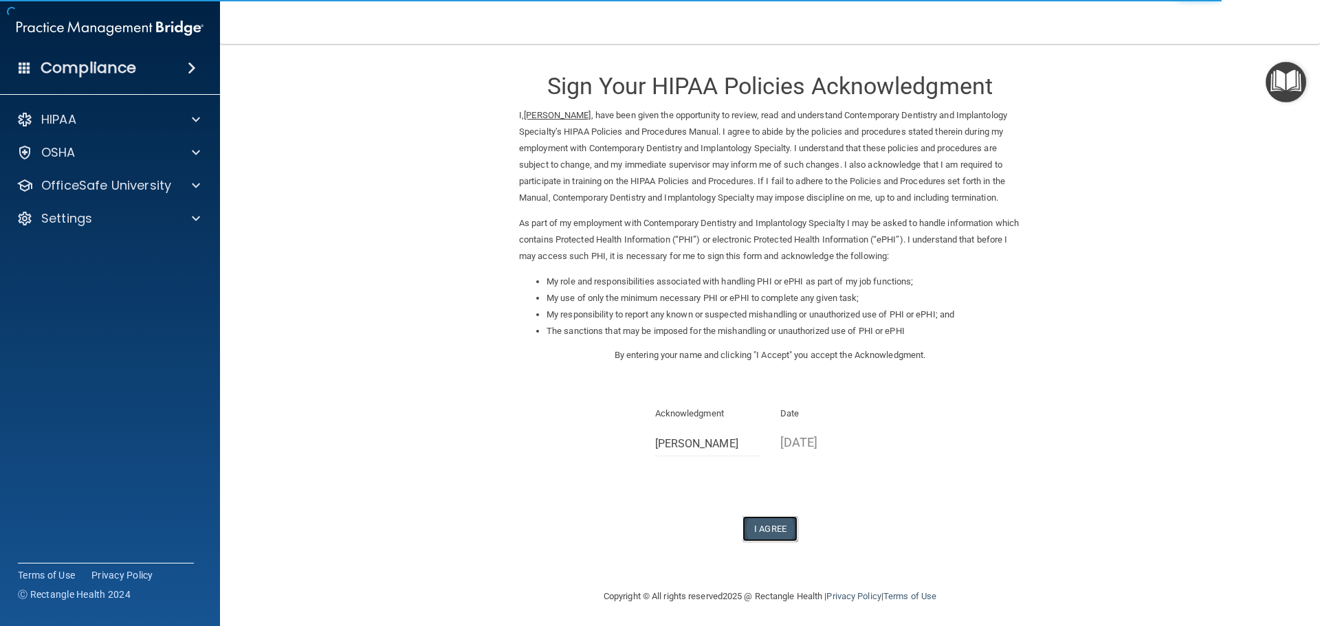
click at [754, 529] on button "I Agree" at bounding box center [769, 528] width 55 height 25
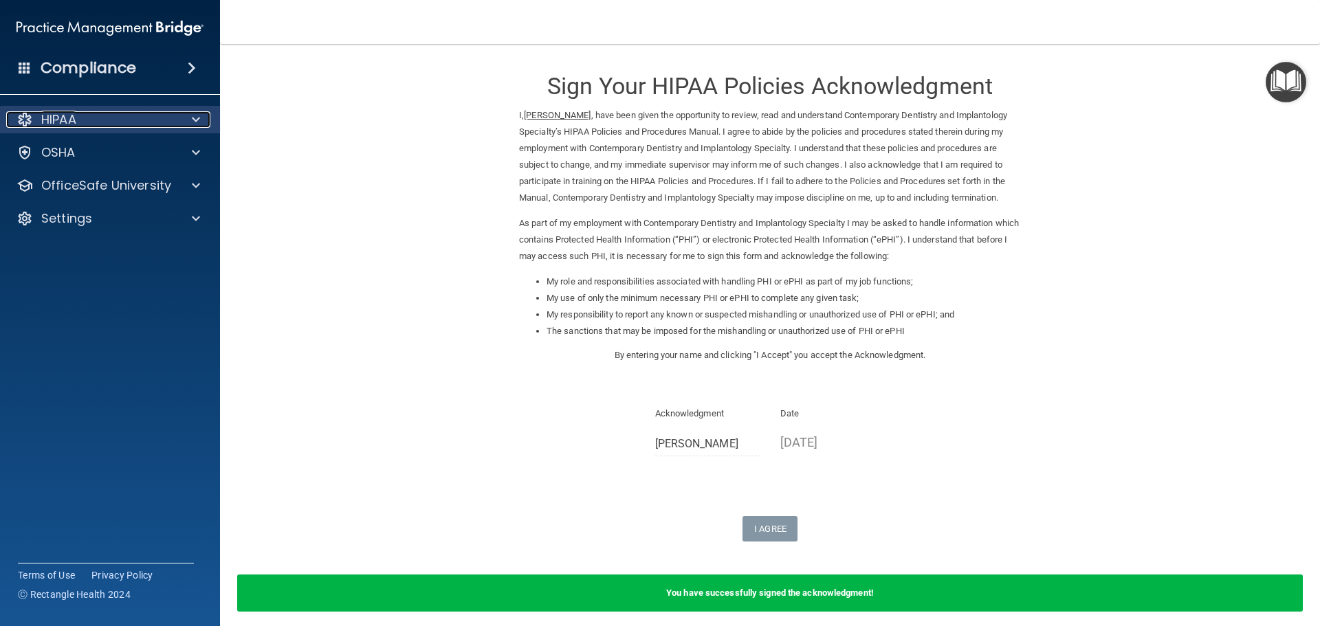
click at [49, 117] on p "HIPAA" at bounding box center [58, 119] width 35 height 16
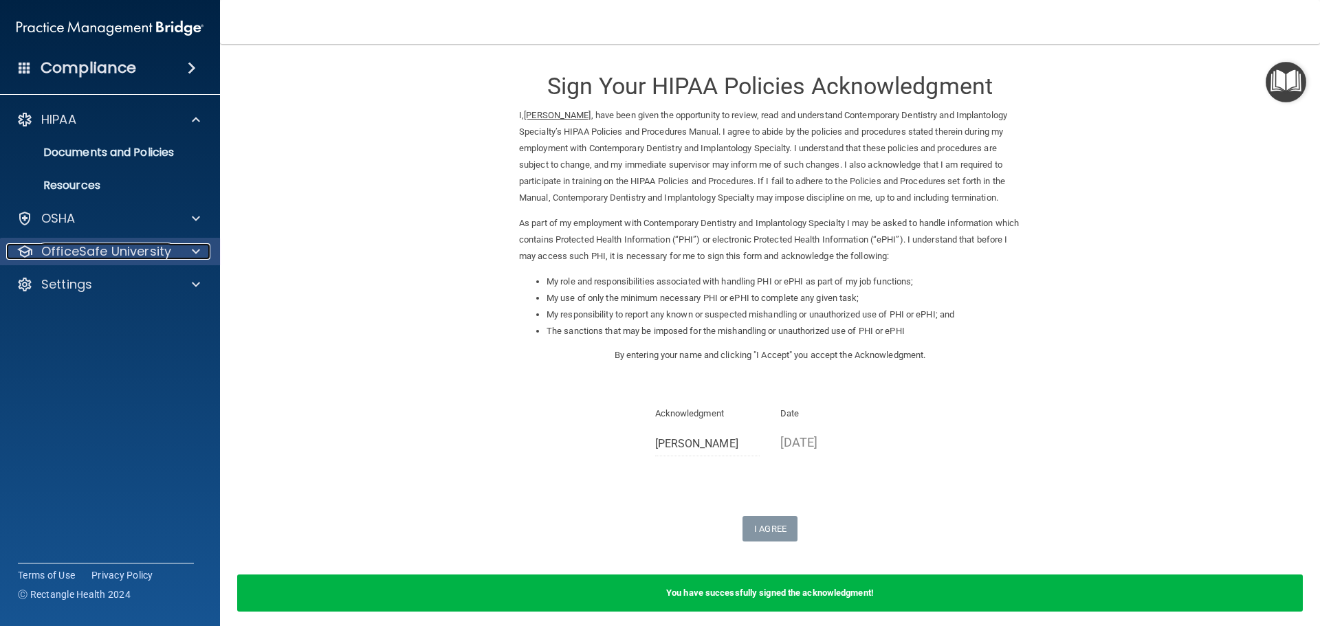
click at [61, 244] on p "OfficeSafe University" at bounding box center [106, 251] width 130 height 16
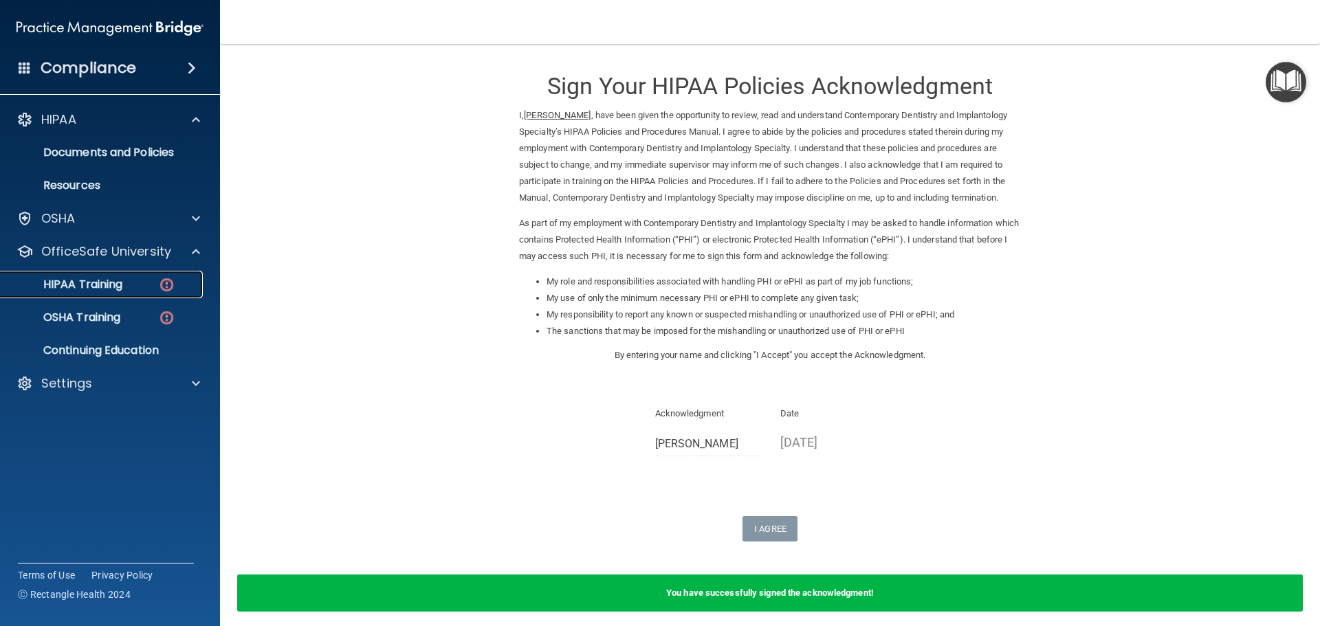
click at [71, 280] on p "HIPAA Training" at bounding box center [65, 285] width 113 height 14
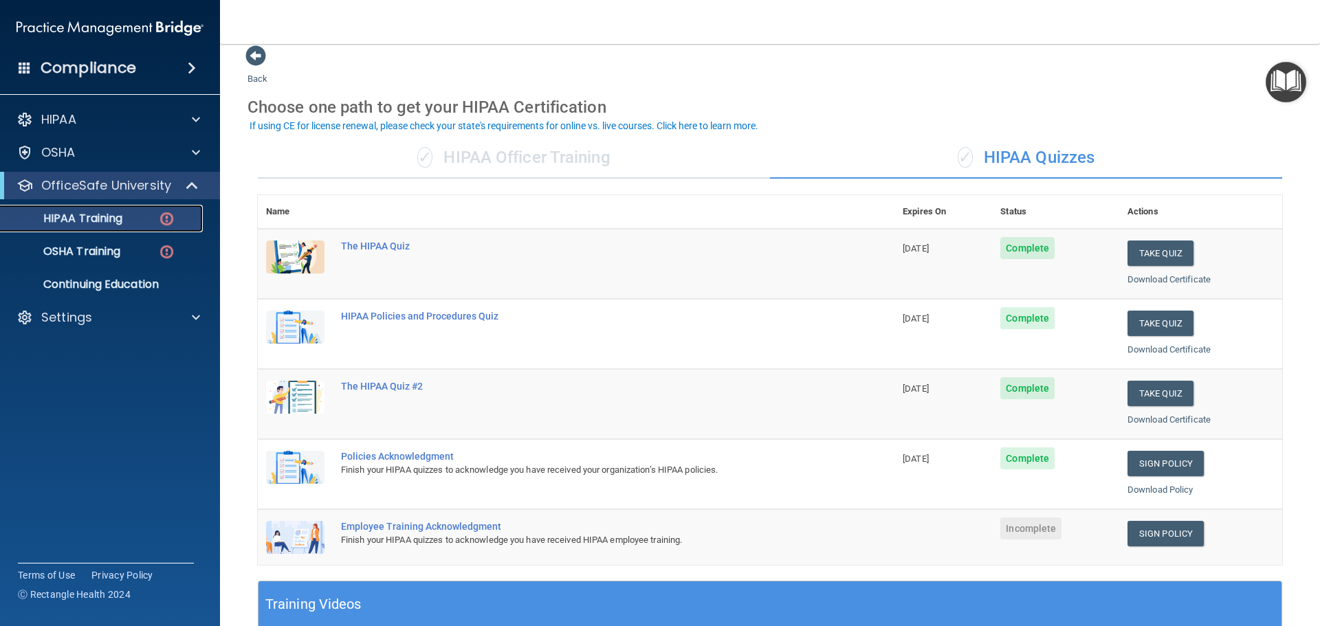
scroll to position [11, 0]
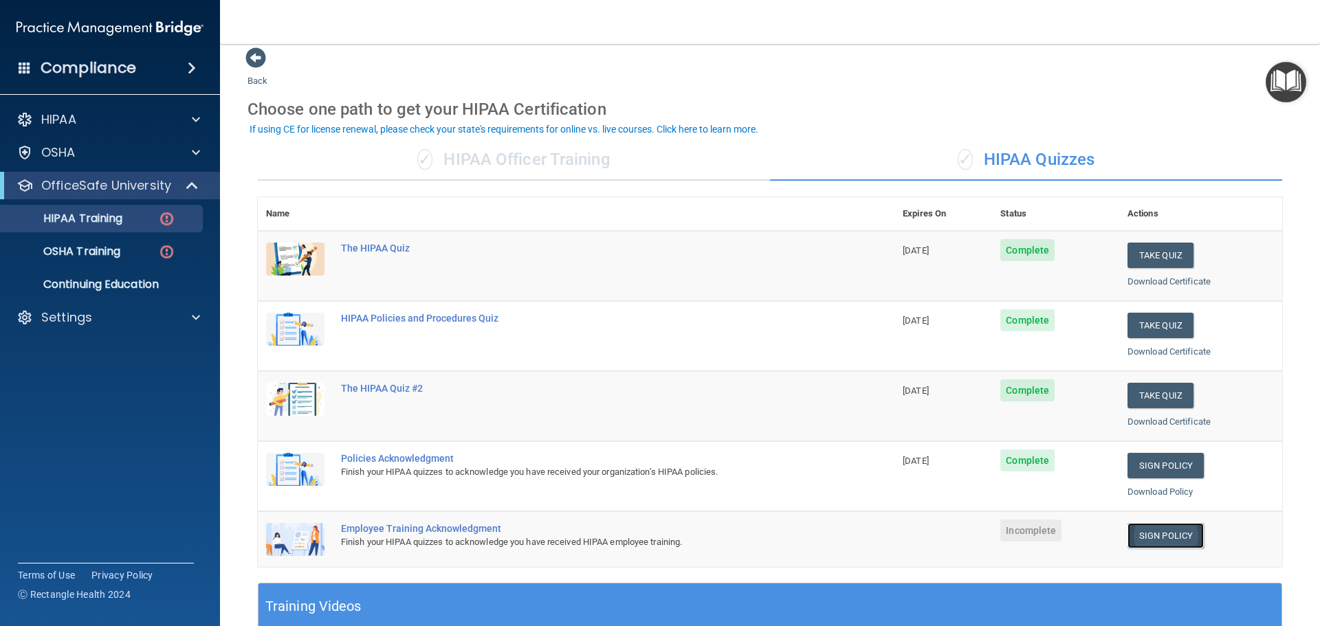
click at [1145, 530] on link "Sign Policy" at bounding box center [1165, 535] width 76 height 25
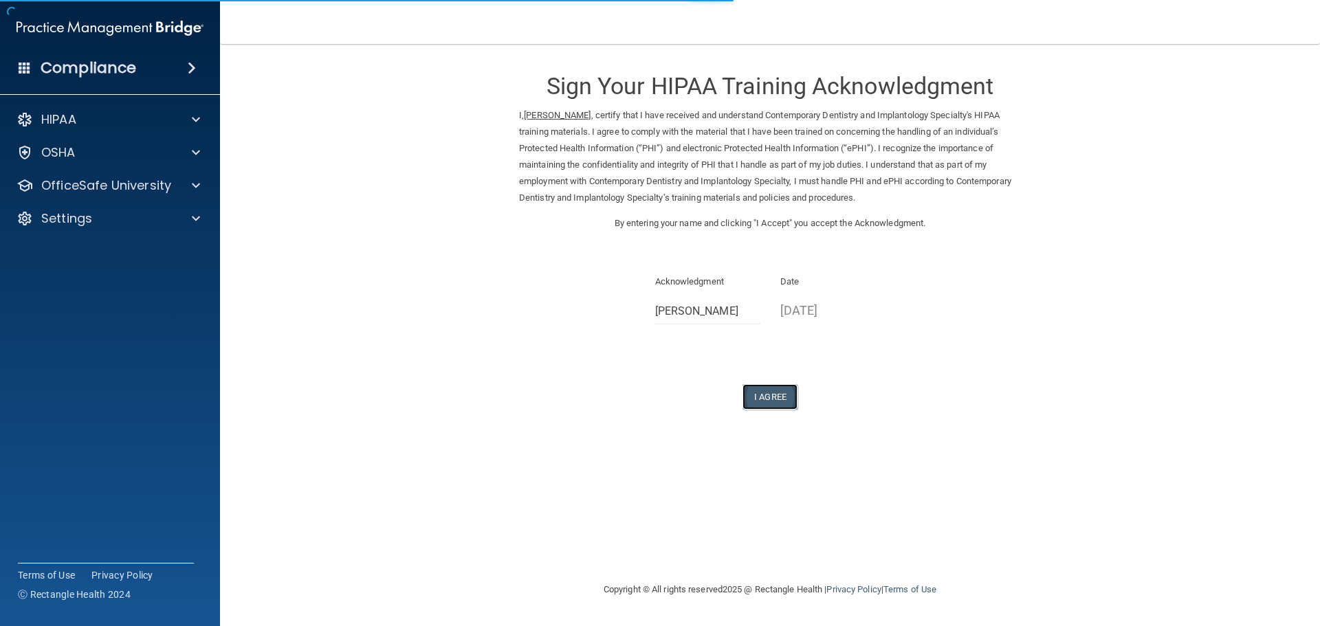
click at [766, 395] on button "I Agree" at bounding box center [769, 396] width 55 height 25
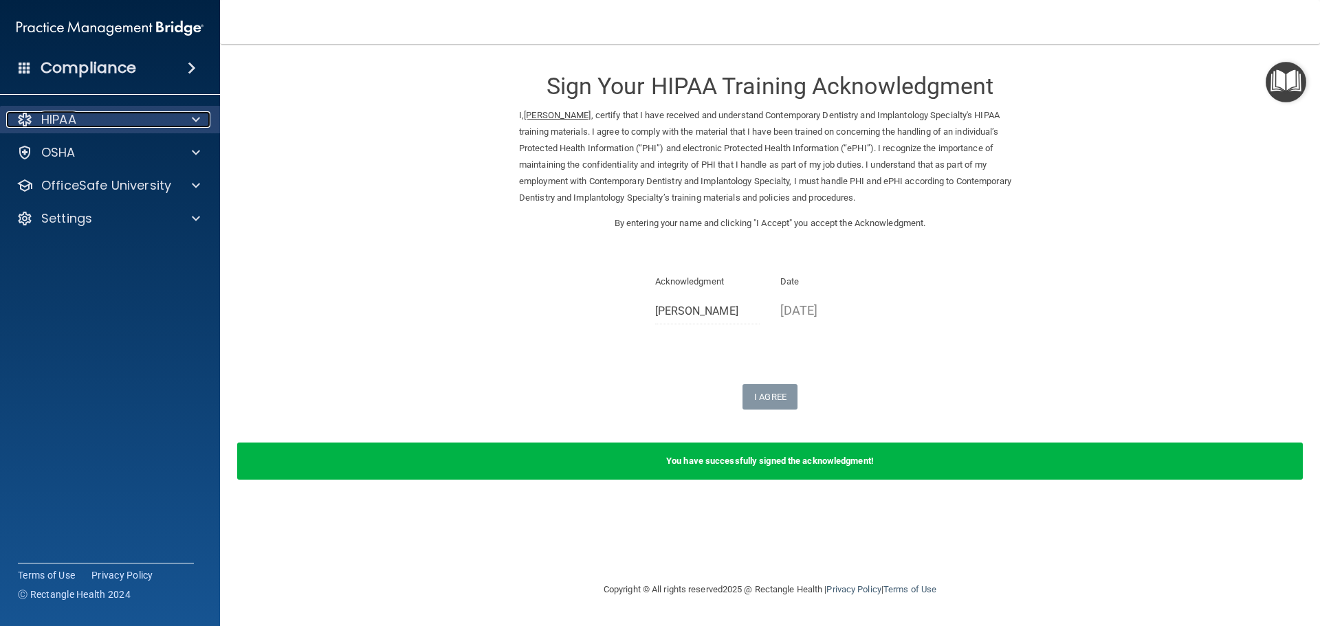
click at [66, 126] on p "HIPAA" at bounding box center [58, 119] width 35 height 16
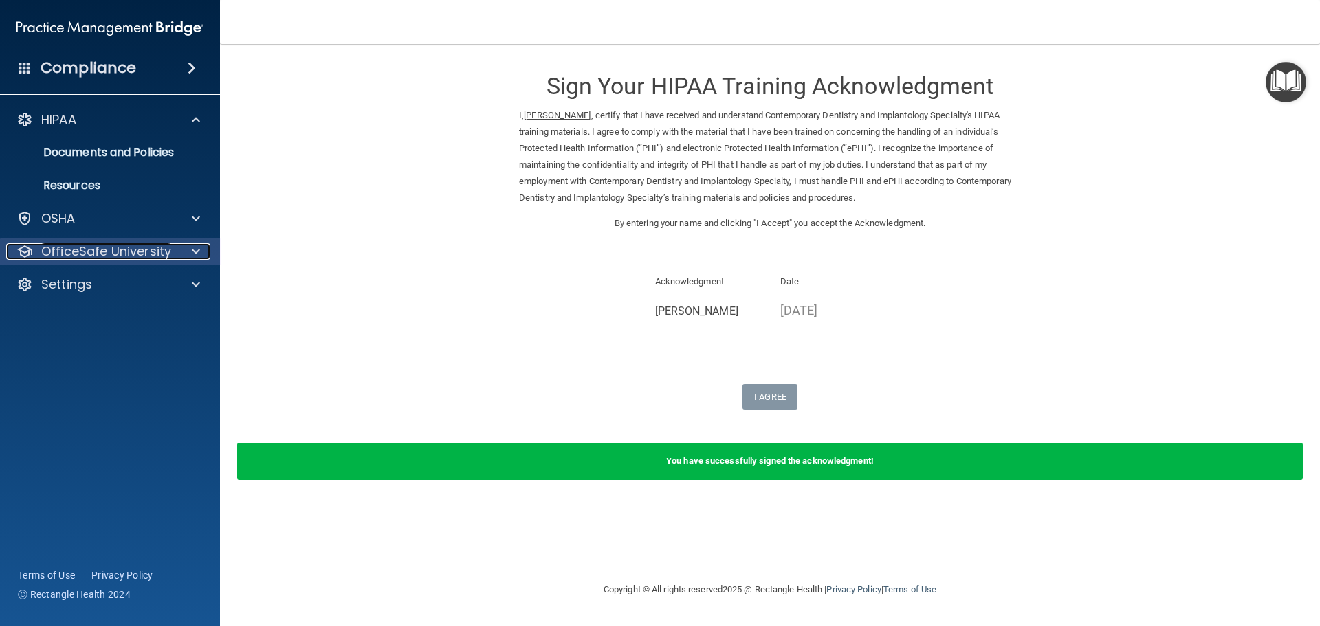
click at [60, 253] on p "OfficeSafe University" at bounding box center [106, 251] width 130 height 16
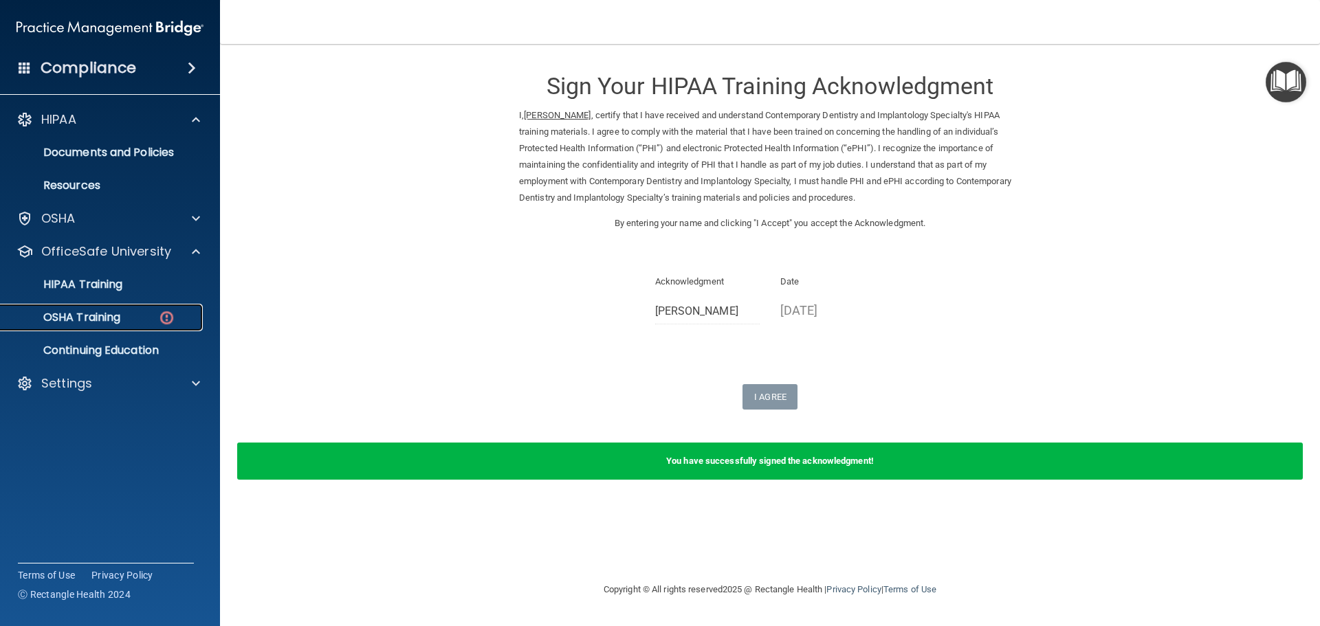
click at [63, 311] on p "OSHA Training" at bounding box center [64, 318] width 111 height 14
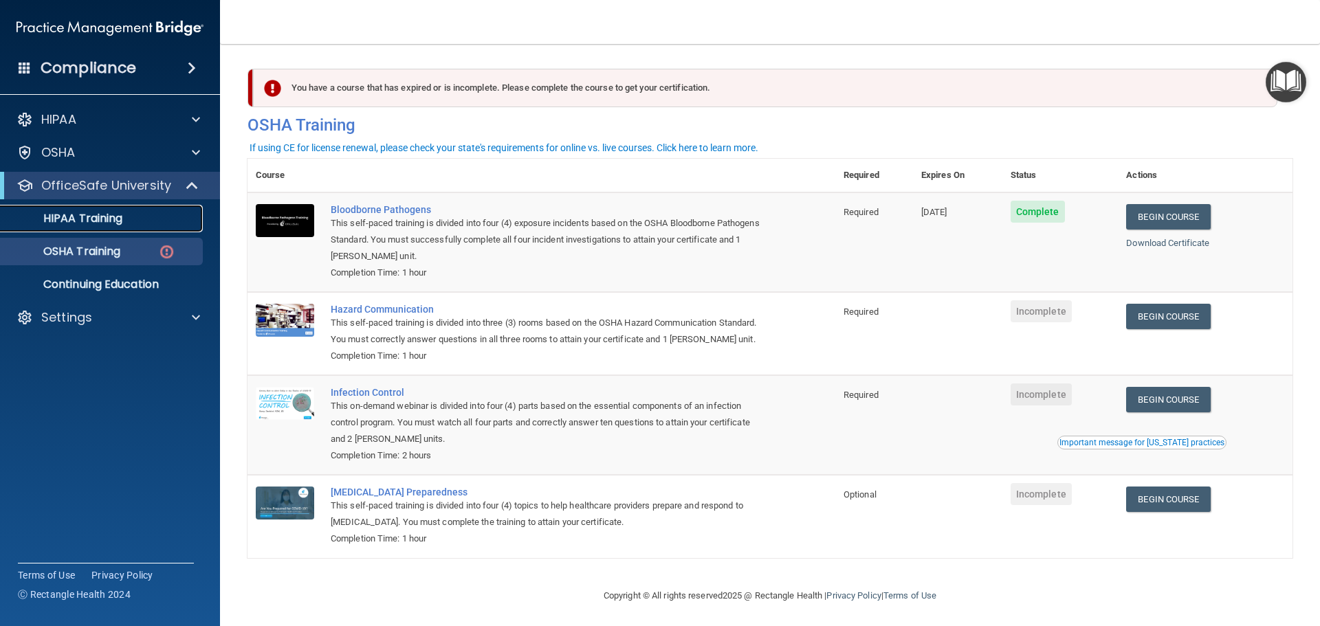
click at [84, 218] on p "HIPAA Training" at bounding box center [65, 219] width 113 height 14
